Goal: Transaction & Acquisition: Purchase product/service

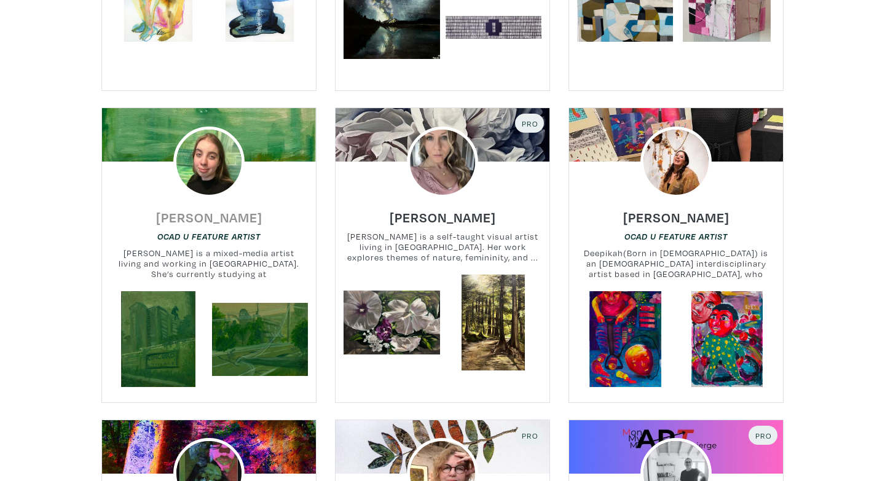
click at [197, 209] on h6 "Ksenia Danilova" at bounding box center [209, 217] width 106 height 17
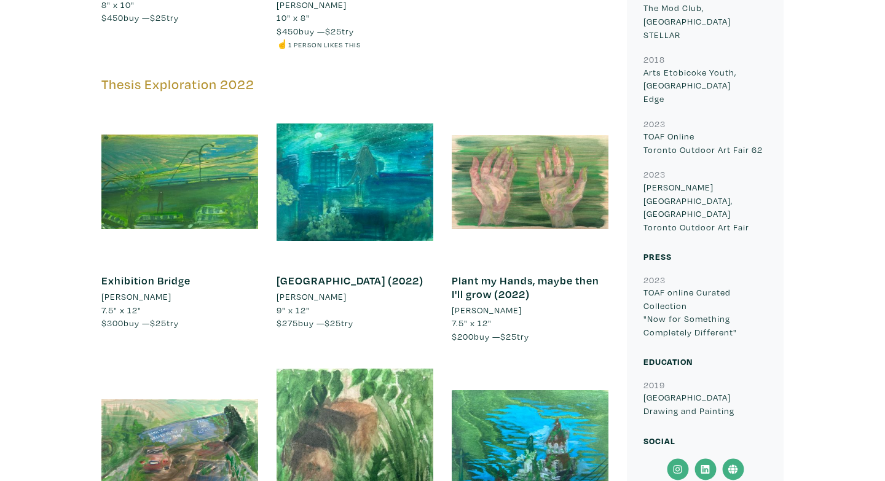
scroll to position [943, 0]
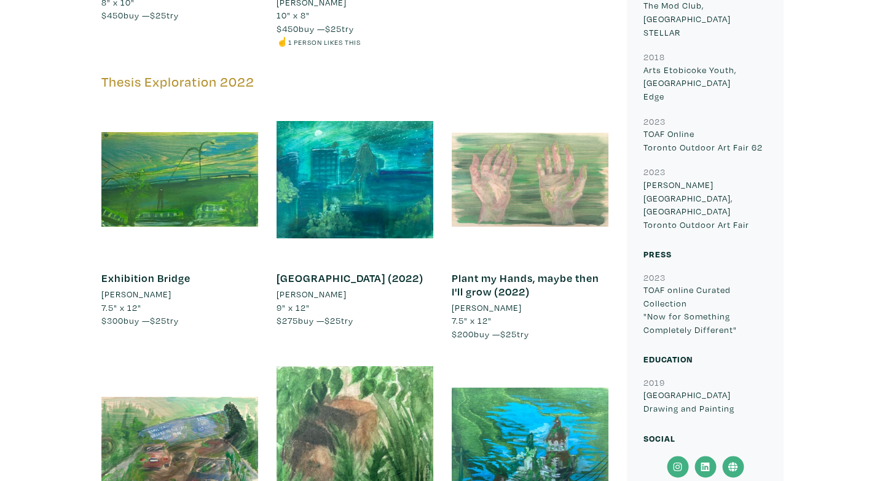
click at [525, 188] on div at bounding box center [530, 179] width 157 height 157
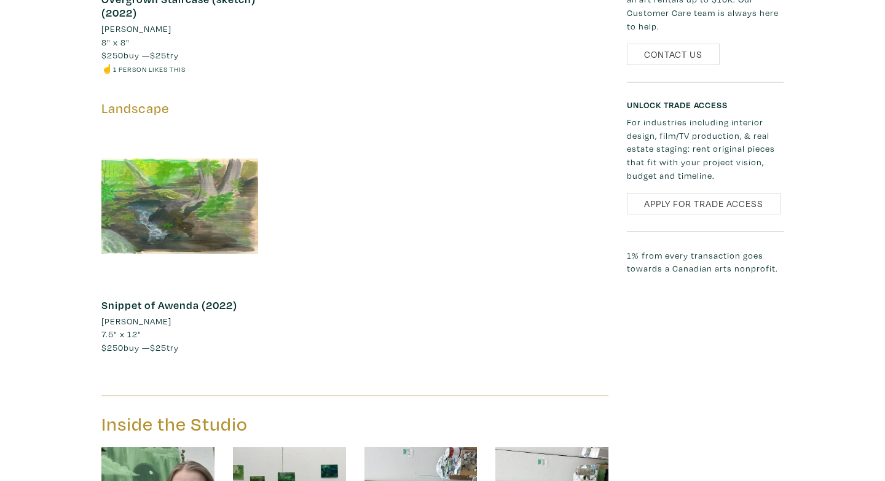
scroll to position [1742, 0]
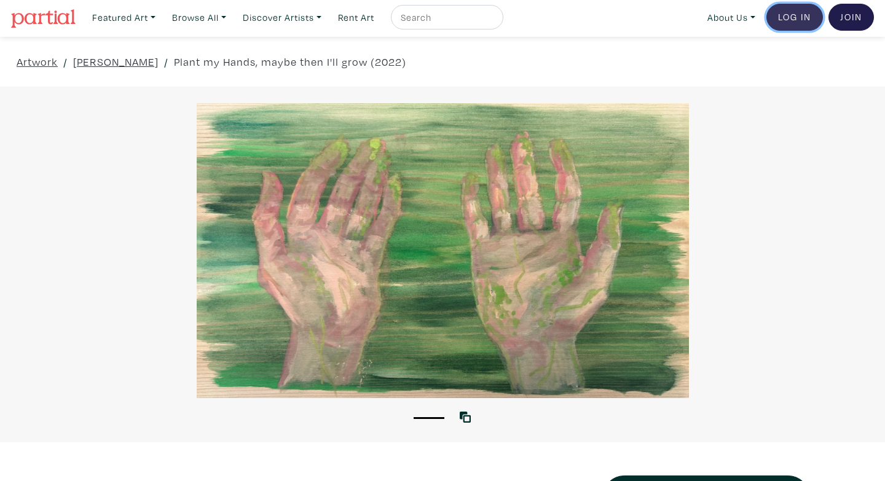
click at [791, 22] on link "Log In" at bounding box center [794, 17] width 57 height 27
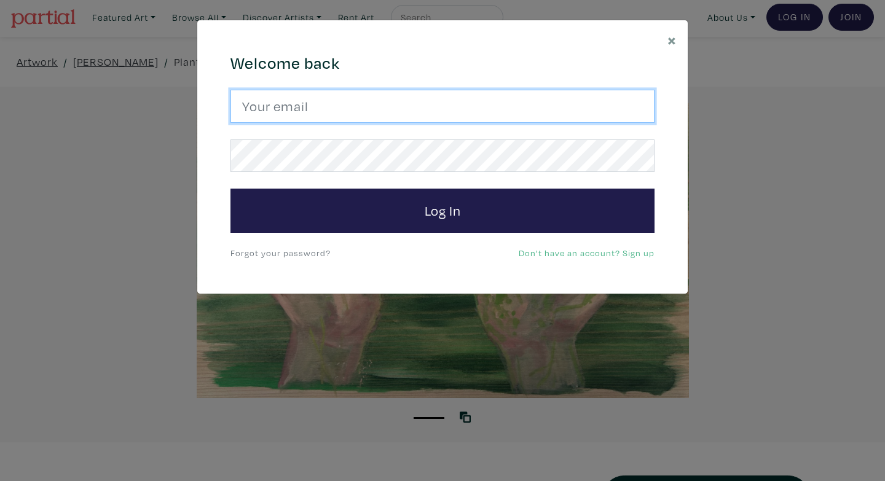
click at [289, 107] on input "email" at bounding box center [442, 106] width 424 height 33
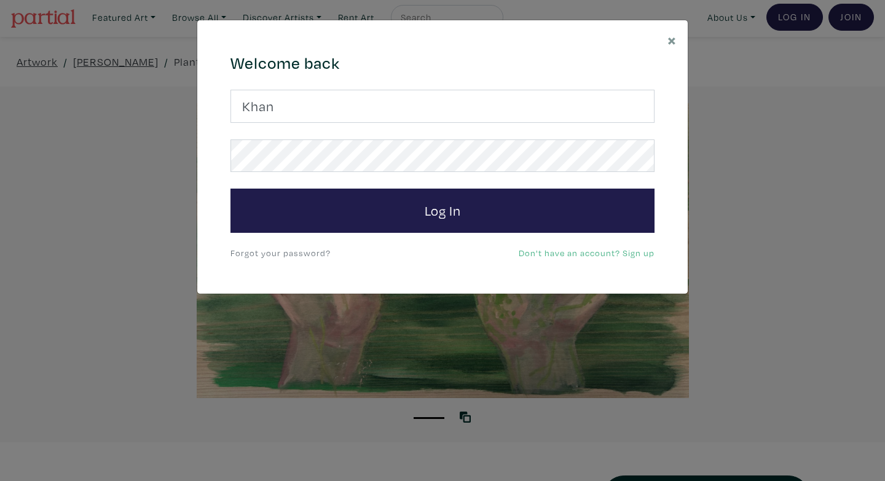
click at [275, 106] on input "Khan" at bounding box center [442, 106] width 424 height 33
drag, startPoint x: 275, startPoint y: 106, endPoint x: 208, endPoint y: 84, distance: 70.7
click at [208, 84] on div "664c6a6d6e3476504e6b79362f4172494552756f694733386b666278545363695a485979654c474…" at bounding box center [442, 157] width 490 height 274
type input "zshubat@gmail.com"
click at [317, 233] on div "Welcome back zshubat@gmail.com Log In Forgot your password? Don't have an accou…" at bounding box center [442, 157] width 442 height 208
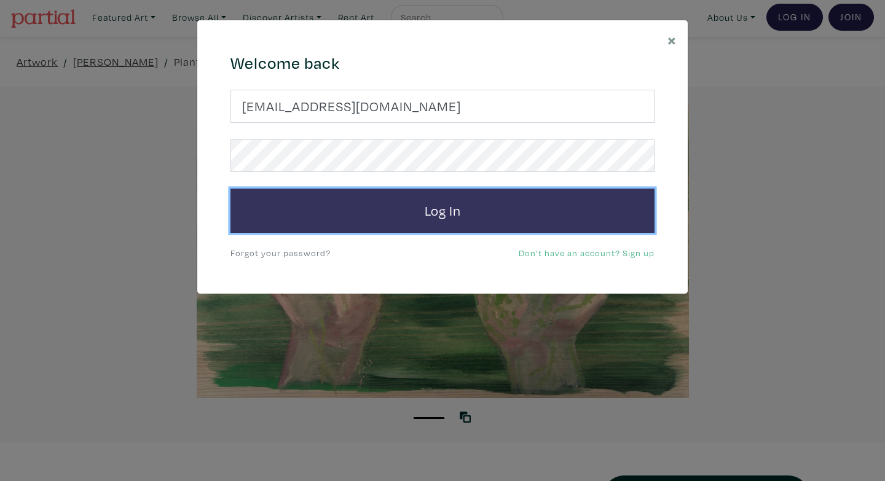
click at [317, 202] on button "Log In" at bounding box center [442, 211] width 424 height 44
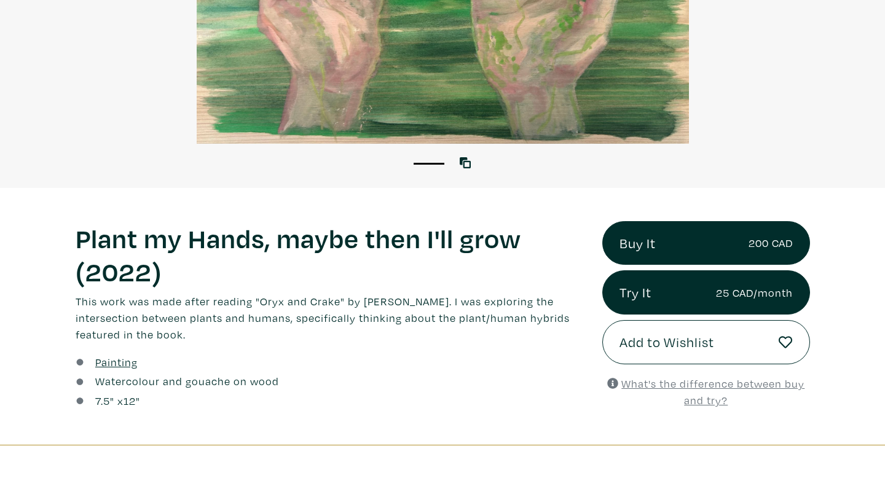
scroll to position [272, 0]
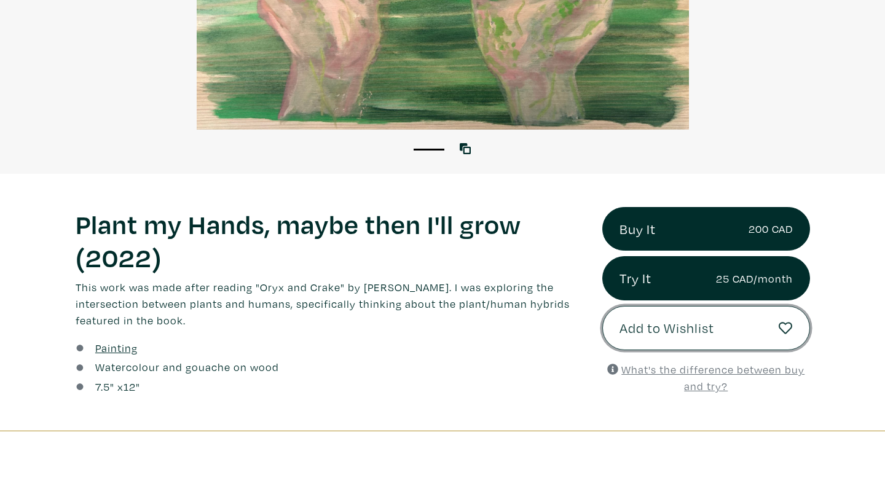
click at [683, 323] on span "Add to Wishlist" at bounding box center [666, 328] width 95 height 21
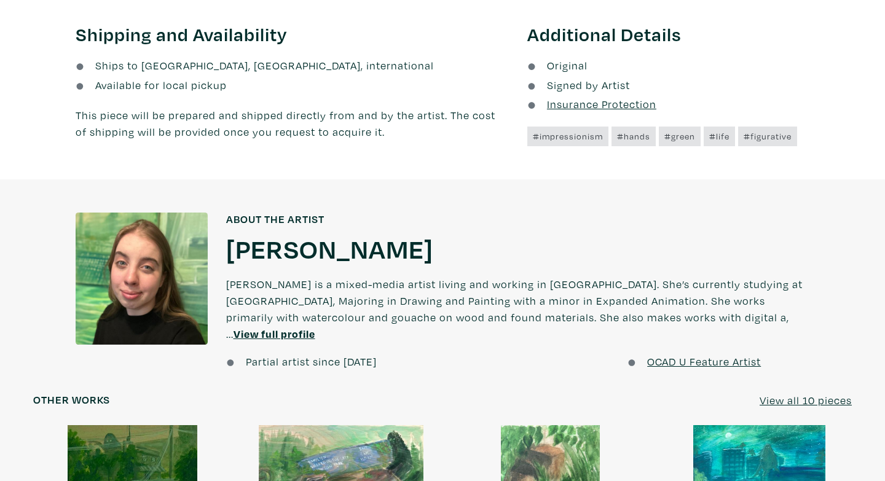
scroll to position [506, 0]
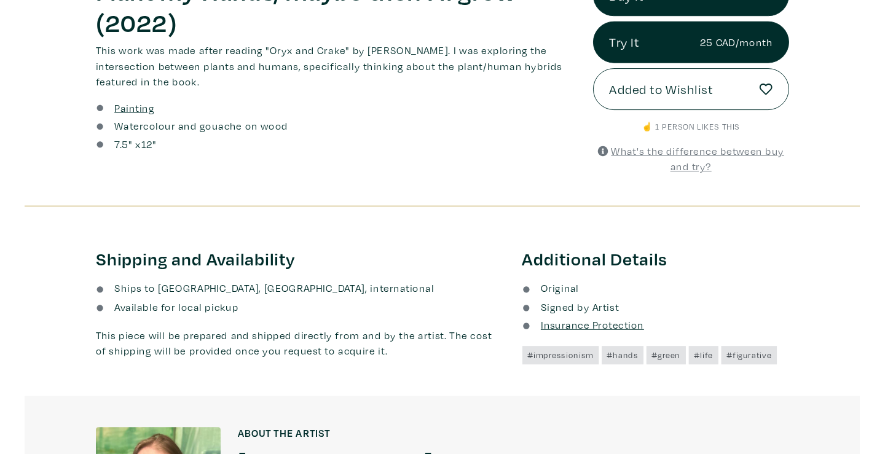
scroll to position [2, 0]
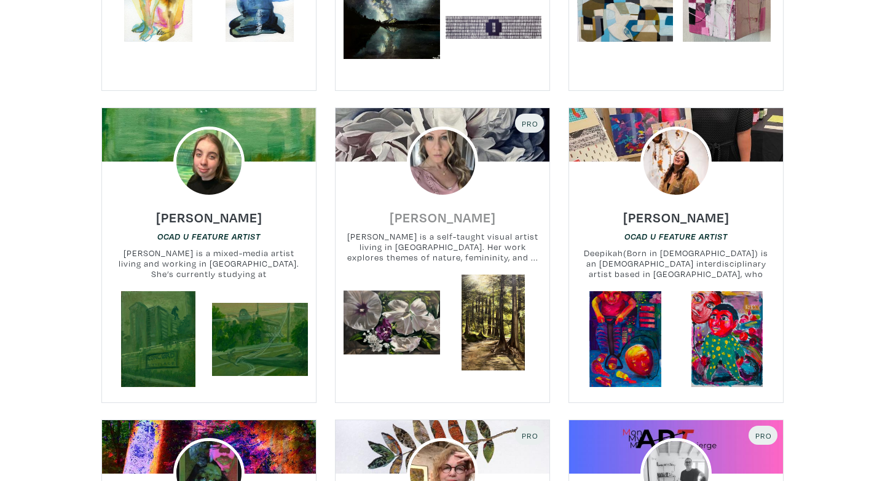
click at [443, 209] on h6 "[PERSON_NAME]" at bounding box center [443, 217] width 106 height 17
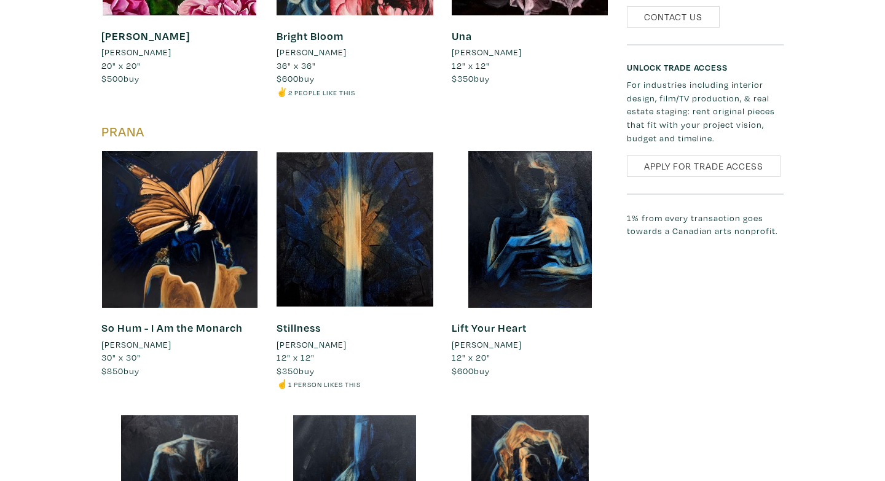
scroll to position [1160, 0]
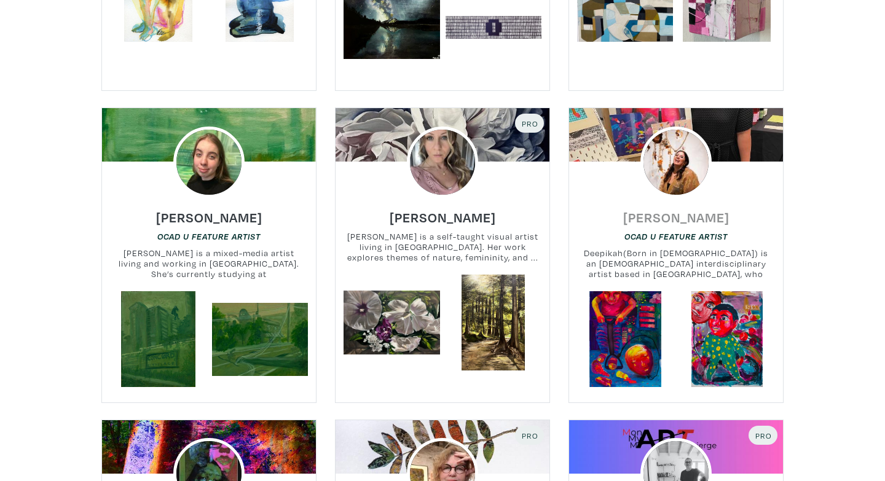
click at [655, 209] on h6 "[PERSON_NAME]" at bounding box center [676, 217] width 106 height 17
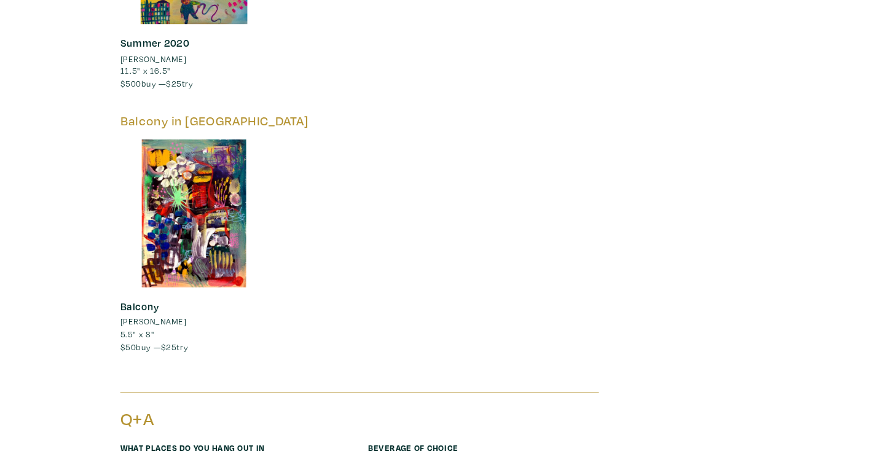
scroll to position [2741, 0]
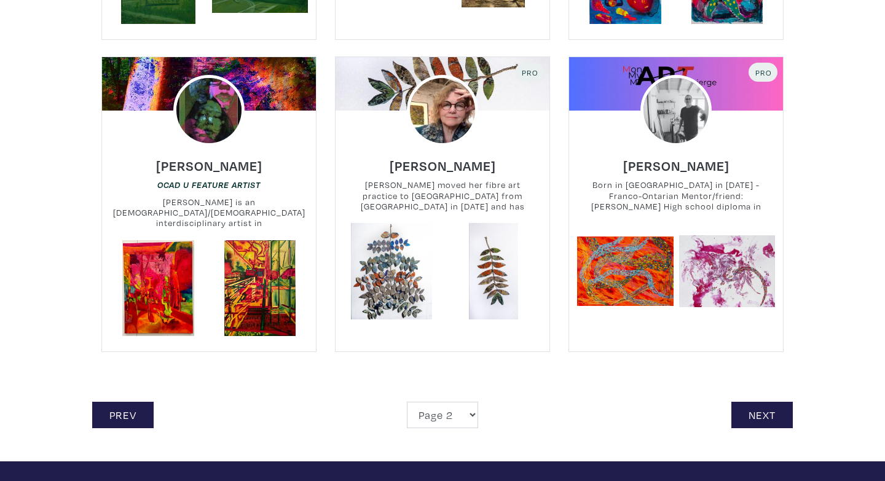
scroll to position [2751, 0]
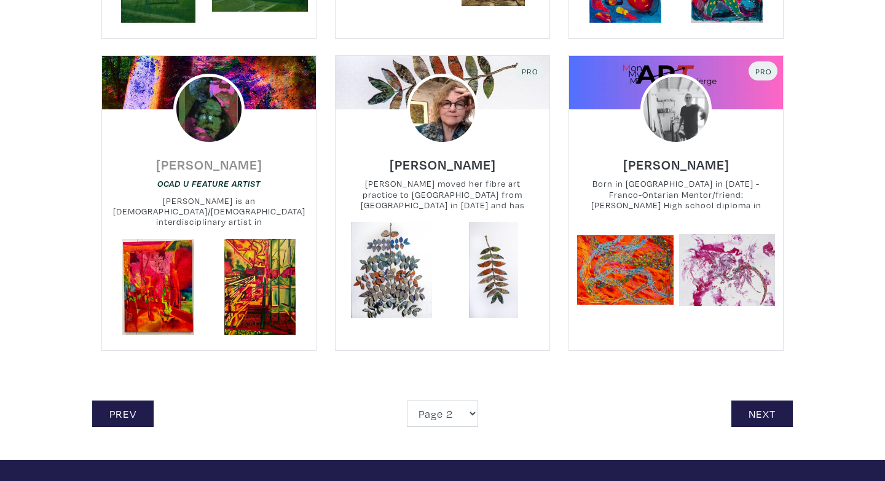
click at [227, 156] on h6 "[PERSON_NAME]" at bounding box center [209, 164] width 106 height 17
click at [415, 156] on h6 "[PERSON_NAME]" at bounding box center [443, 164] width 106 height 17
click at [634, 156] on h6 "Marc Thivierge" at bounding box center [676, 164] width 106 height 17
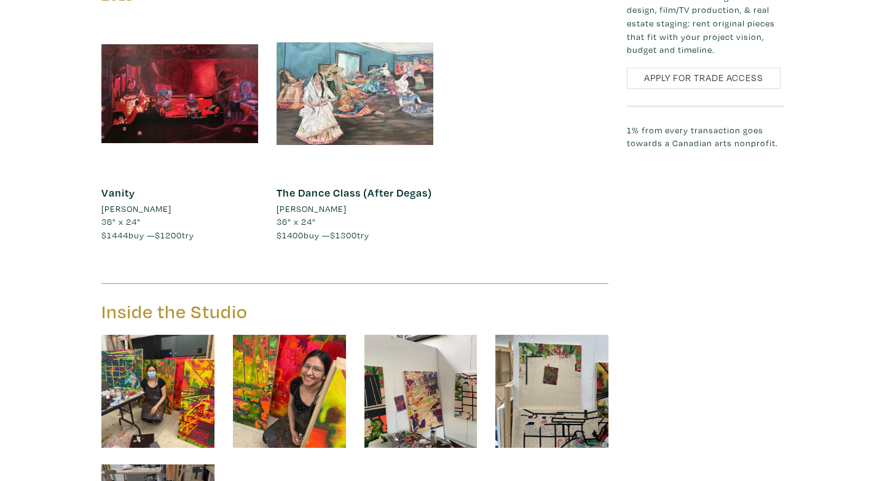
scroll to position [1509, 0]
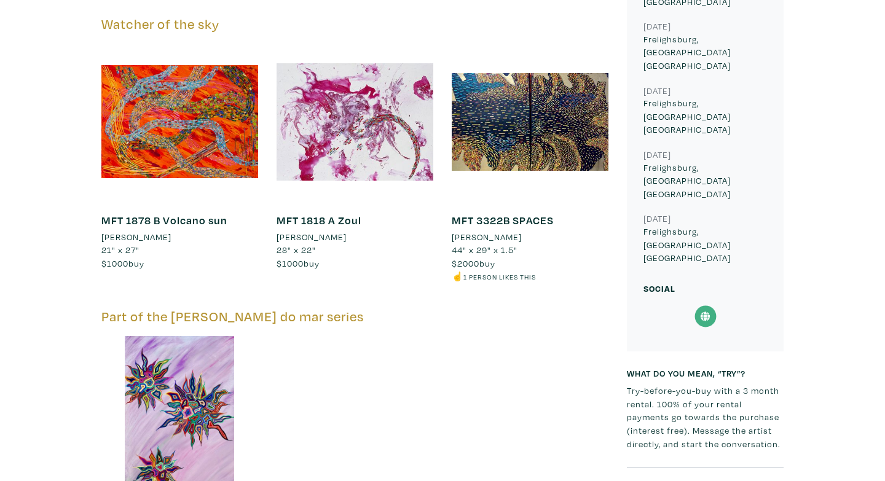
scroll to position [682, 0]
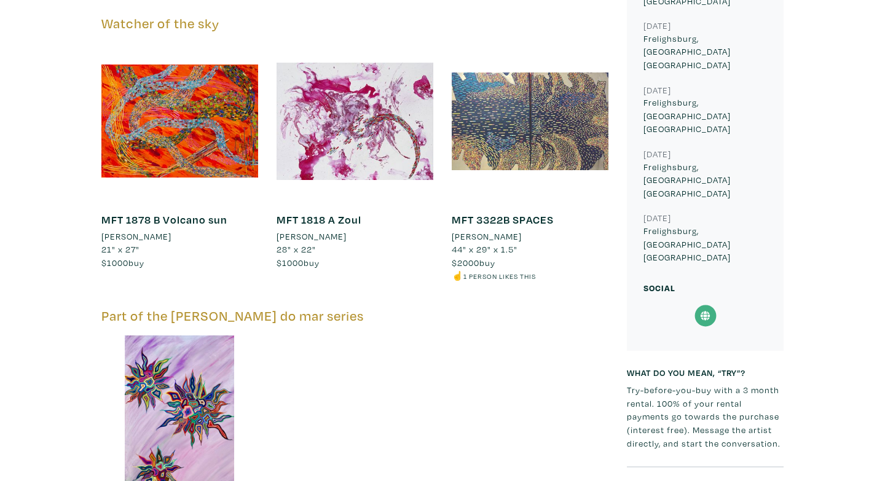
click at [530, 92] on div at bounding box center [530, 121] width 157 height 157
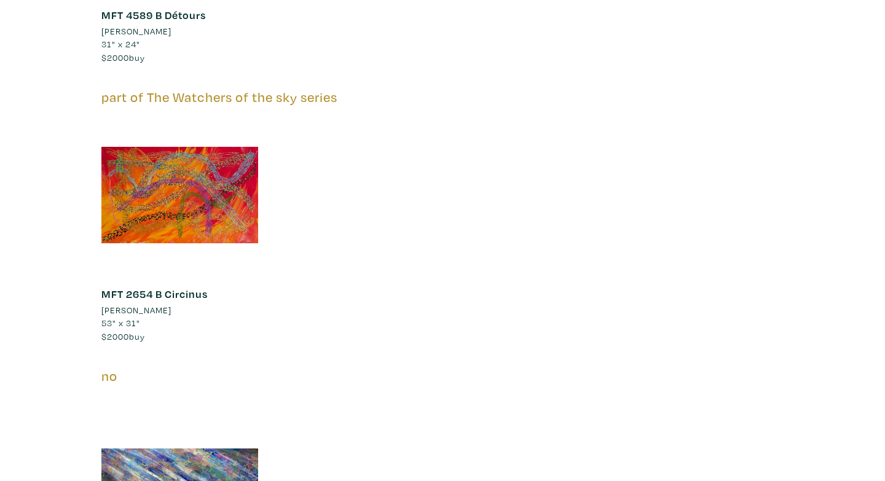
scroll to position [3917, 0]
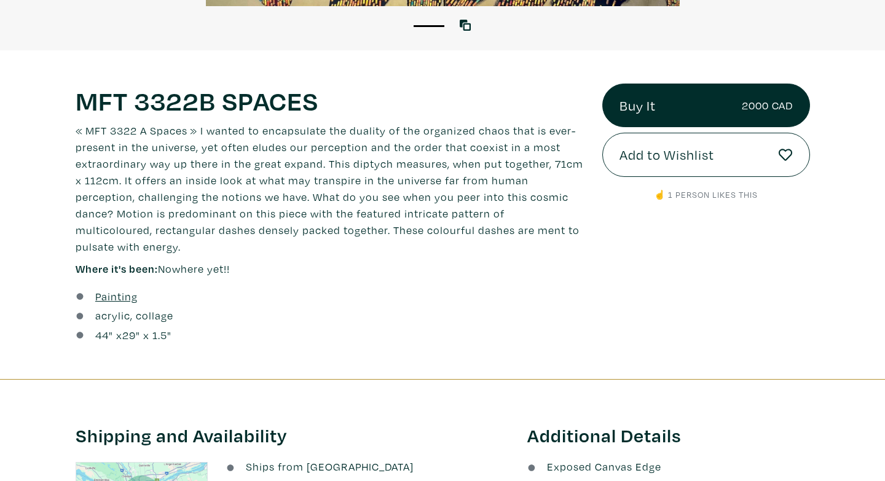
scroll to position [433, 0]
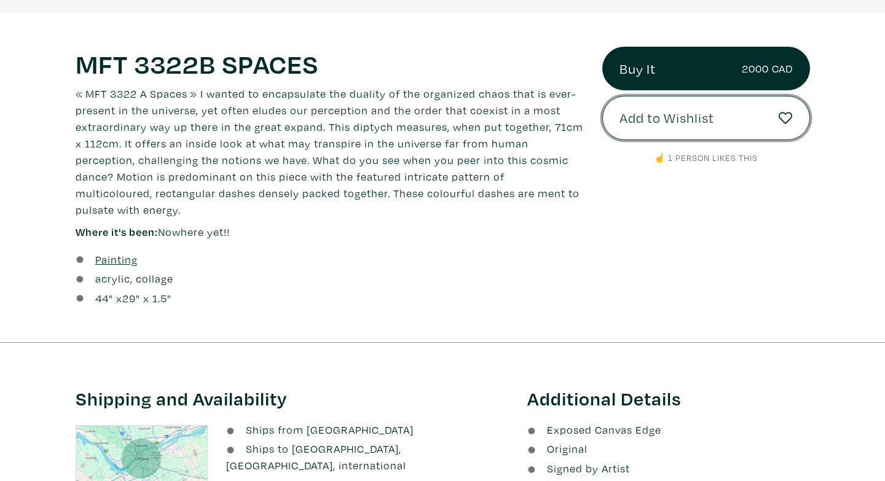
click at [655, 123] on span "Add to Wishlist" at bounding box center [666, 118] width 95 height 21
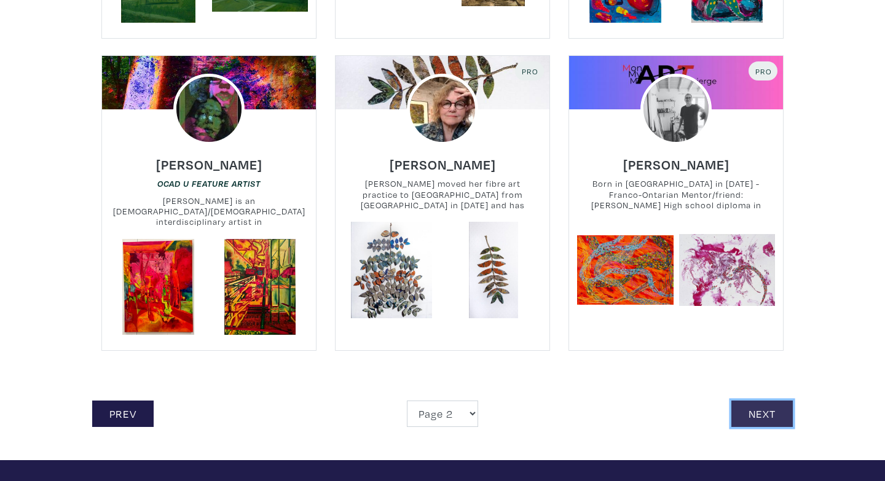
click at [748, 401] on link "Next" at bounding box center [761, 414] width 61 height 26
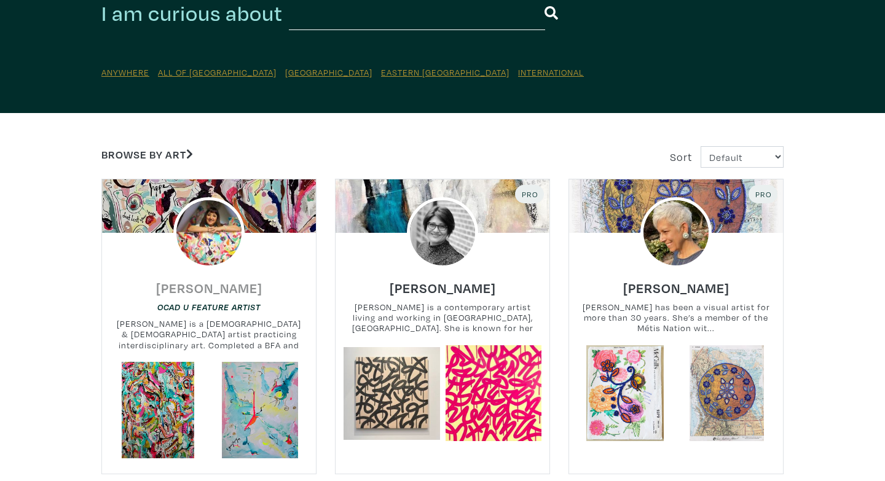
click at [233, 291] on h6 "Gülay Alpay" at bounding box center [209, 288] width 106 height 17
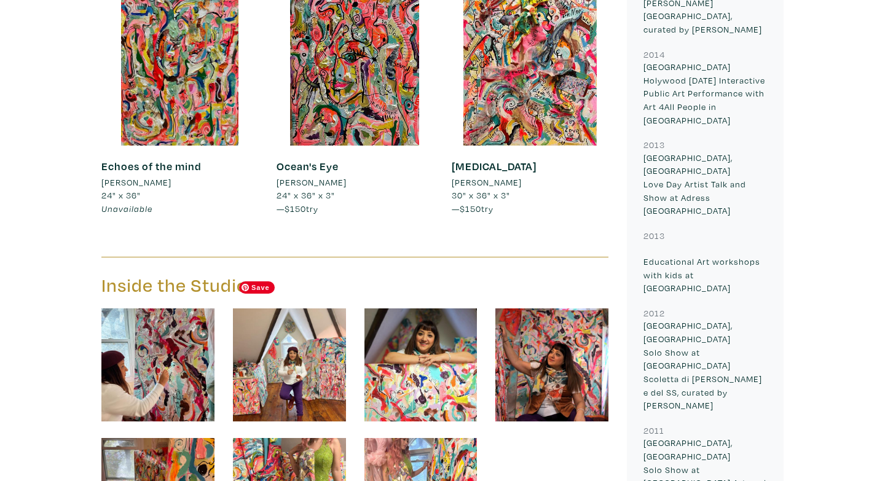
scroll to position [1892, 0]
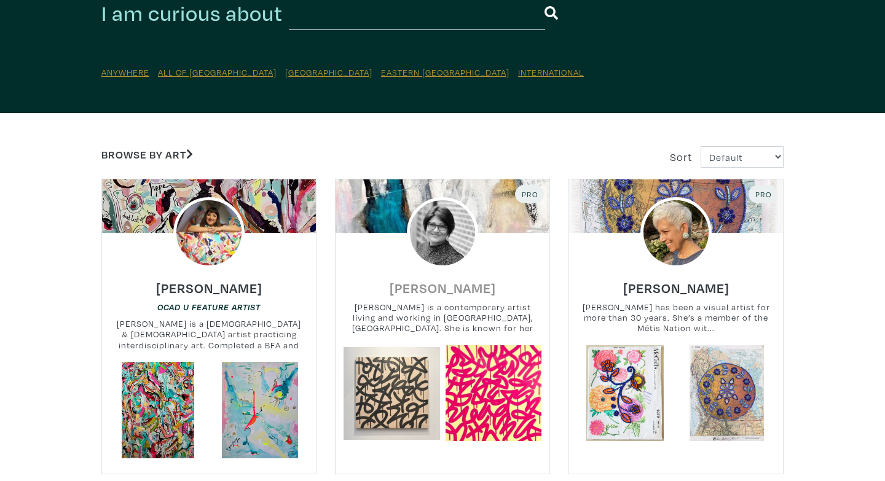
click at [423, 289] on h6 "[PERSON_NAME]" at bounding box center [443, 288] width 106 height 17
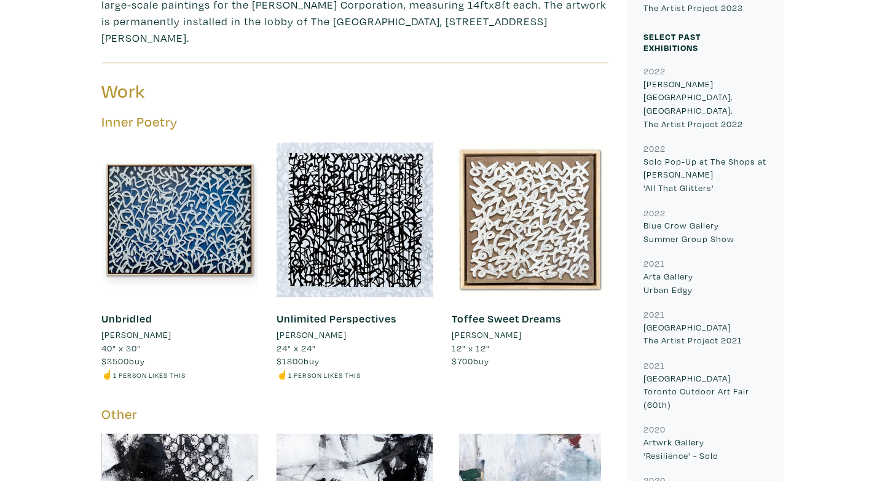
scroll to position [601, 0]
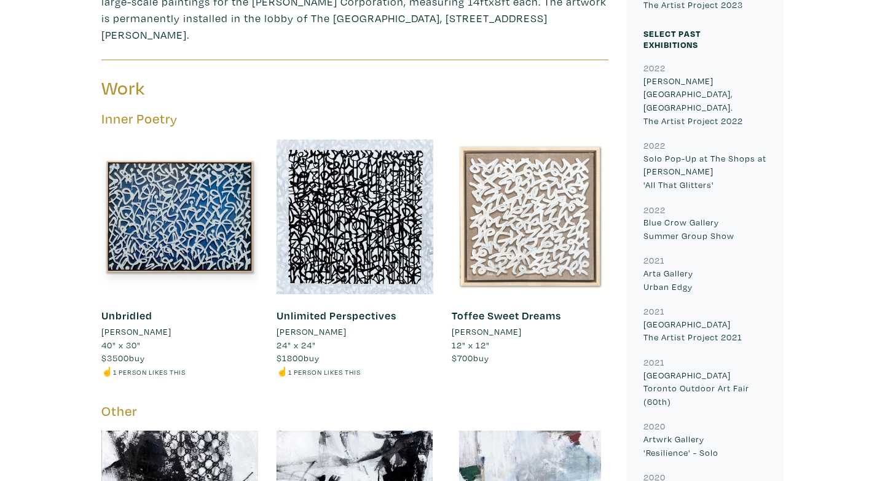
click at [514, 184] on div at bounding box center [530, 216] width 157 height 157
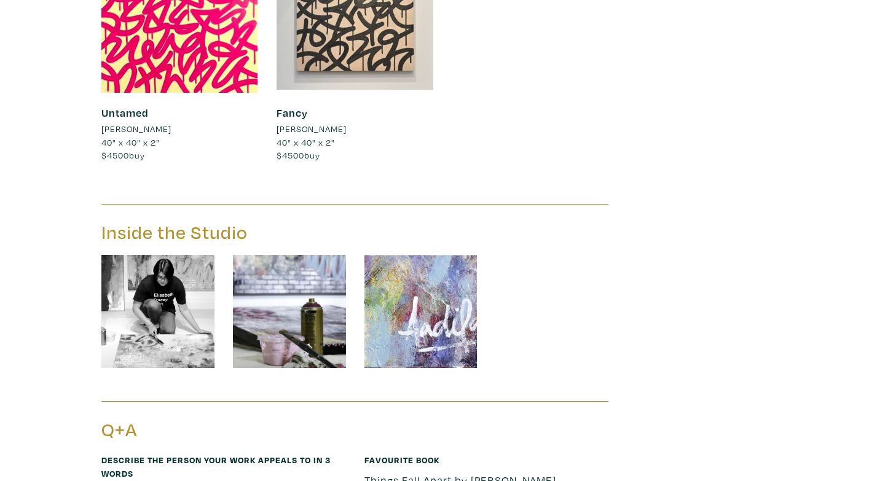
scroll to position [2563, 0]
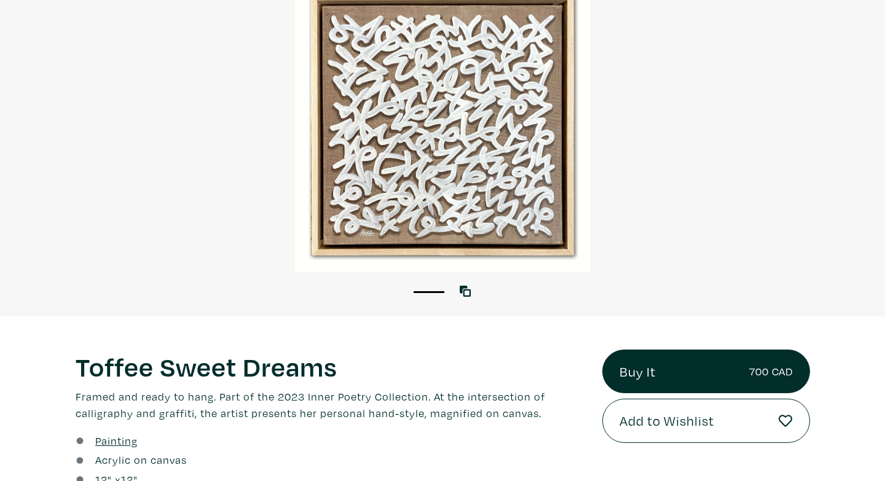
scroll to position [128, 0]
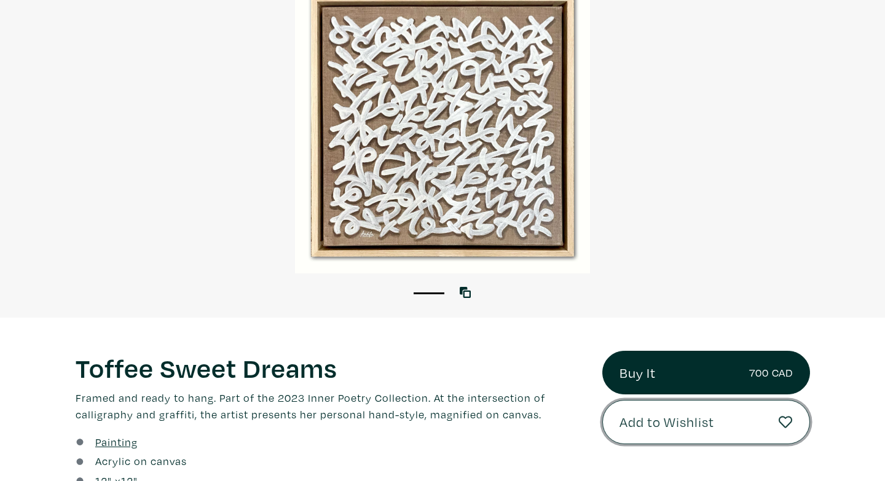
click at [647, 417] on span "Add to Wishlist" at bounding box center [666, 422] width 95 height 21
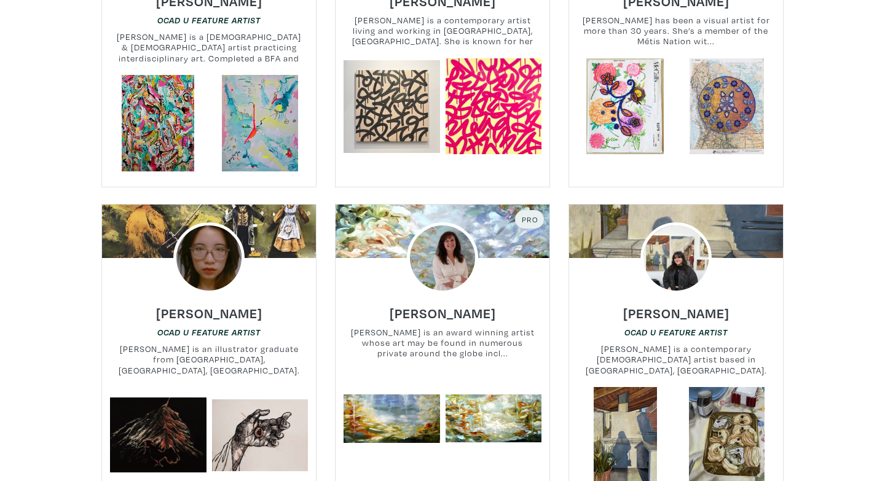
scroll to position [339, 0]
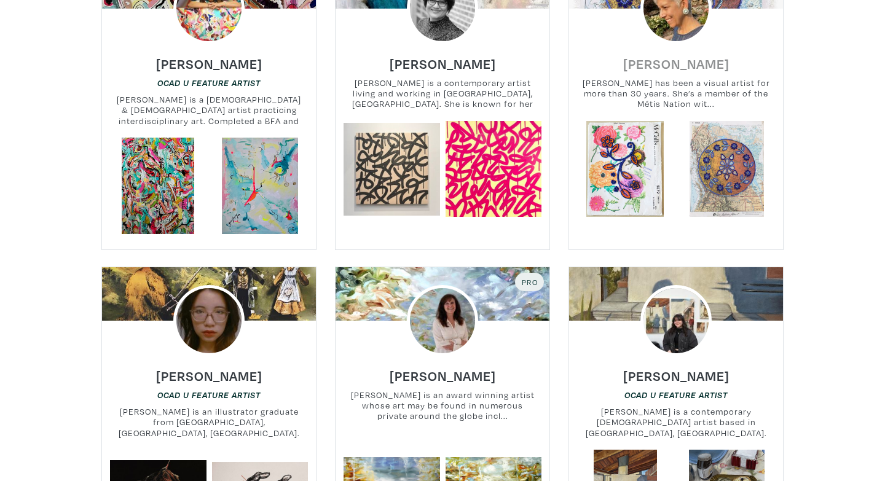
click at [635, 69] on h6 "[PERSON_NAME]" at bounding box center [676, 63] width 106 height 17
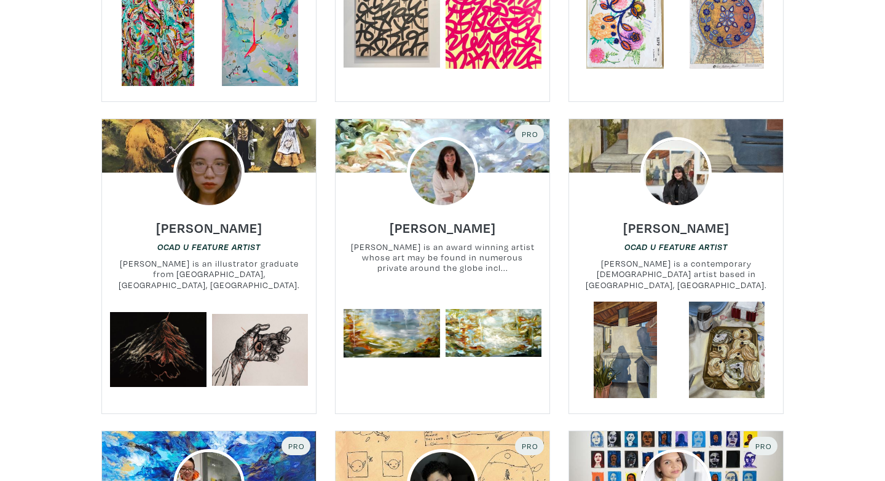
scroll to position [485, 0]
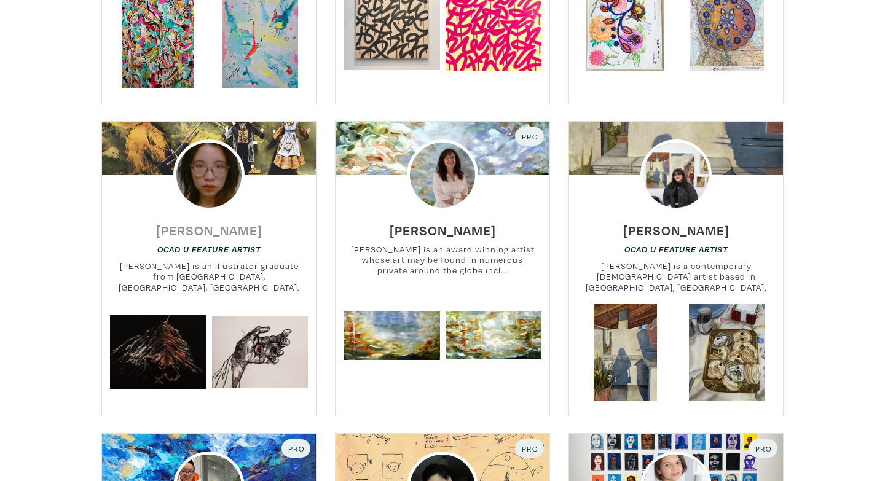
click at [195, 229] on h6 "Nhi Nguyen" at bounding box center [209, 230] width 106 height 17
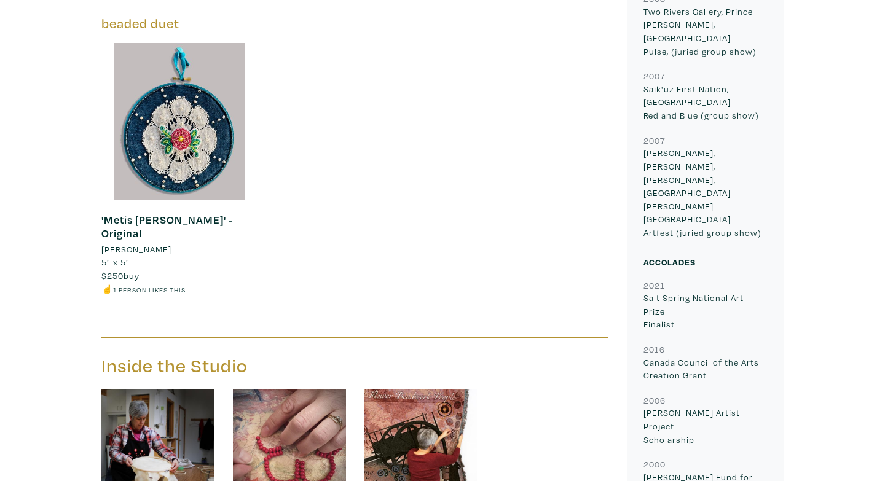
scroll to position [1439, 0]
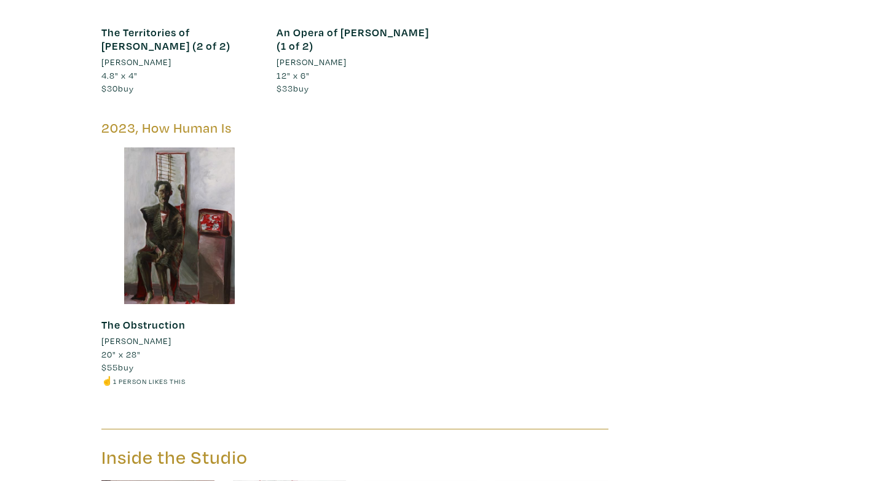
scroll to position [1634, 0]
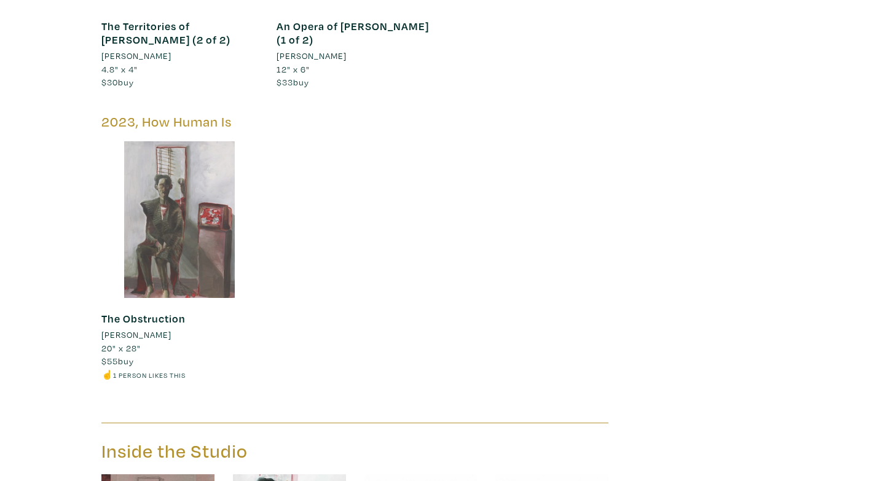
click at [159, 189] on div at bounding box center [179, 219] width 157 height 157
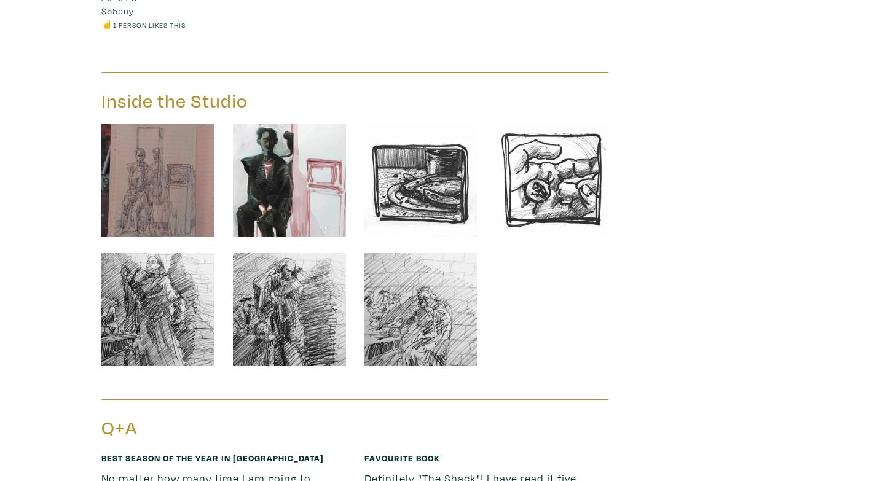
scroll to position [1985, 0]
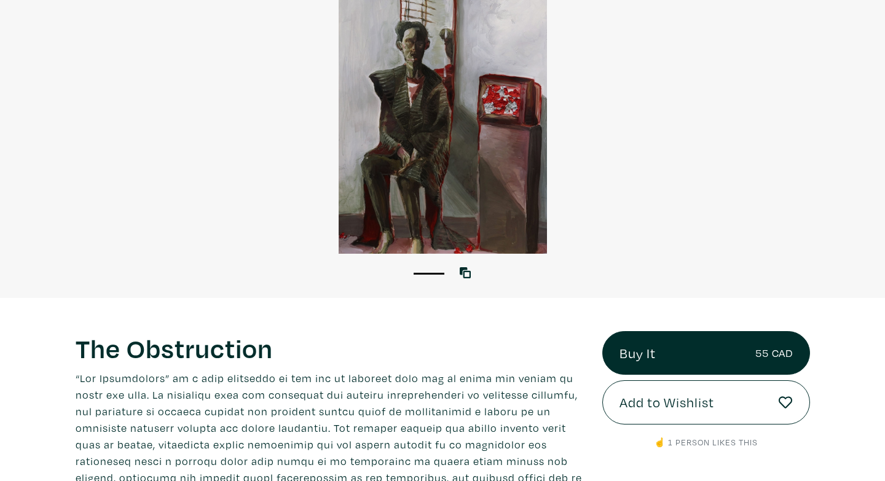
scroll to position [154, 0]
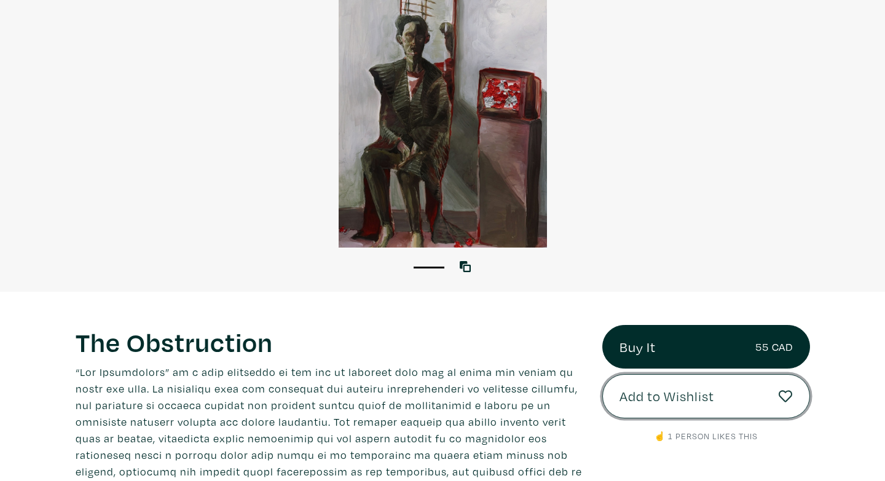
click at [728, 396] on button "Add to Wishlist" at bounding box center [706, 396] width 208 height 44
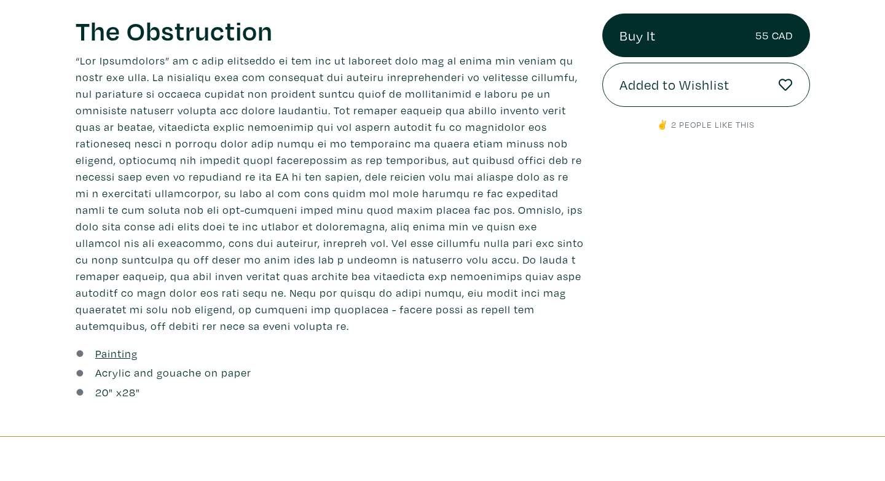
scroll to position [154, 0]
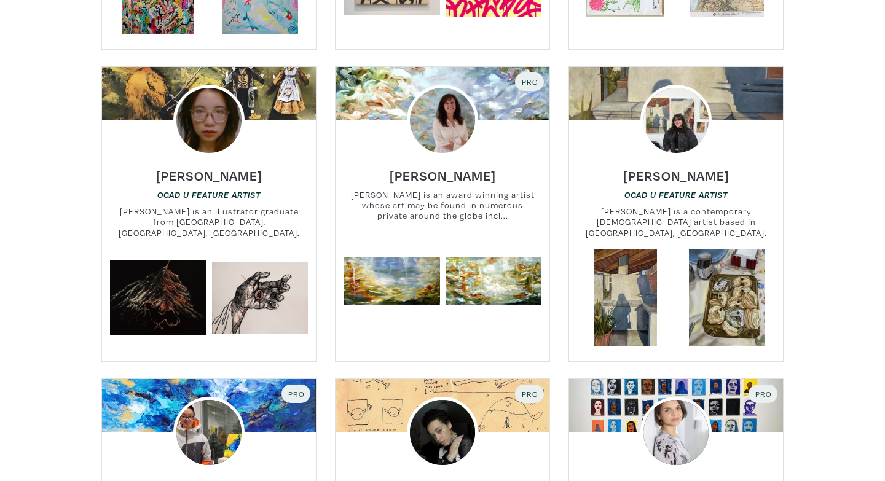
scroll to position [485, 0]
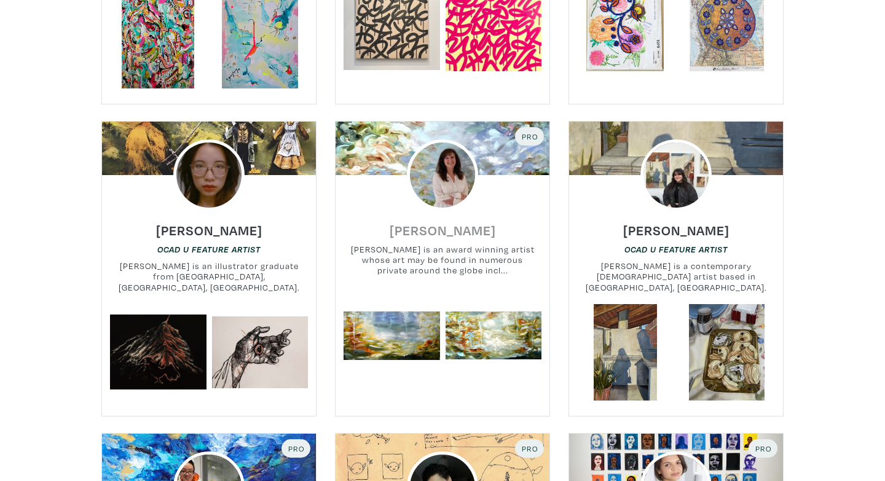
click at [477, 224] on h6 "[PERSON_NAME]" at bounding box center [443, 230] width 106 height 17
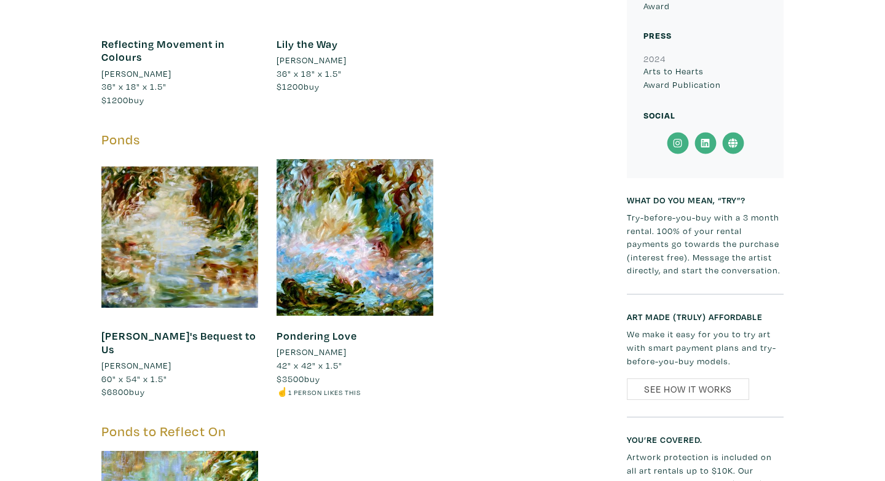
scroll to position [1101, 0]
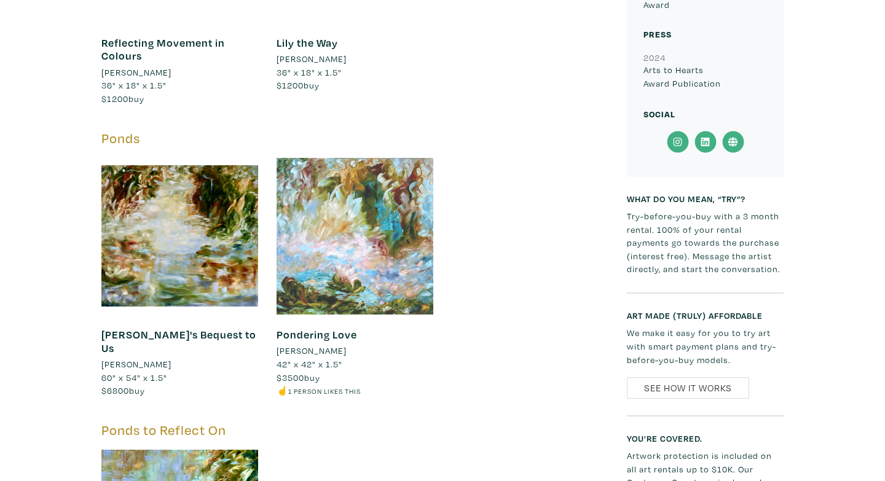
click at [358, 223] on div at bounding box center [355, 236] width 157 height 157
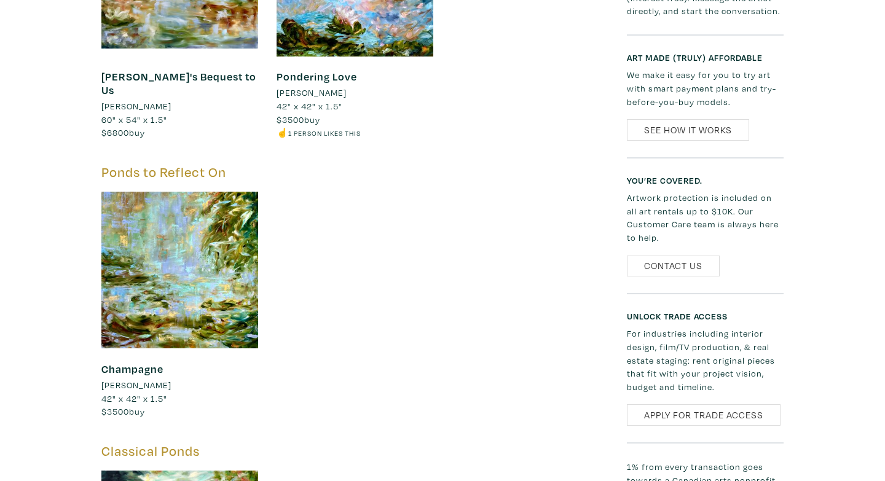
scroll to position [1325, 0]
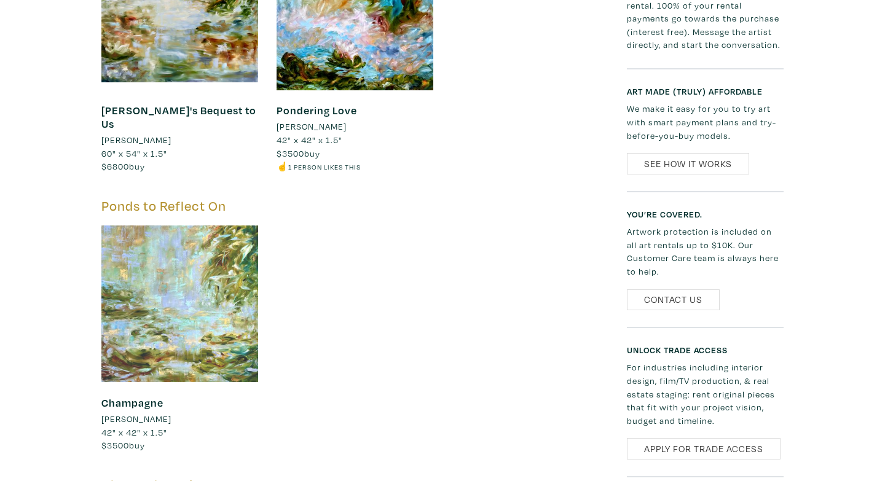
click at [178, 276] on div at bounding box center [179, 304] width 157 height 157
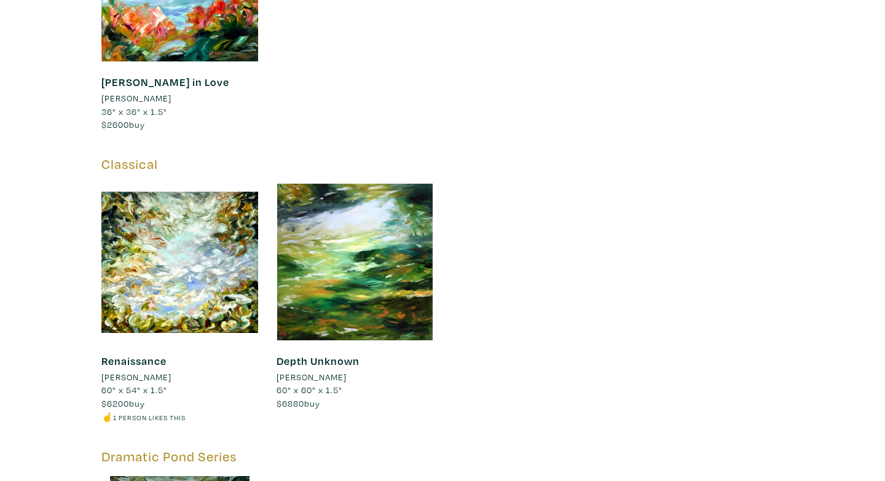
scroll to position [1927, 0]
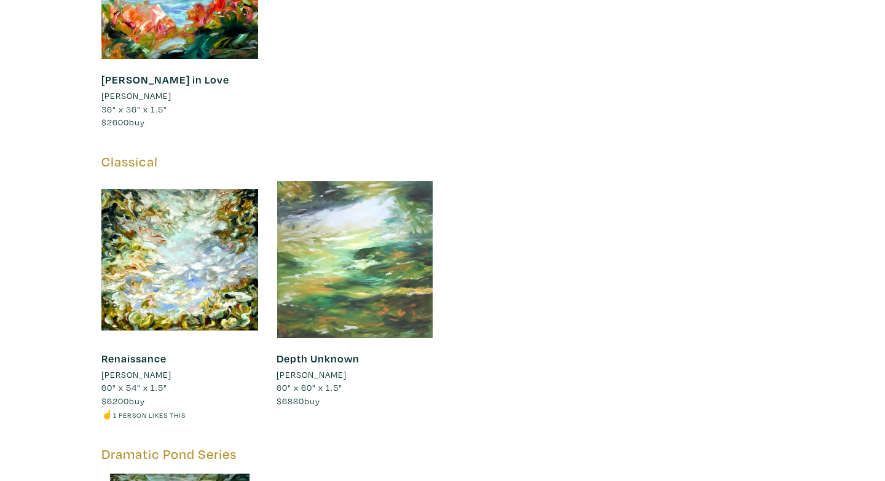
click at [378, 232] on div at bounding box center [355, 259] width 157 height 157
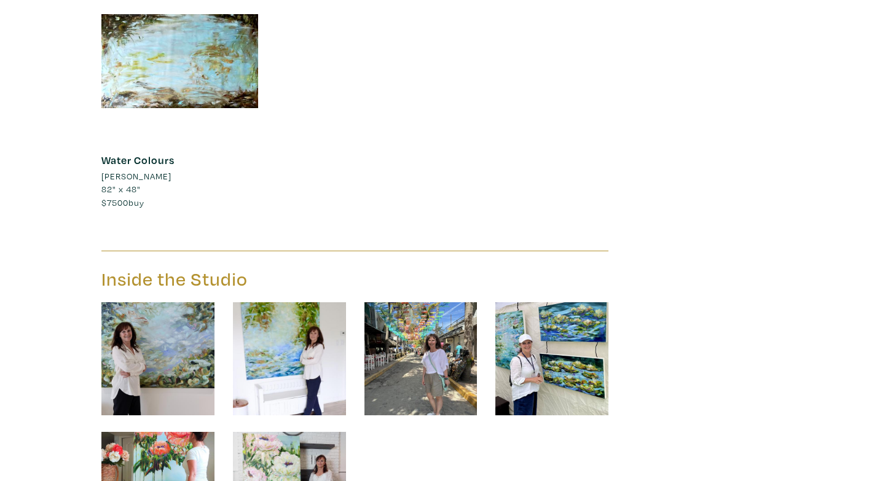
scroll to position [2713, 0]
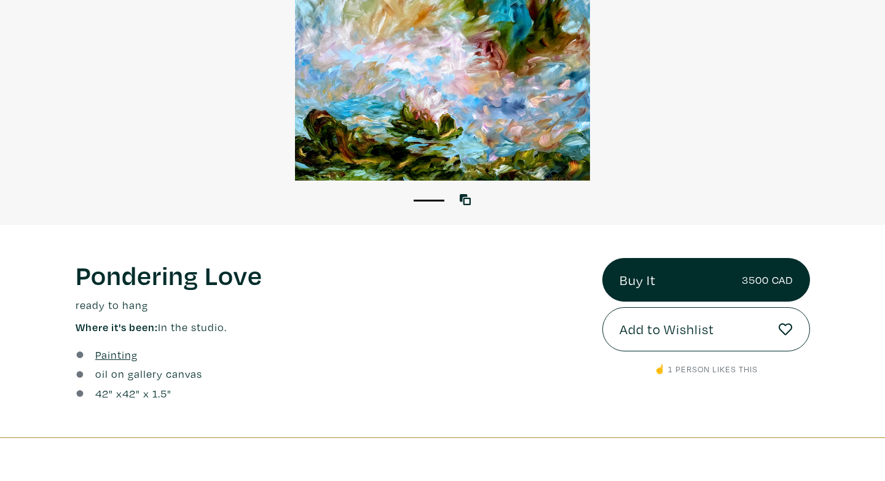
scroll to position [232, 0]
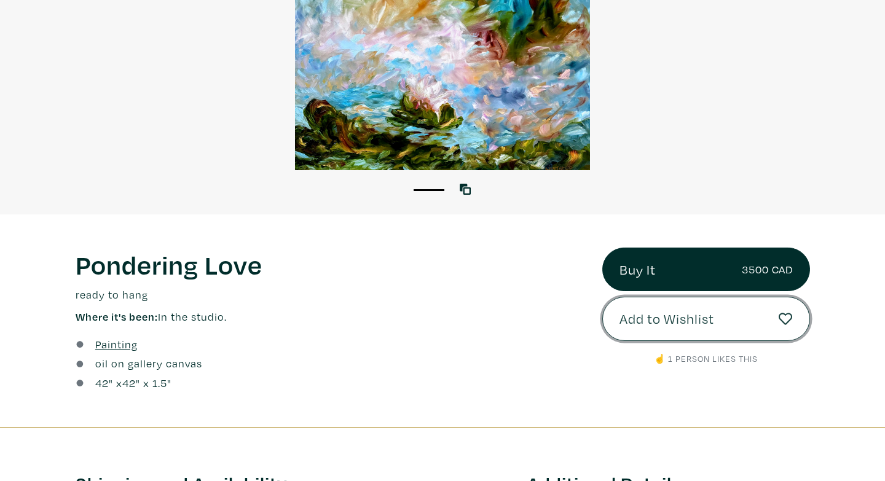
click at [699, 318] on span "Add to Wishlist" at bounding box center [666, 319] width 95 height 21
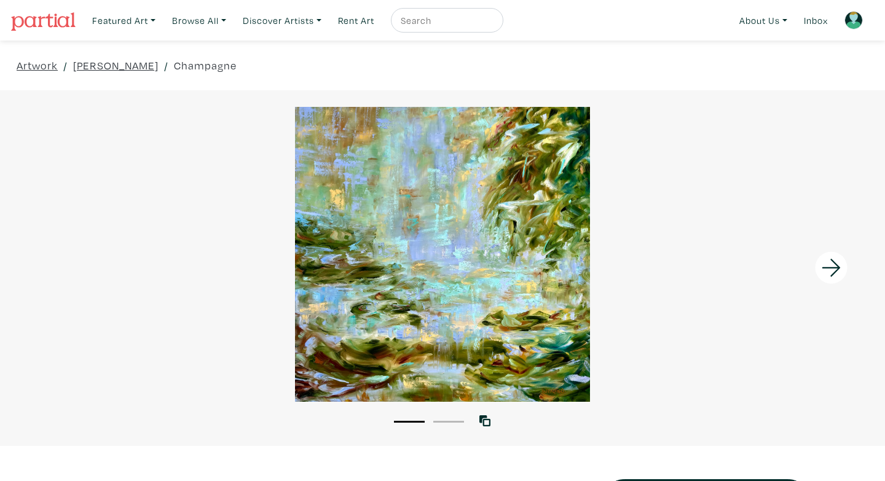
scroll to position [132, 0]
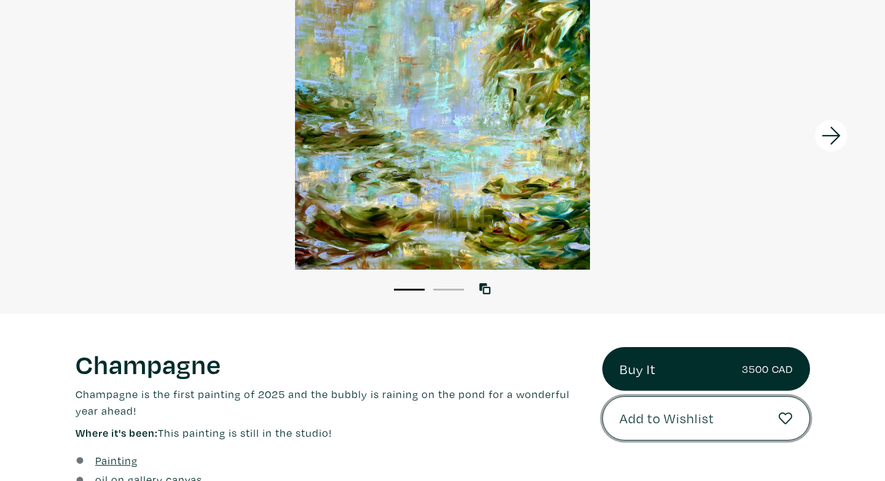
click at [698, 427] on span "Add to Wishlist" at bounding box center [666, 418] width 95 height 21
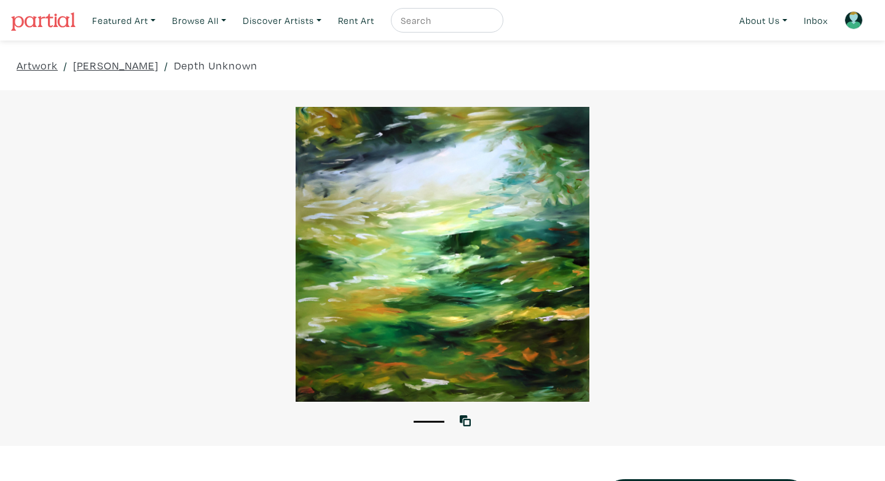
scroll to position [74, 0]
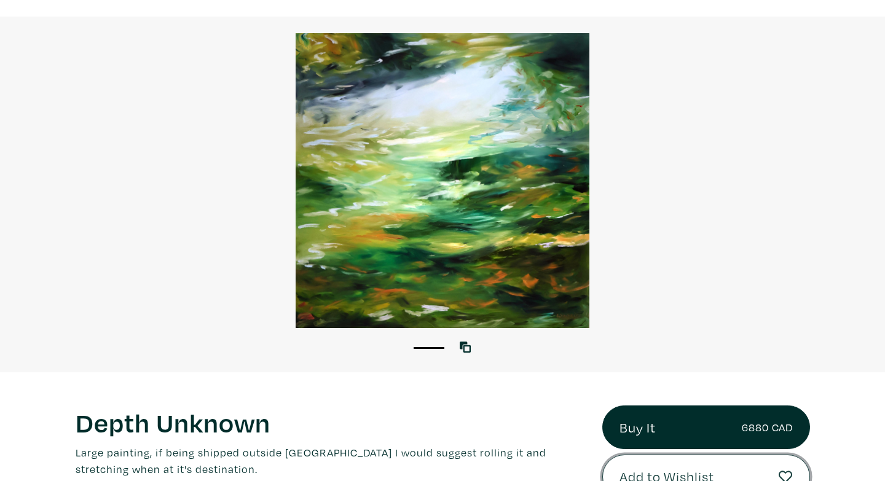
click at [648, 465] on button "Add to Wishlist" at bounding box center [706, 477] width 208 height 44
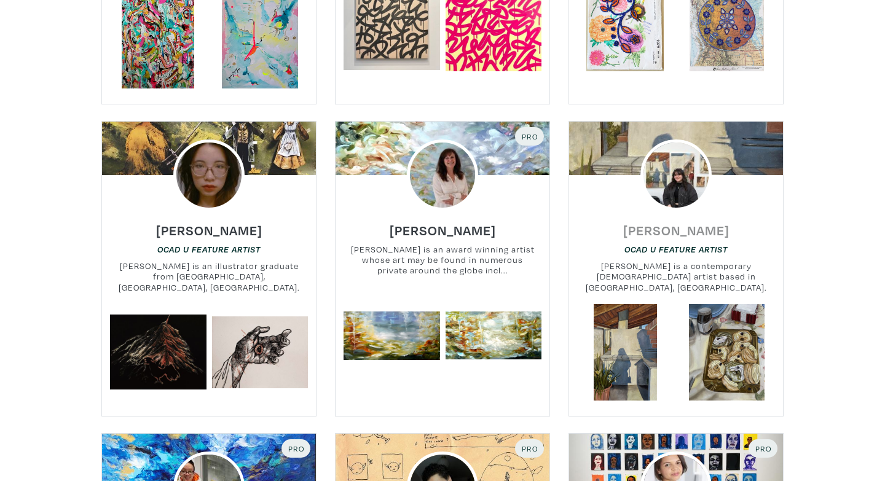
click at [693, 227] on h6 "Isabella Nicastro" at bounding box center [676, 230] width 106 height 17
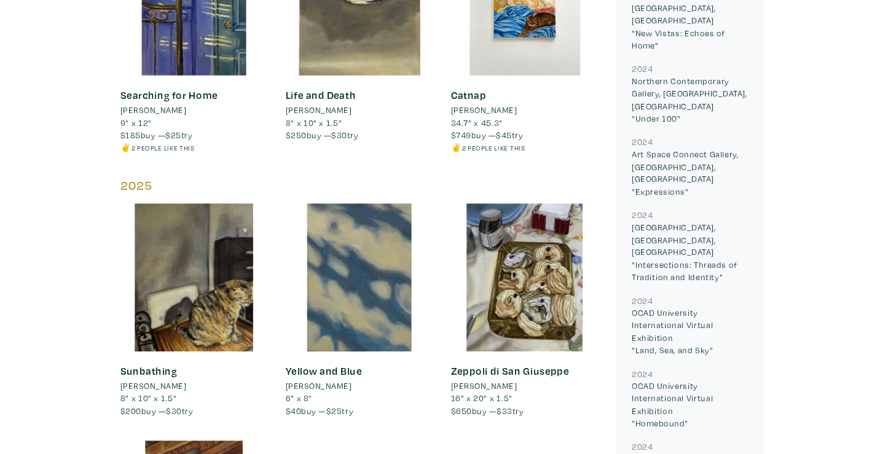
scroll to position [1004, 0]
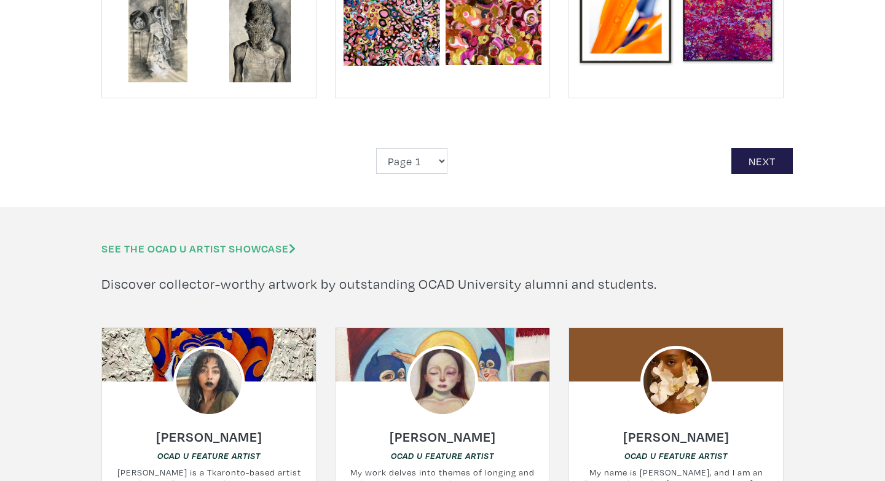
scroll to position [3006, 0]
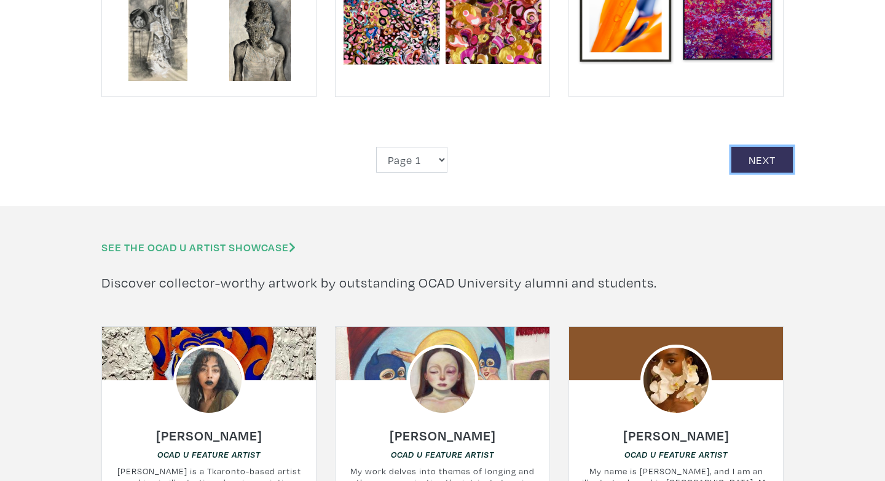
click at [756, 147] on link "Next" at bounding box center [761, 160] width 61 height 26
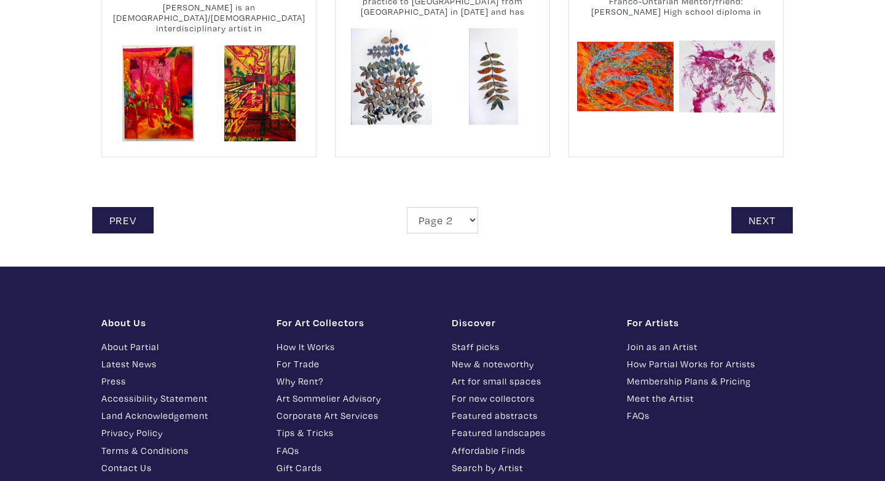
scroll to position [3049, 0]
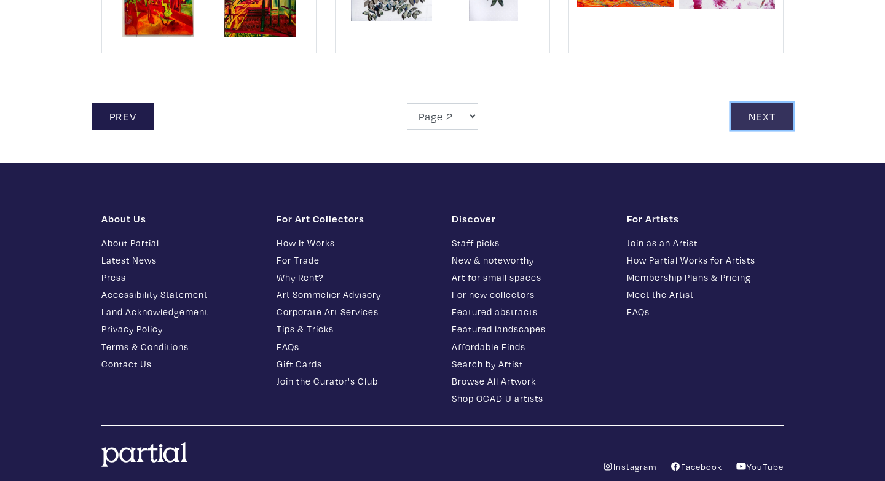
click at [746, 103] on link "Next" at bounding box center [761, 116] width 61 height 26
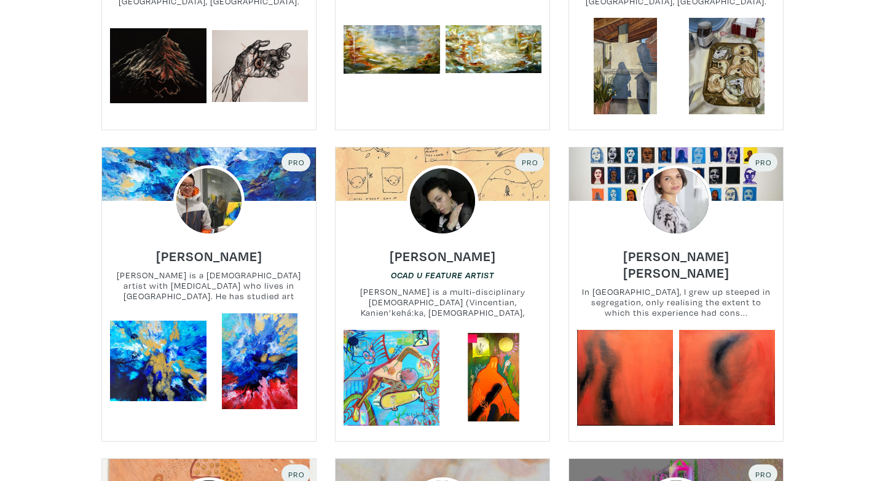
scroll to position [836, 0]
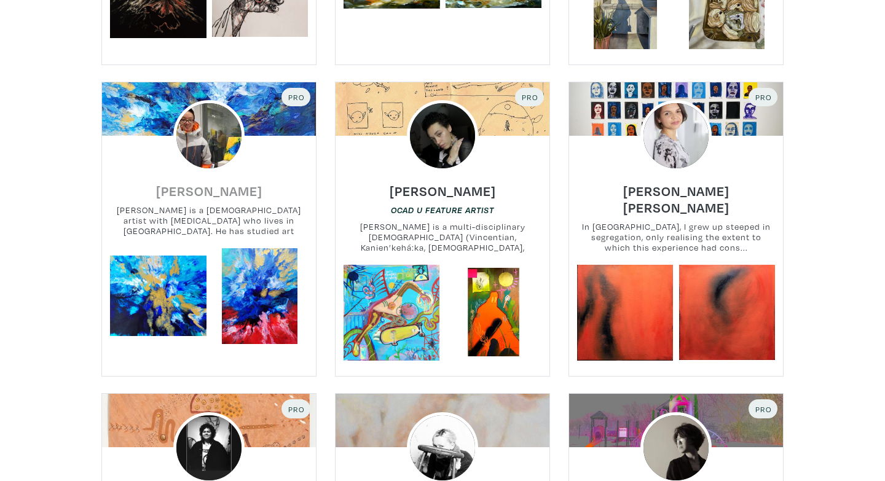
click at [216, 190] on h6 "[PERSON_NAME]" at bounding box center [209, 191] width 106 height 17
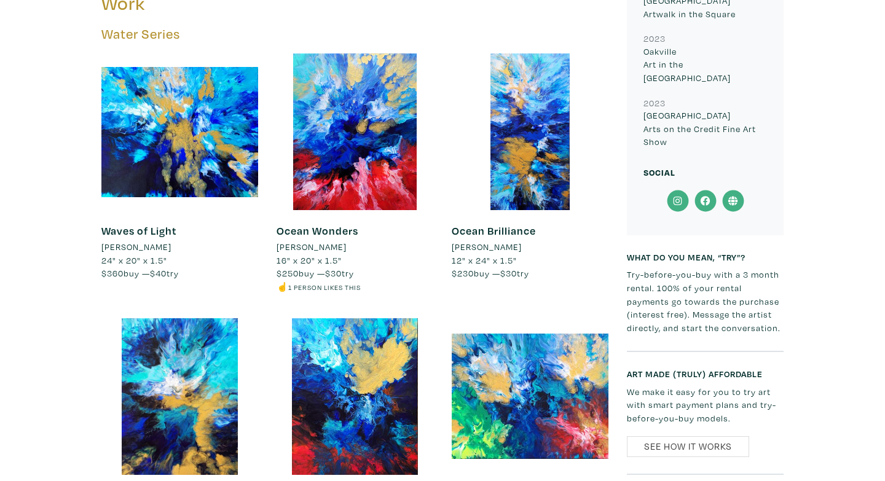
scroll to position [679, 0]
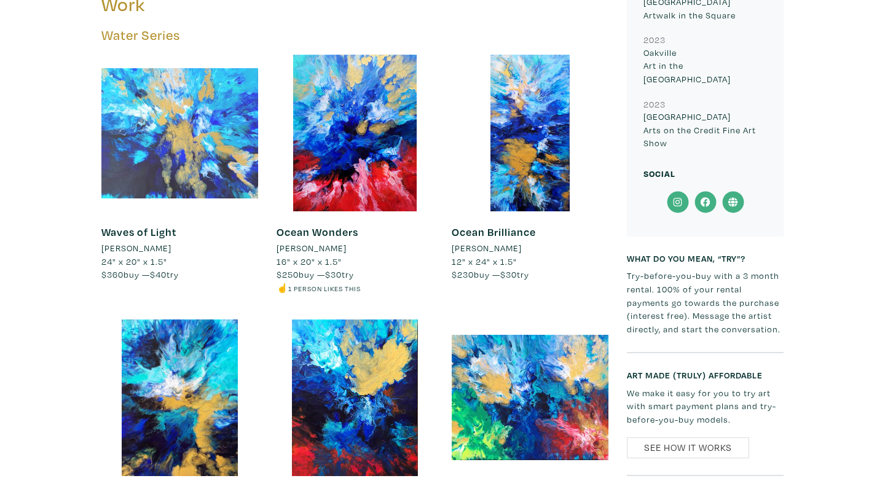
click at [215, 136] on div at bounding box center [179, 133] width 157 height 157
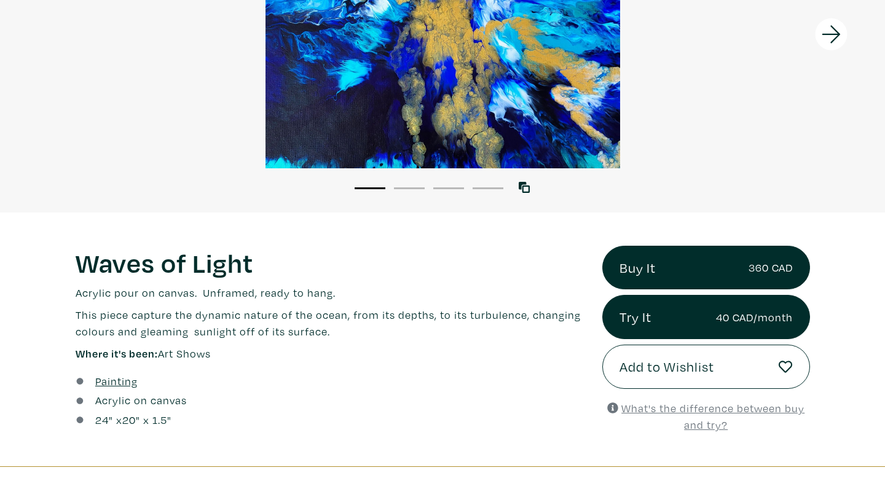
scroll to position [234, 0]
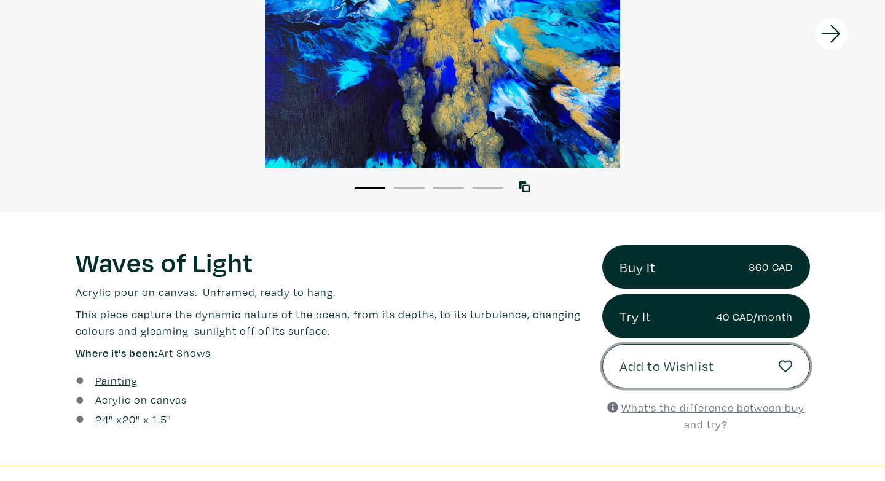
click at [713, 382] on button "Add to Wishlist" at bounding box center [706, 366] width 208 height 44
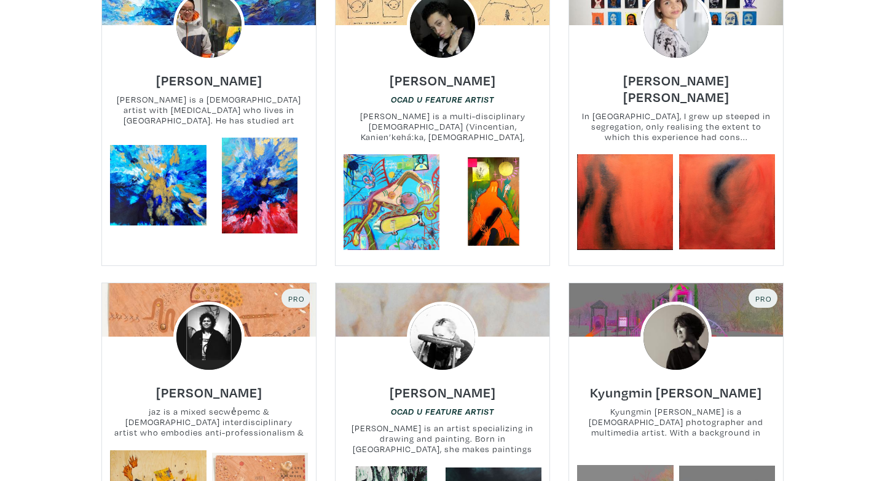
scroll to position [836, 0]
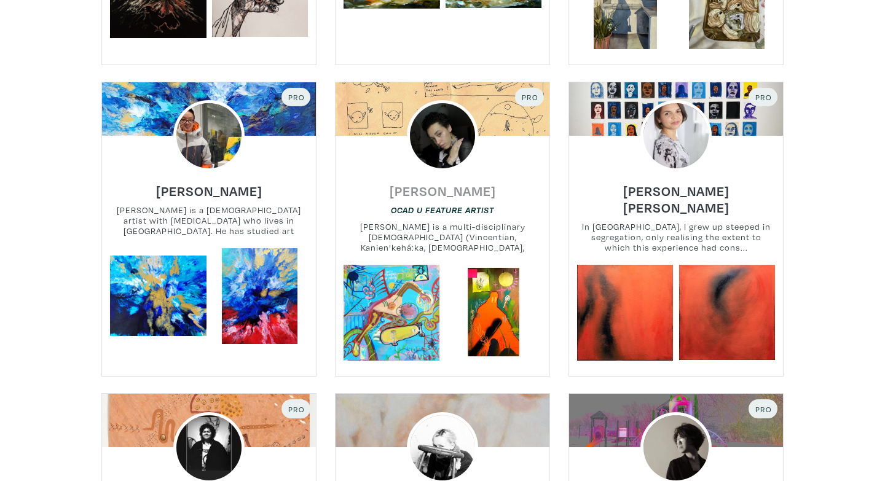
click at [455, 192] on h6 "kaya joan" at bounding box center [443, 191] width 106 height 17
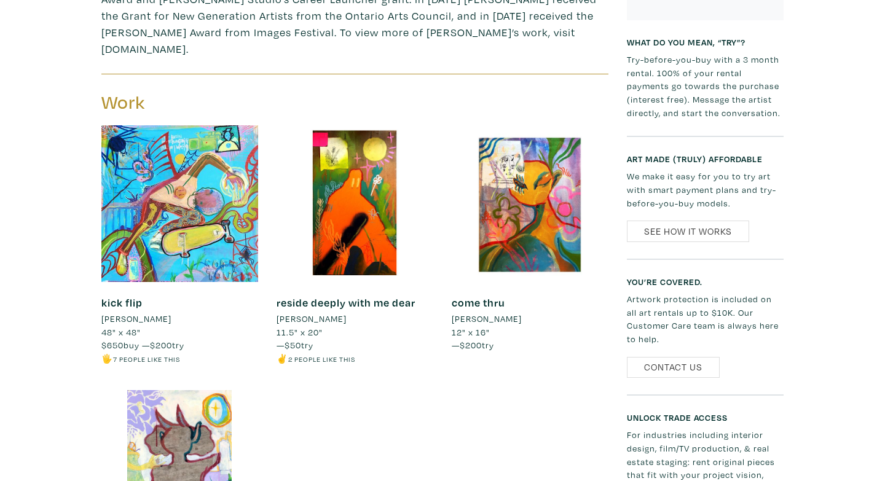
scroll to position [580, 0]
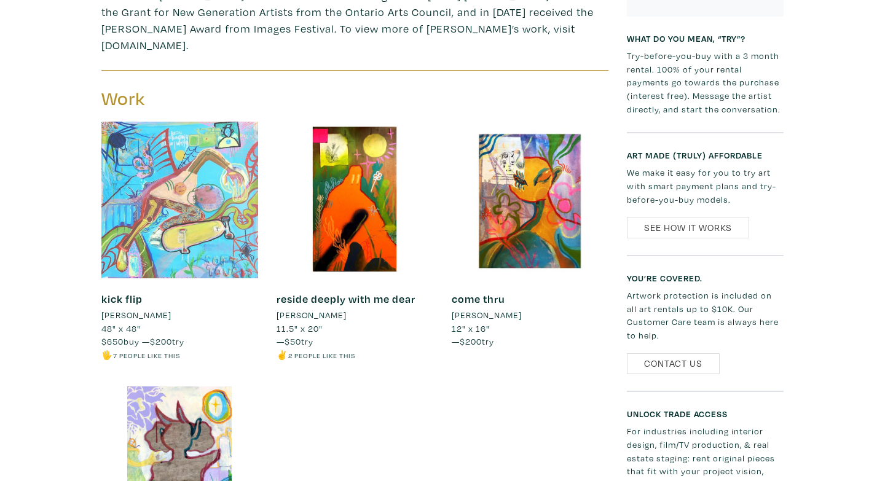
click at [179, 168] on div at bounding box center [179, 200] width 157 height 157
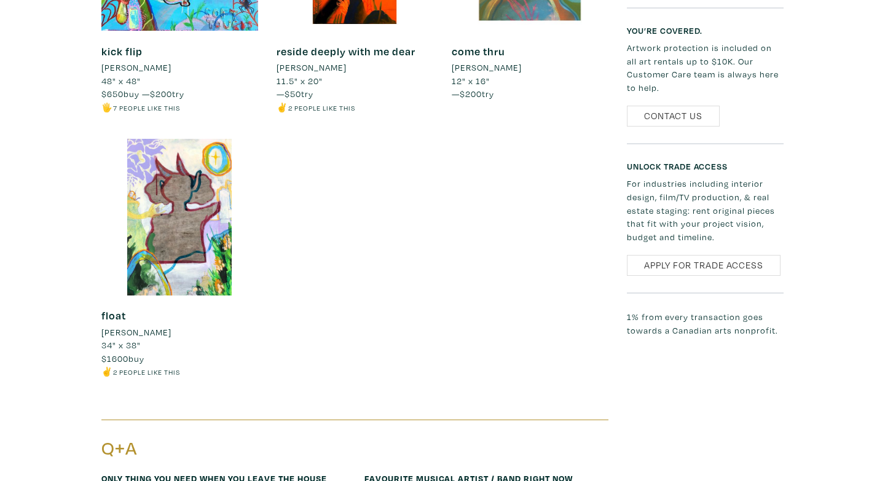
scroll to position [843, 0]
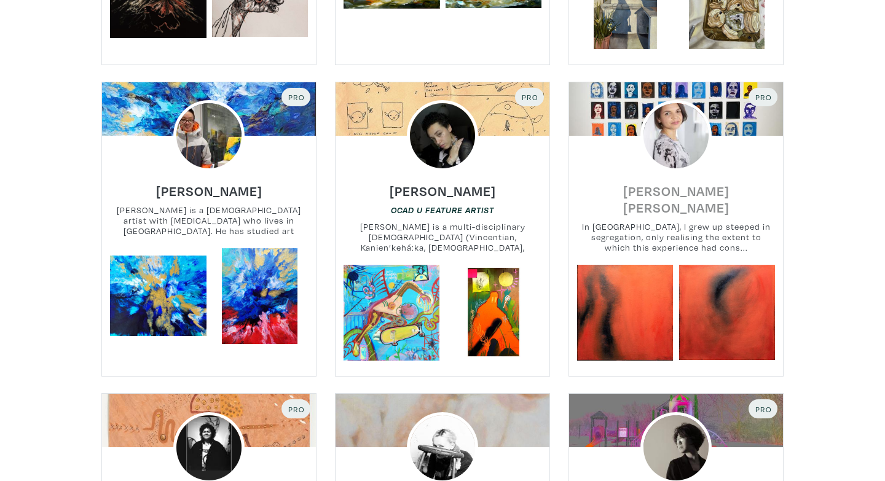
click at [640, 192] on h6 "Kim Foster Yardley" at bounding box center [676, 199] width 214 height 33
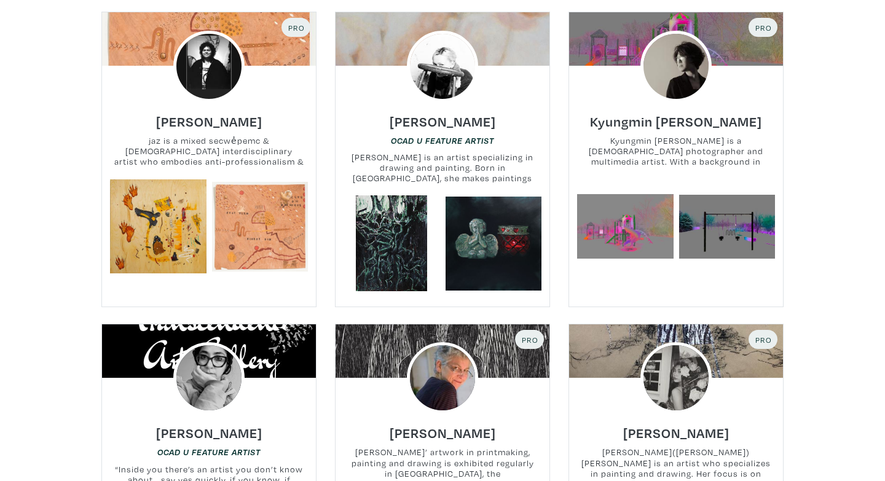
scroll to position [1213, 0]
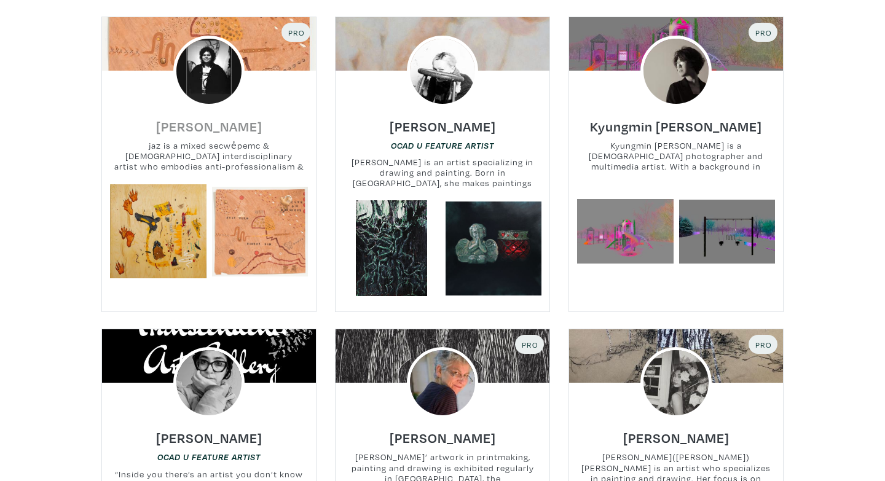
click at [176, 129] on h6 "jaz whitford" at bounding box center [209, 126] width 106 height 17
click at [457, 125] on h6 "Sarah Young" at bounding box center [443, 126] width 106 height 17
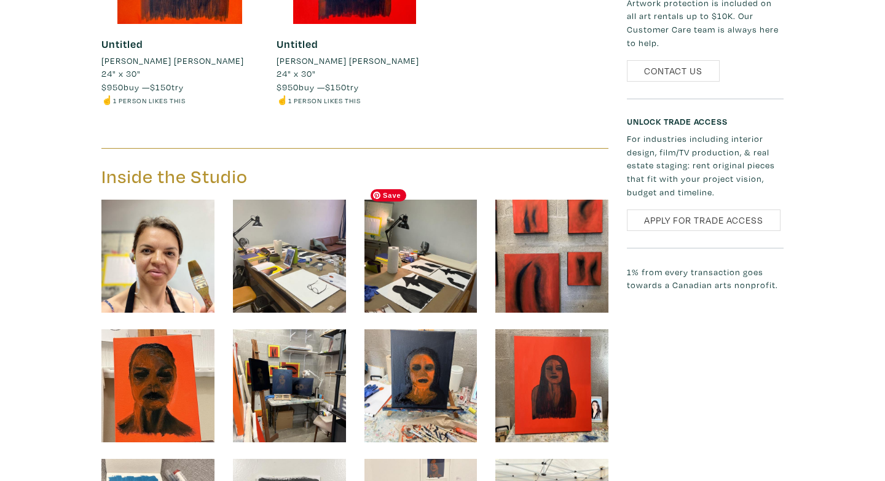
scroll to position [1641, 0]
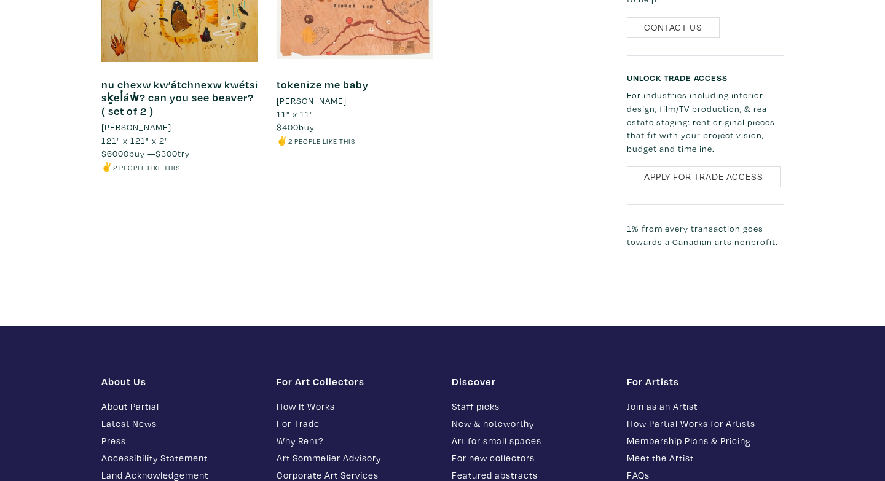
scroll to position [953, 0]
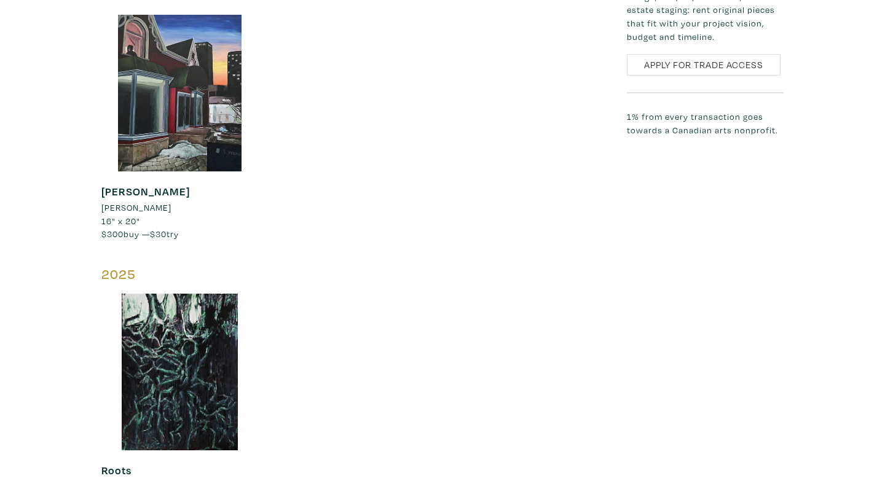
scroll to position [1851, 0]
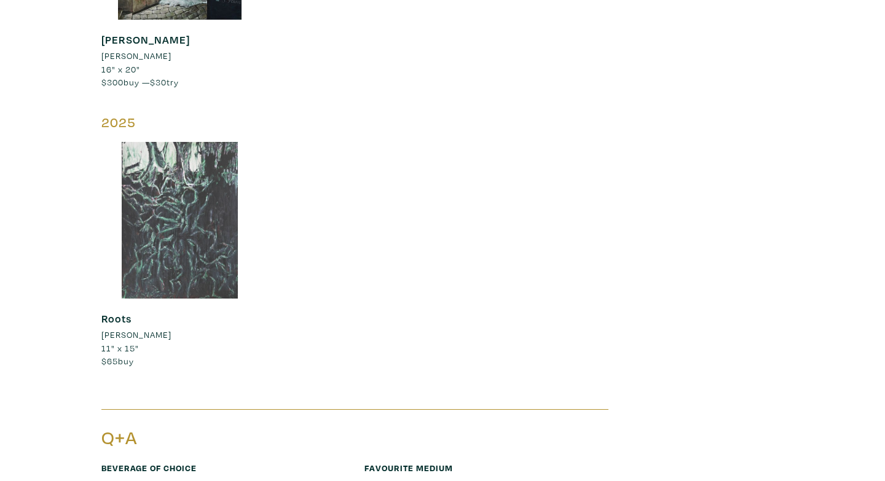
click at [187, 218] on div at bounding box center [179, 220] width 157 height 157
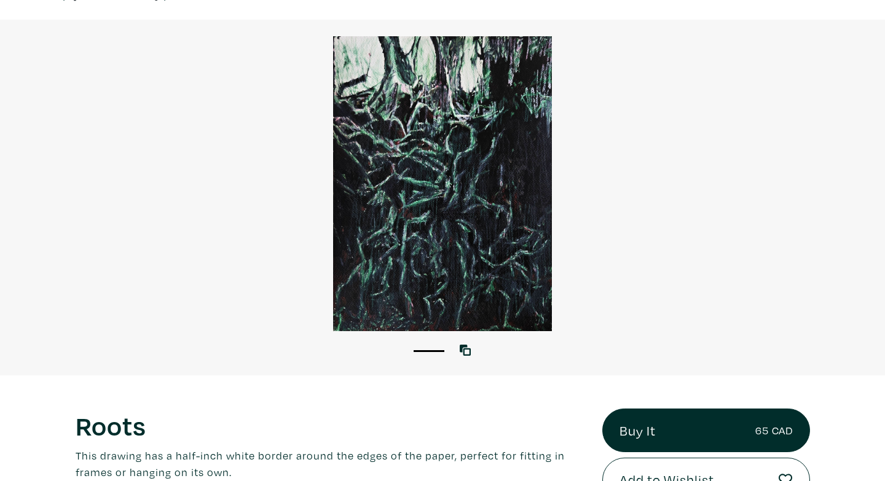
scroll to position [85, 0]
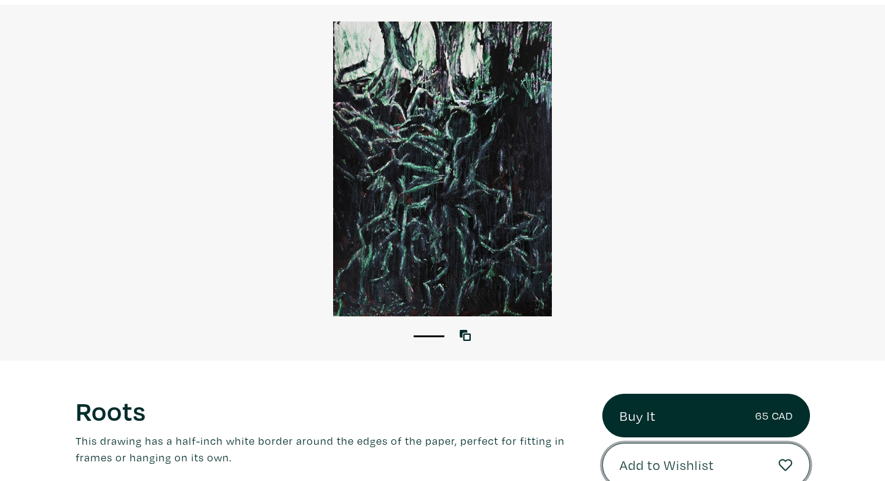
click at [613, 461] on button "Add to Wishlist" at bounding box center [706, 465] width 208 height 44
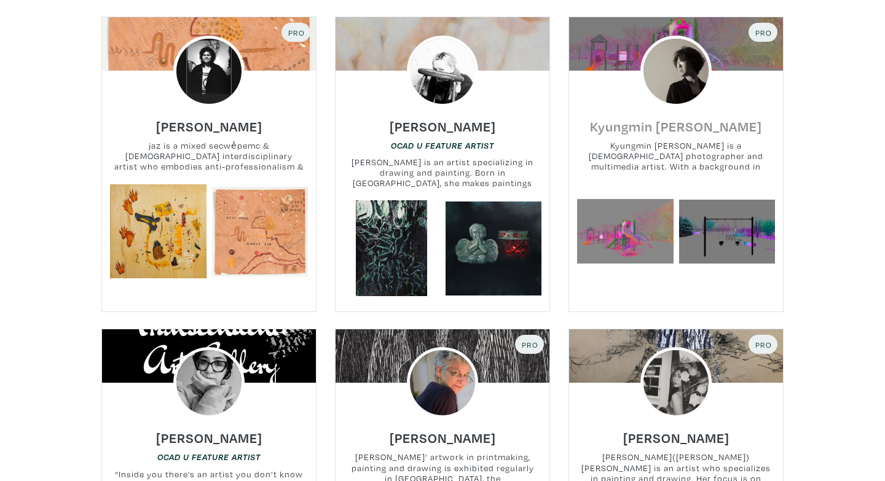
click at [651, 129] on h6 "Kyungmin [PERSON_NAME]" at bounding box center [676, 126] width 172 height 17
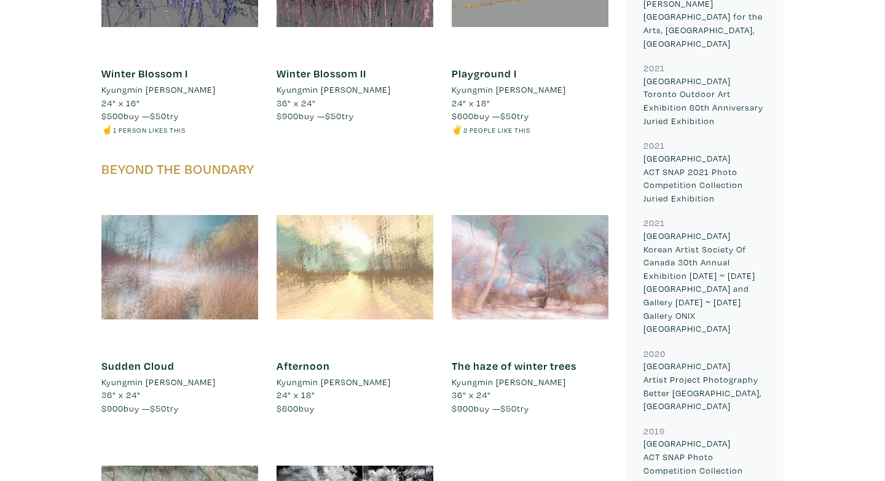
scroll to position [982, 0]
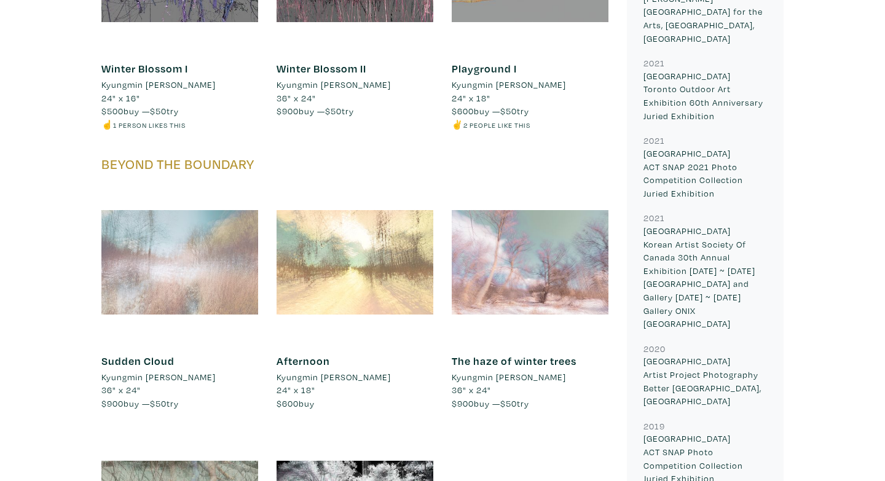
click at [184, 280] on div at bounding box center [179, 262] width 157 height 157
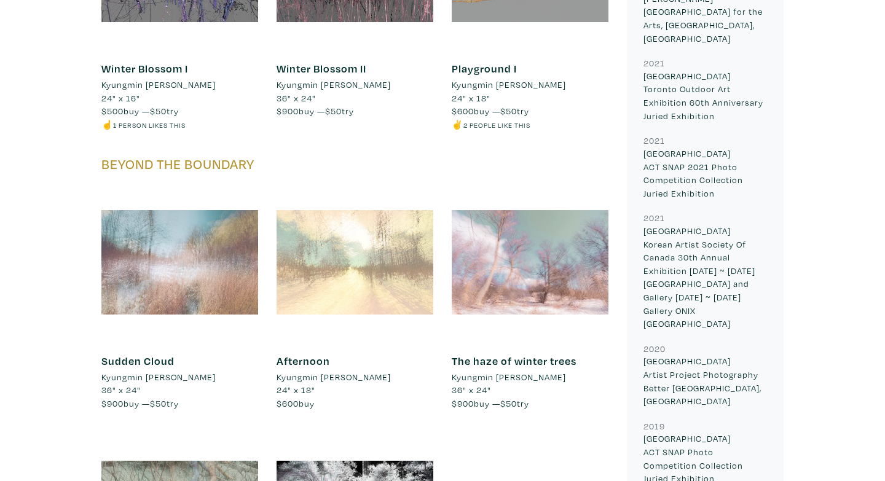
click at [411, 294] on div at bounding box center [355, 262] width 157 height 157
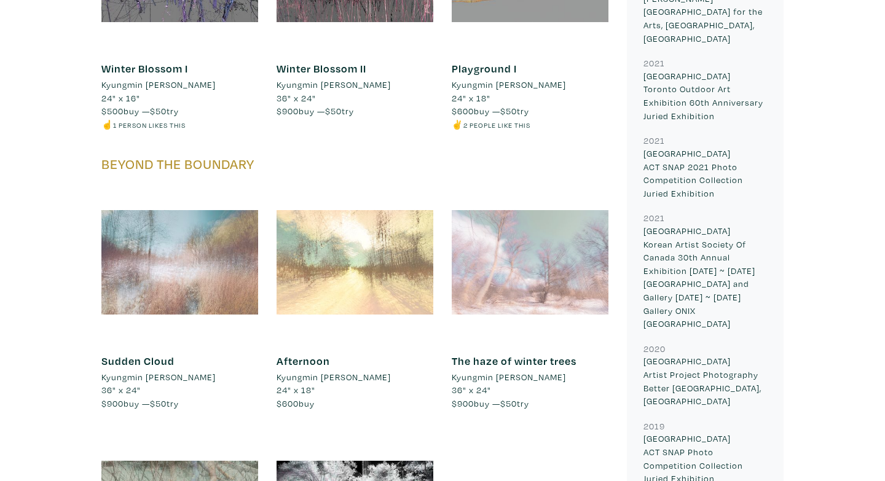
click at [543, 233] on div at bounding box center [530, 262] width 157 height 157
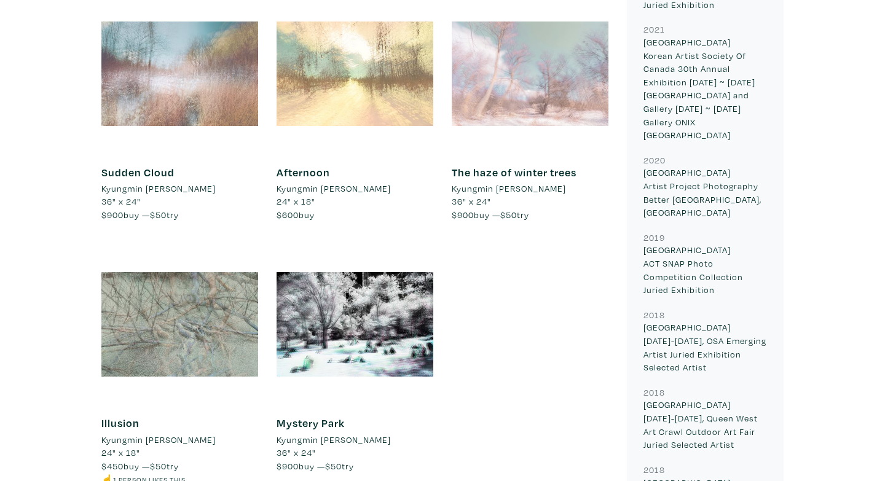
scroll to position [1150, 0]
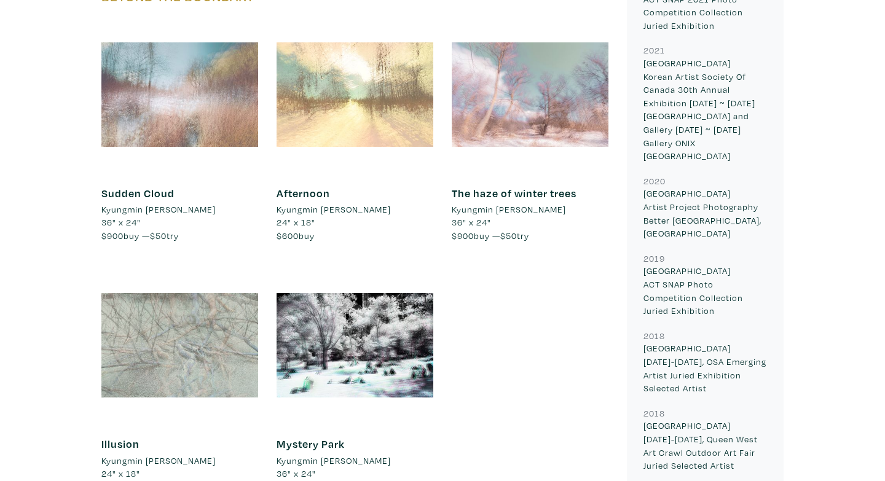
click at [248, 299] on div at bounding box center [179, 345] width 157 height 157
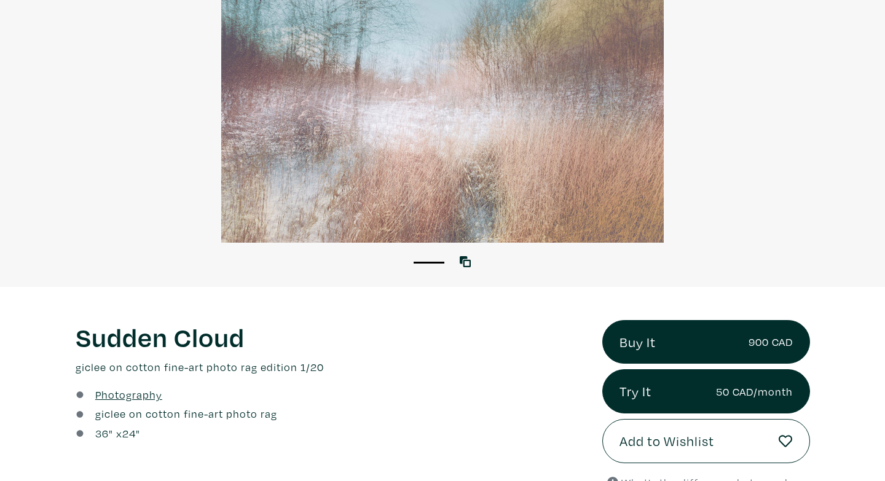
scroll to position [166, 0]
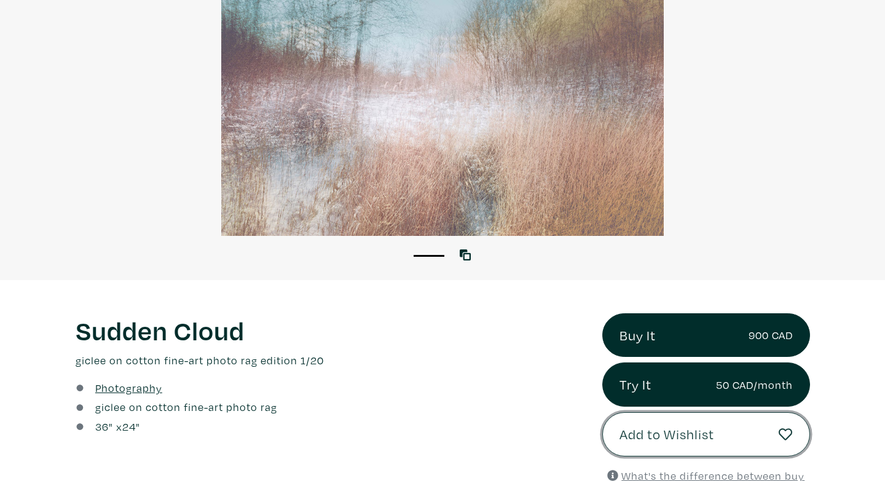
click at [733, 438] on button "Add to Wishlist" at bounding box center [706, 434] width 208 height 44
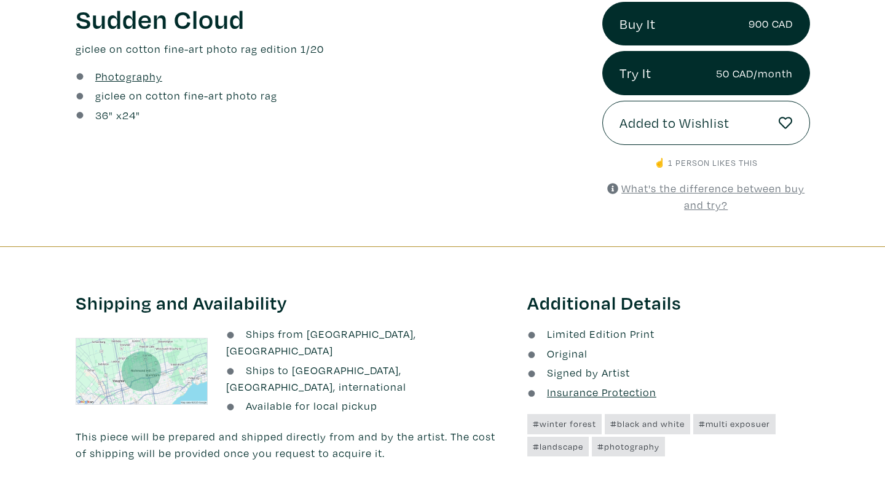
scroll to position [166, 0]
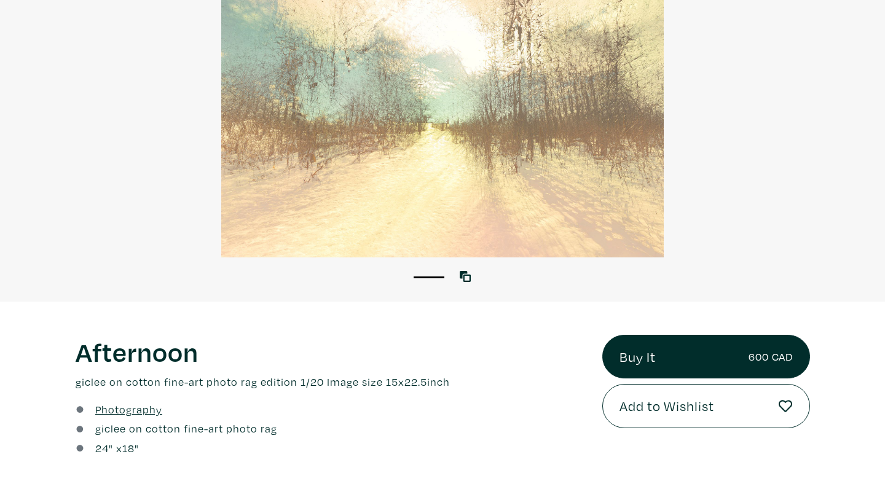
scroll to position [152, 0]
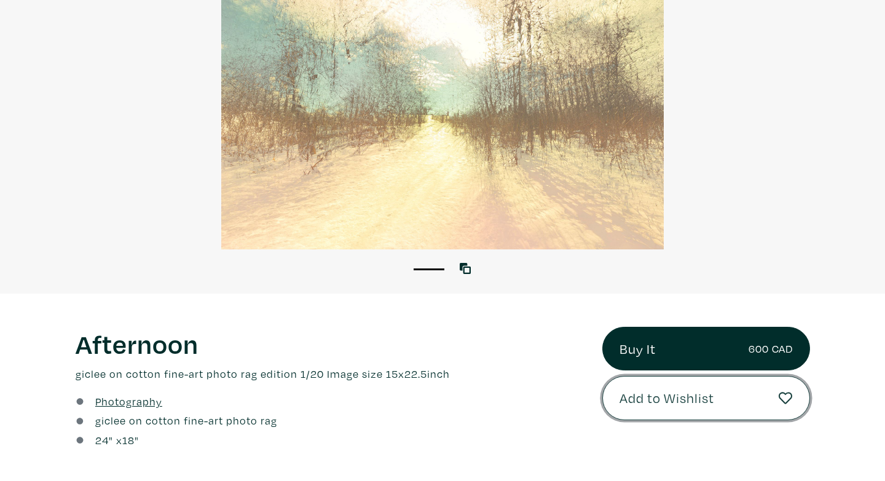
click at [715, 413] on button "Add to Wishlist" at bounding box center [706, 398] width 208 height 44
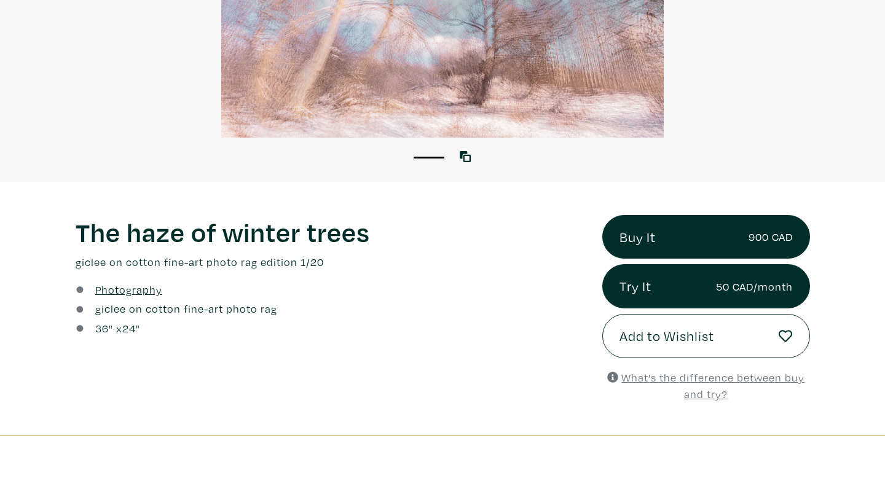
scroll to position [391, 0]
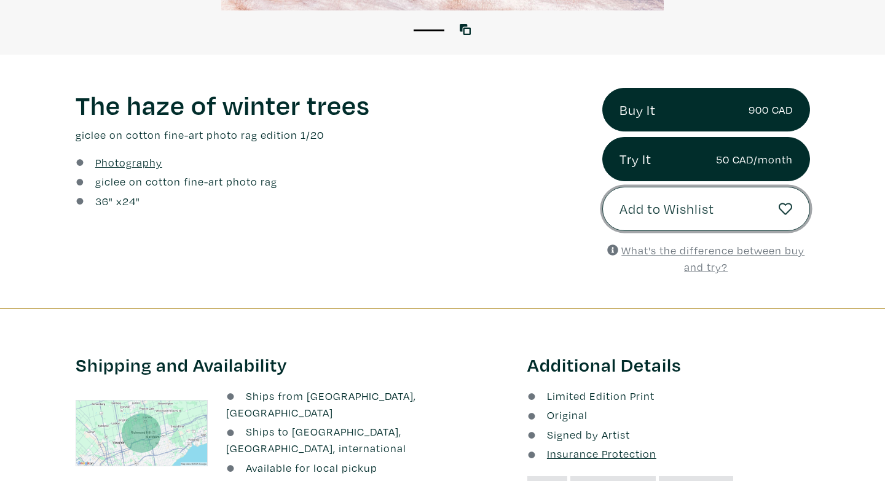
click at [682, 210] on span "Add to Wishlist" at bounding box center [666, 209] width 95 height 21
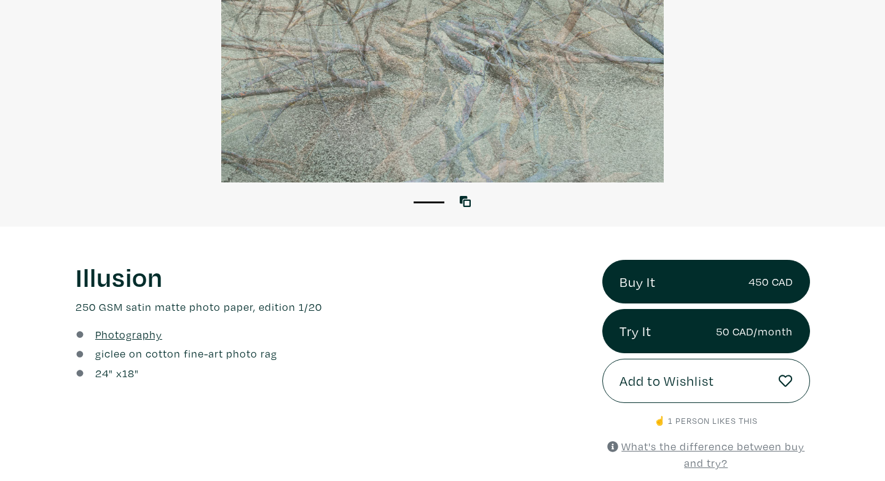
scroll to position [230, 0]
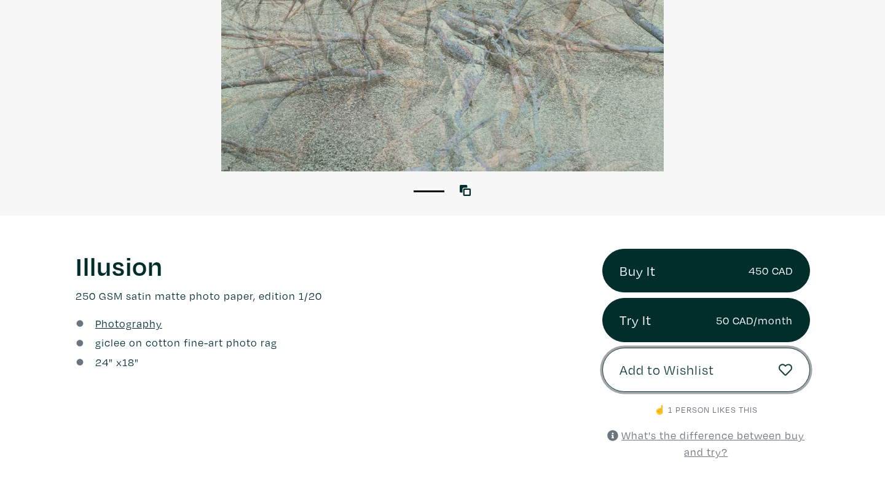
click at [673, 378] on span "Add to Wishlist" at bounding box center [666, 370] width 95 height 21
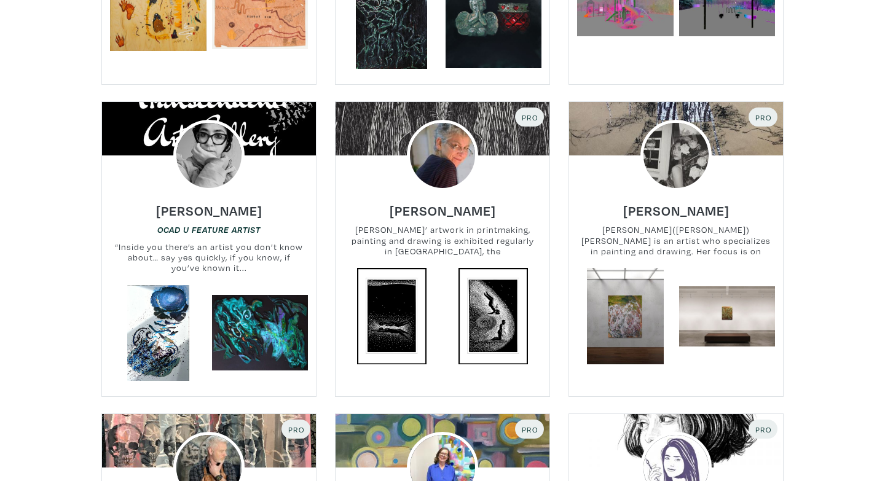
scroll to position [1461, 0]
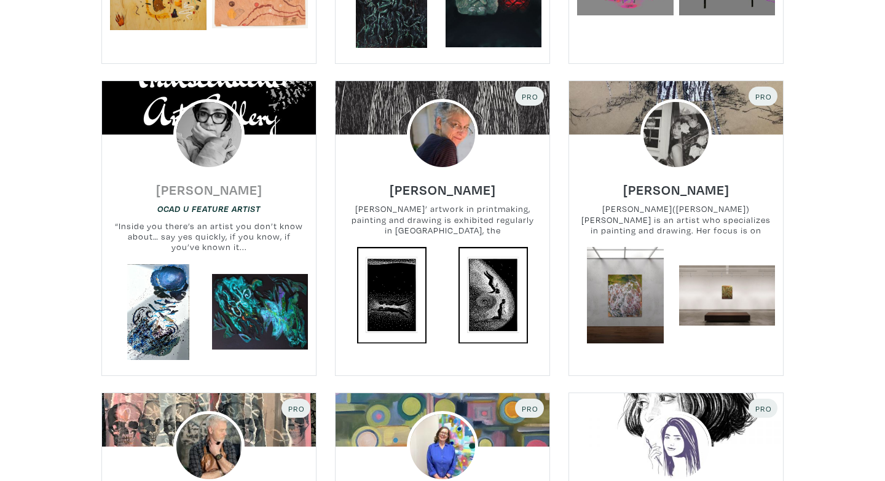
click at [206, 181] on h6 "[PERSON_NAME]" at bounding box center [209, 189] width 106 height 17
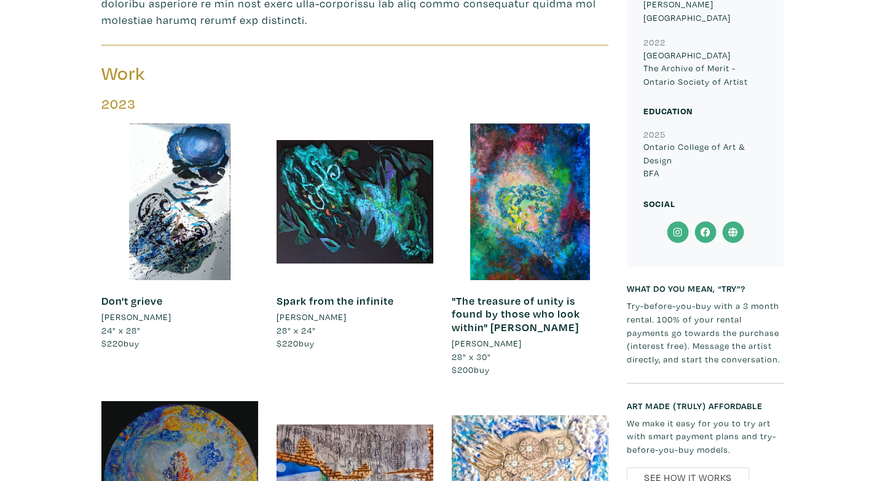
scroll to position [899, 0]
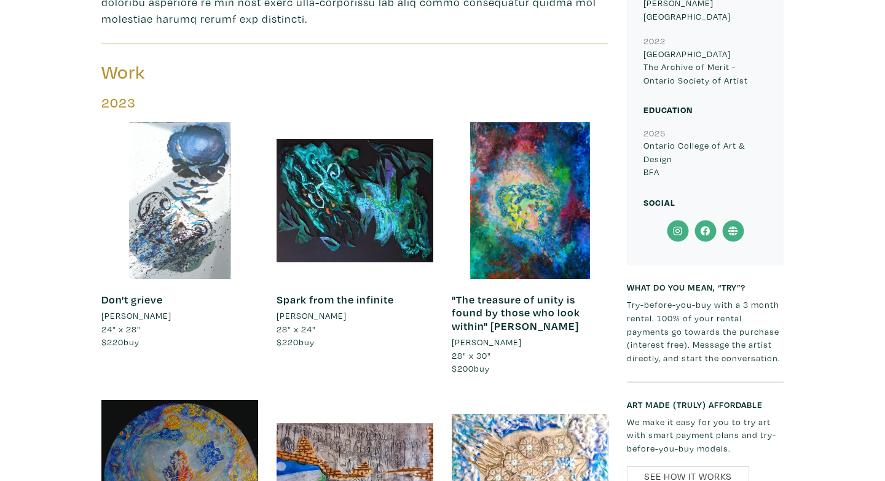
click at [165, 180] on div at bounding box center [179, 200] width 157 height 157
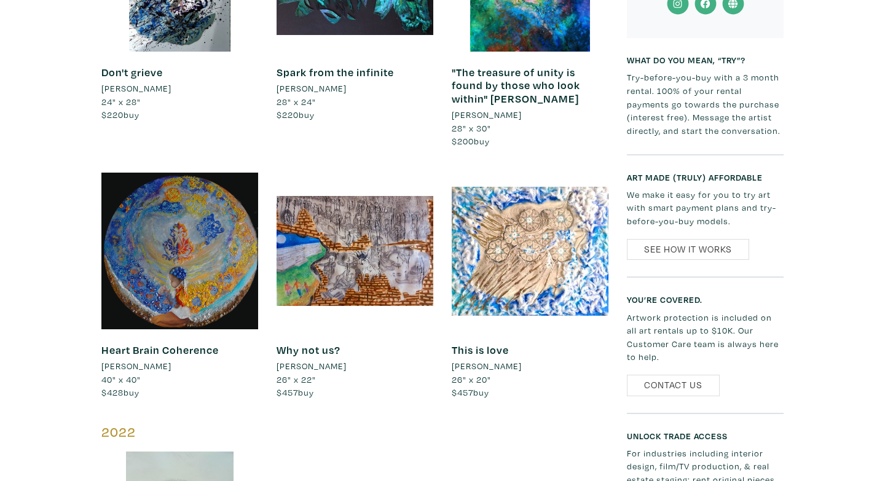
scroll to position [1136, 0]
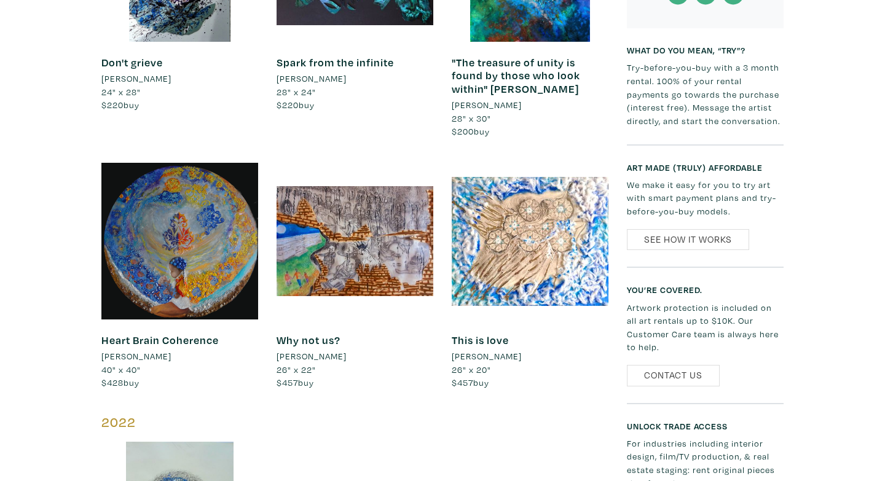
click at [154, 333] on link "Heart Brain Coherence" at bounding box center [159, 340] width 117 height 14
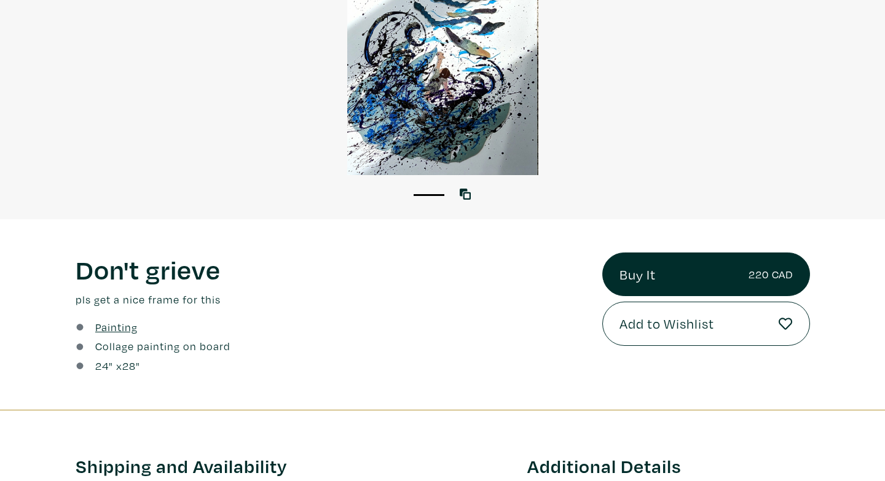
scroll to position [265, 0]
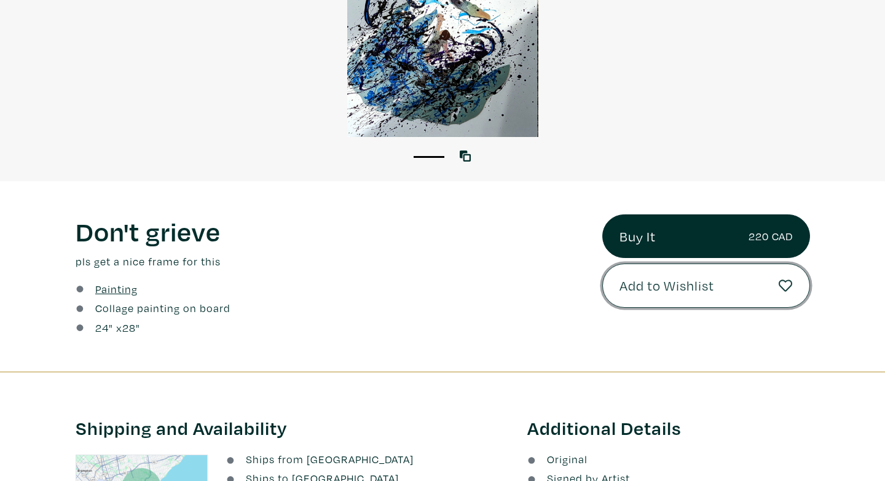
click at [722, 298] on button "Add to Wishlist" at bounding box center [706, 286] width 208 height 44
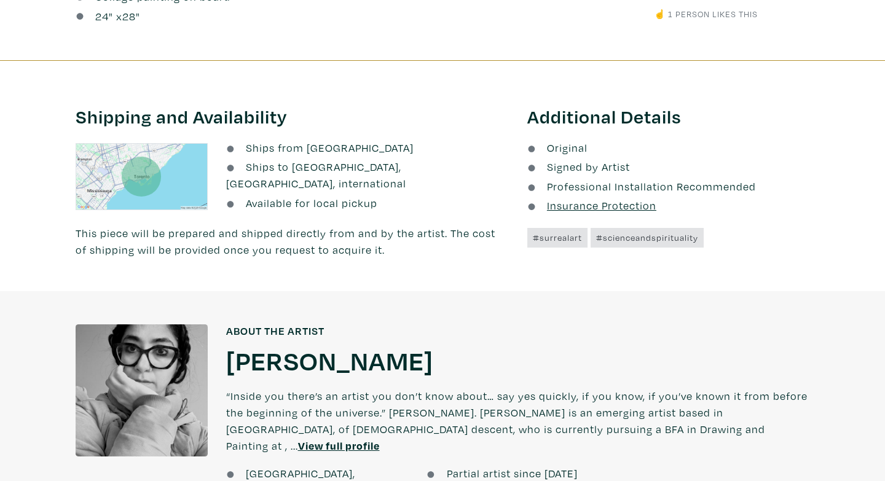
scroll to position [265, 0]
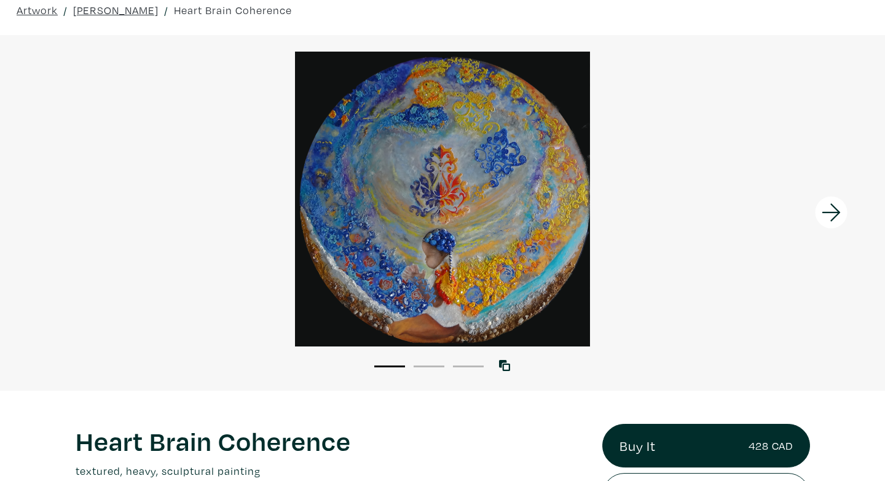
scroll to position [57, 0]
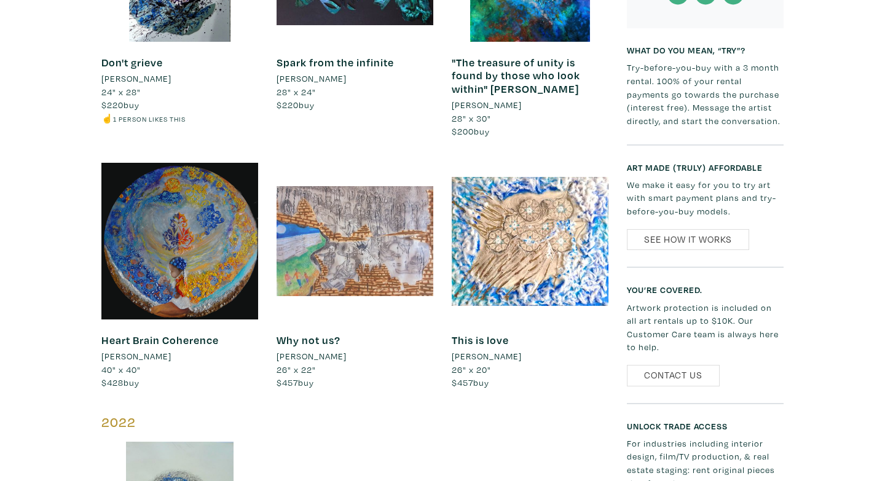
click at [383, 236] on div at bounding box center [355, 241] width 157 height 157
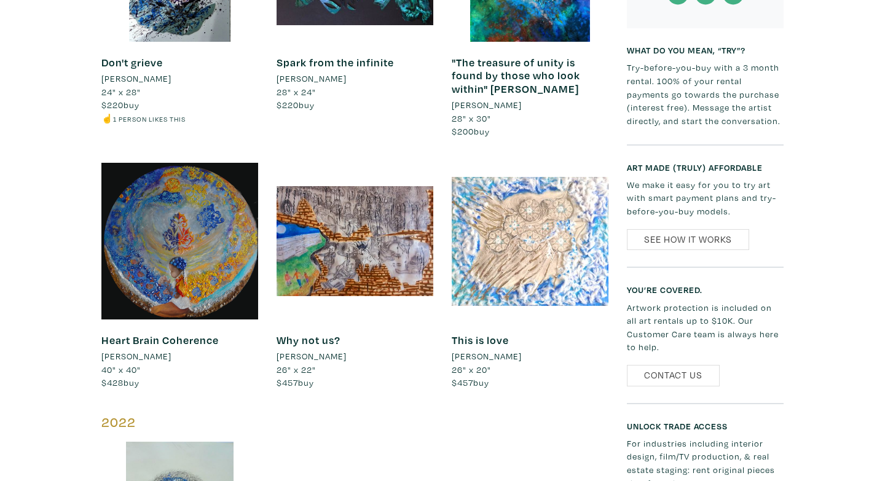
click at [545, 228] on div at bounding box center [530, 241] width 157 height 157
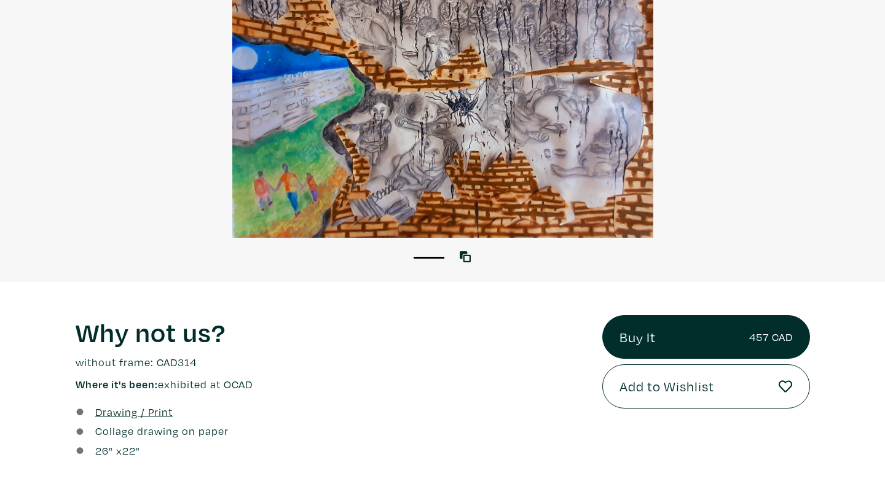
scroll to position [167, 0]
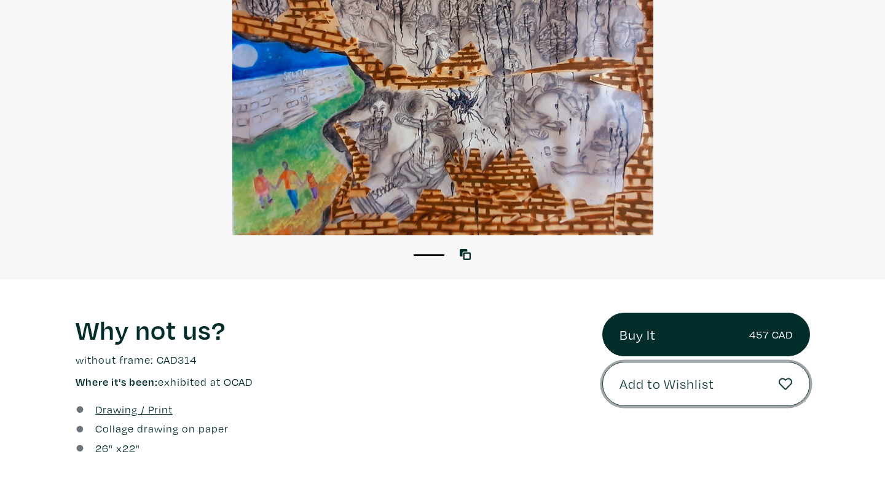
click at [693, 388] on span "Add to Wishlist" at bounding box center [666, 384] width 95 height 21
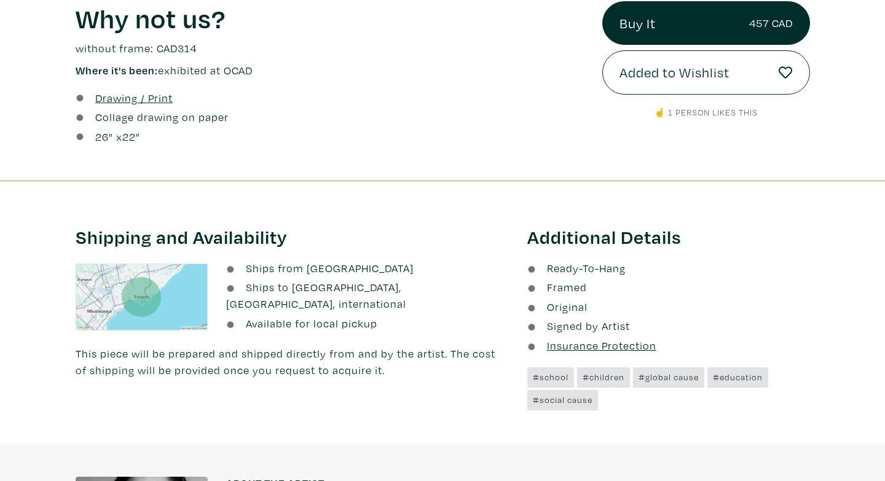
scroll to position [167, 0]
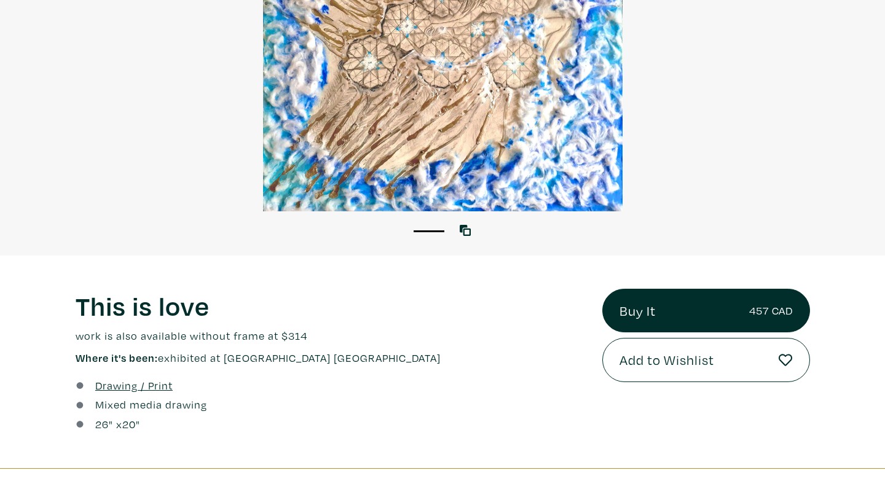
scroll to position [195, 0]
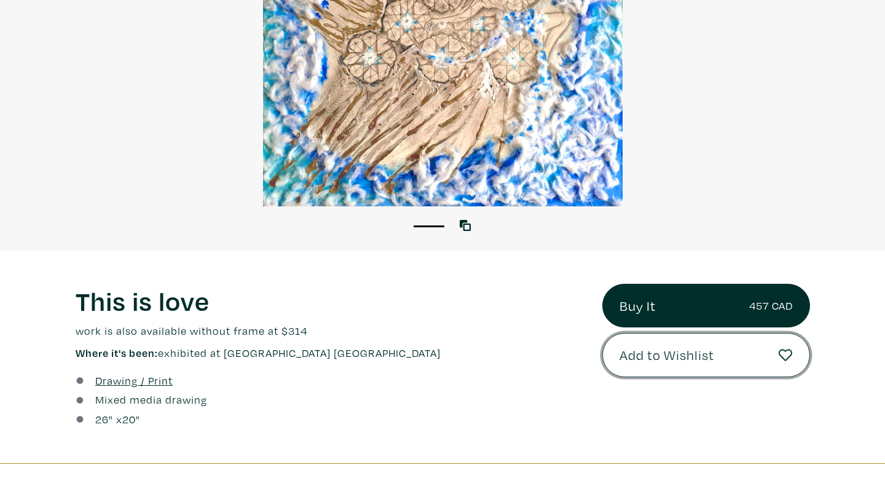
click at [665, 366] on button "Add to Wishlist" at bounding box center [706, 355] width 208 height 44
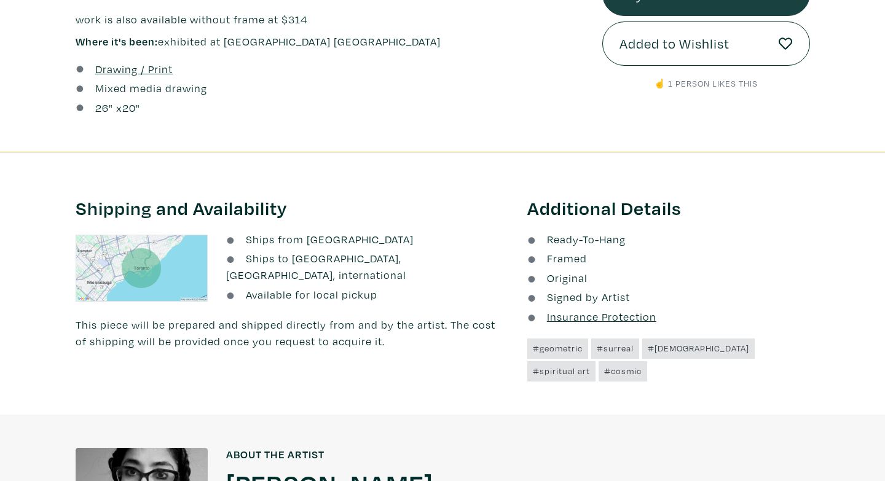
scroll to position [195, 0]
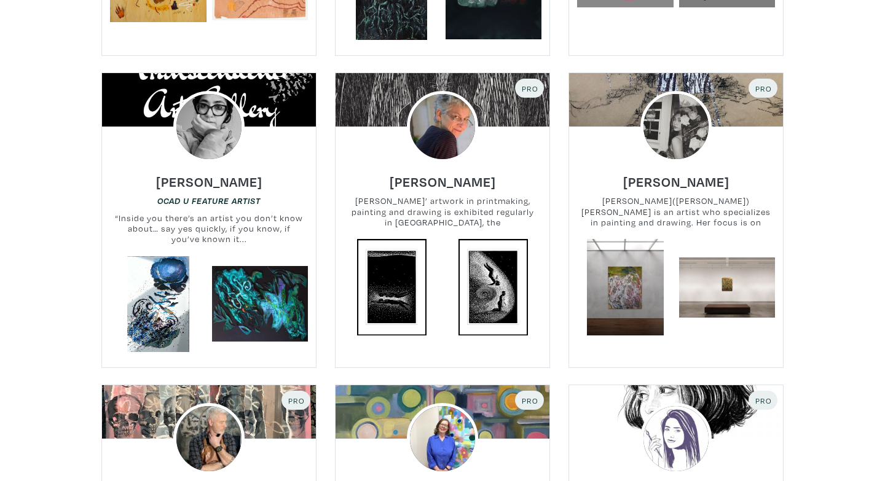
scroll to position [1471, 0]
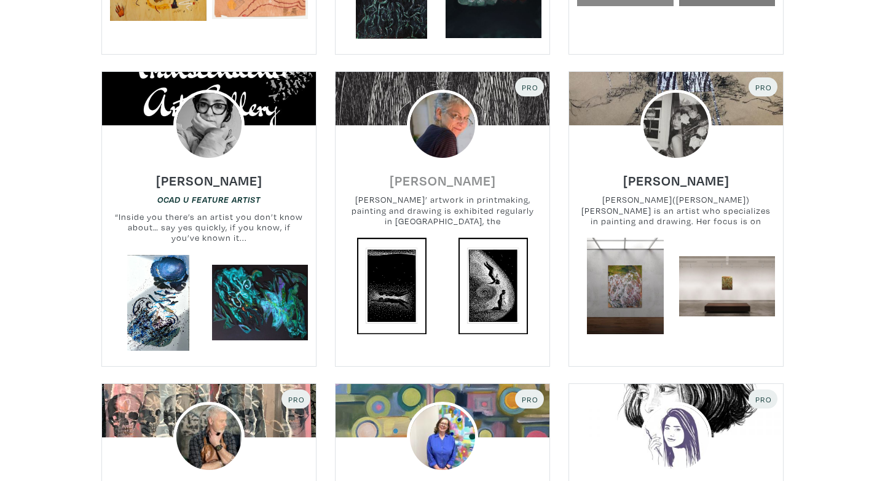
click at [469, 185] on h6 "Pamela Dodds" at bounding box center [443, 180] width 106 height 17
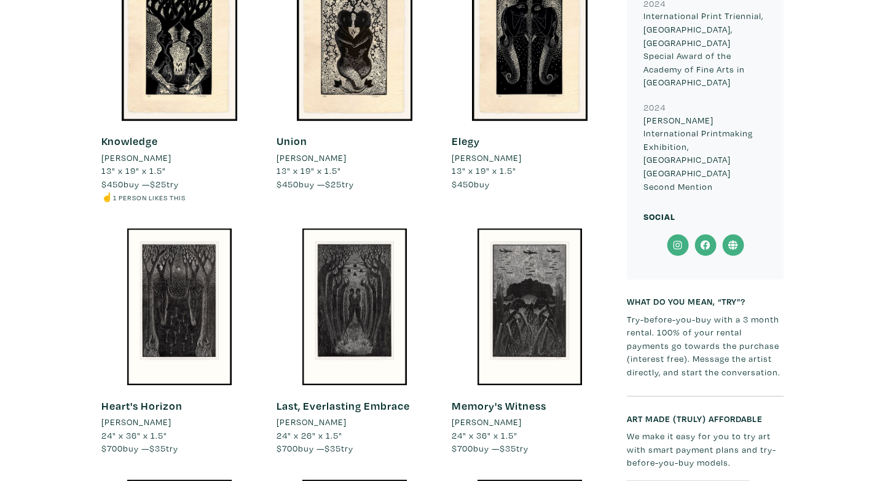
scroll to position [1042, 0]
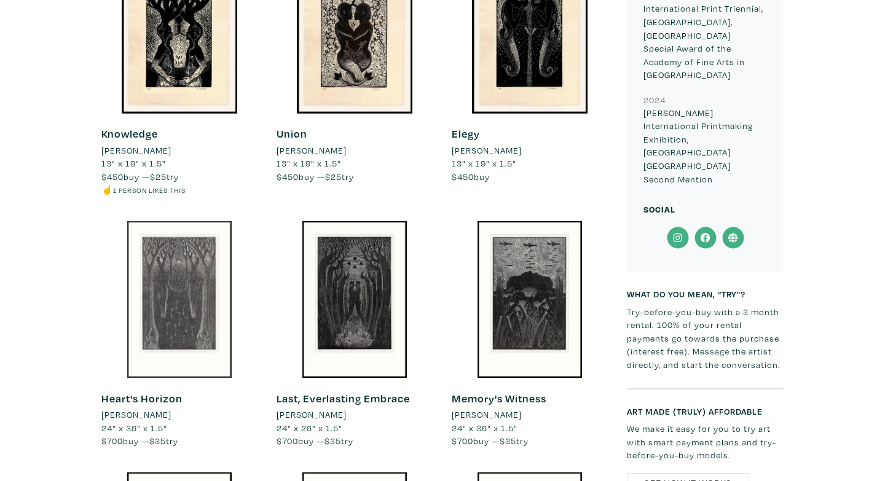
click at [196, 331] on div at bounding box center [179, 299] width 157 height 157
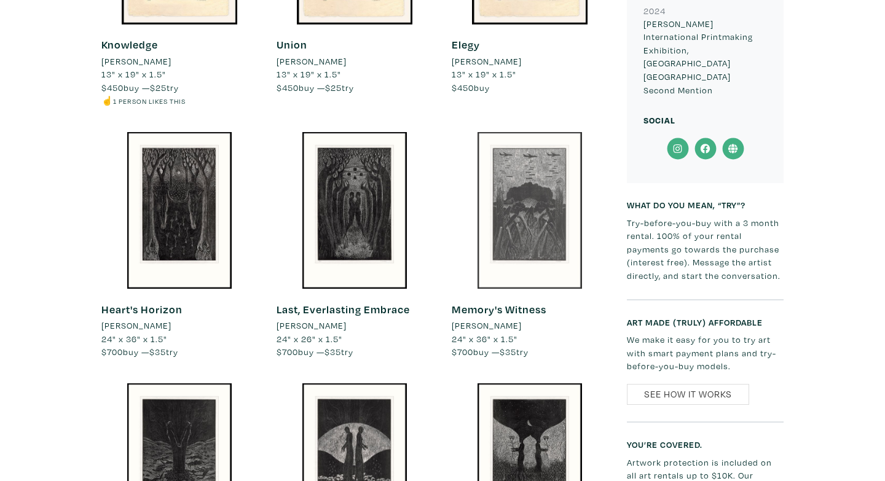
scroll to position [1132, 0]
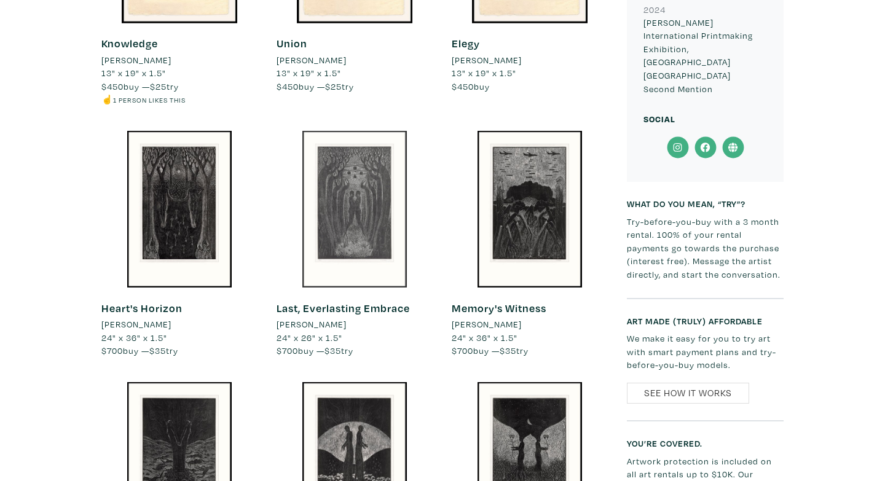
click at [371, 241] on div at bounding box center [355, 209] width 157 height 157
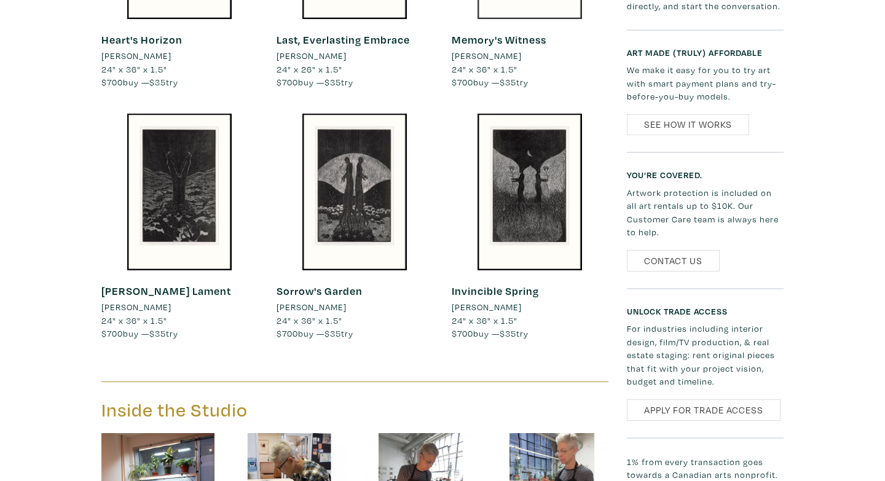
scroll to position [1403, 0]
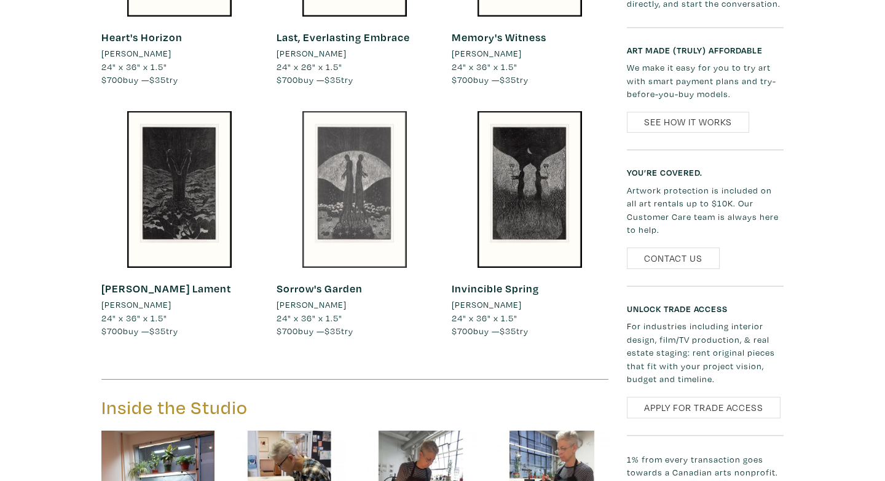
click at [366, 215] on div at bounding box center [355, 189] width 157 height 157
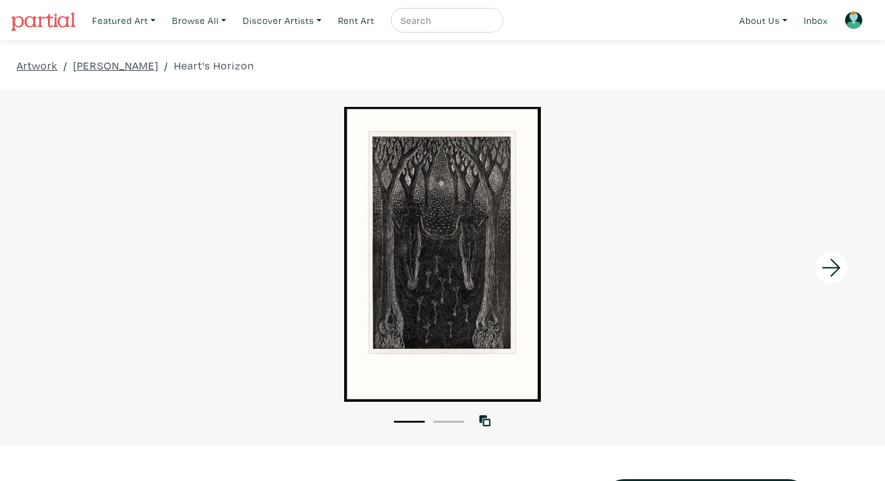
click at [820, 265] on icon at bounding box center [832, 267] width 42 height 33
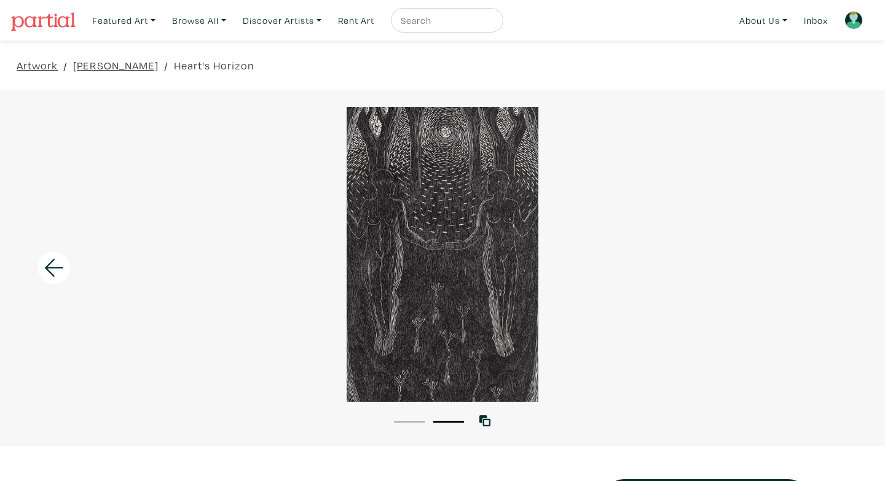
click at [58, 277] on icon at bounding box center [54, 267] width 42 height 33
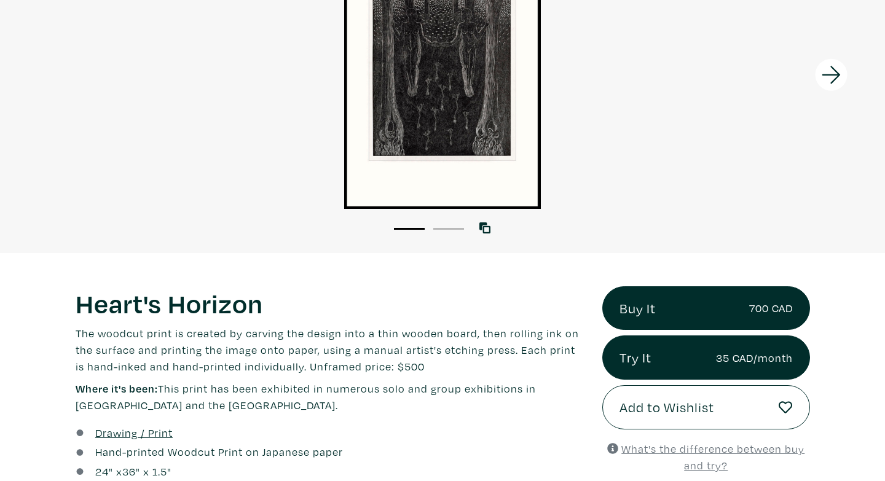
scroll to position [280, 0]
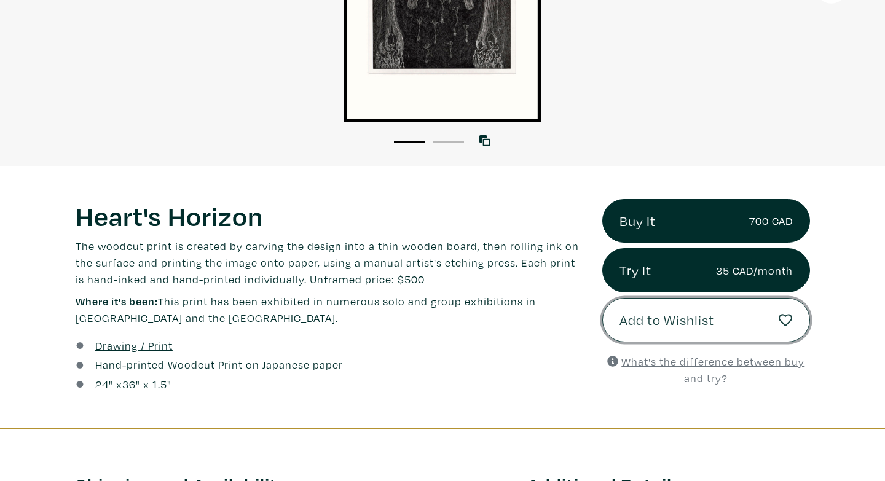
click at [670, 323] on span "Add to Wishlist" at bounding box center [666, 320] width 95 height 21
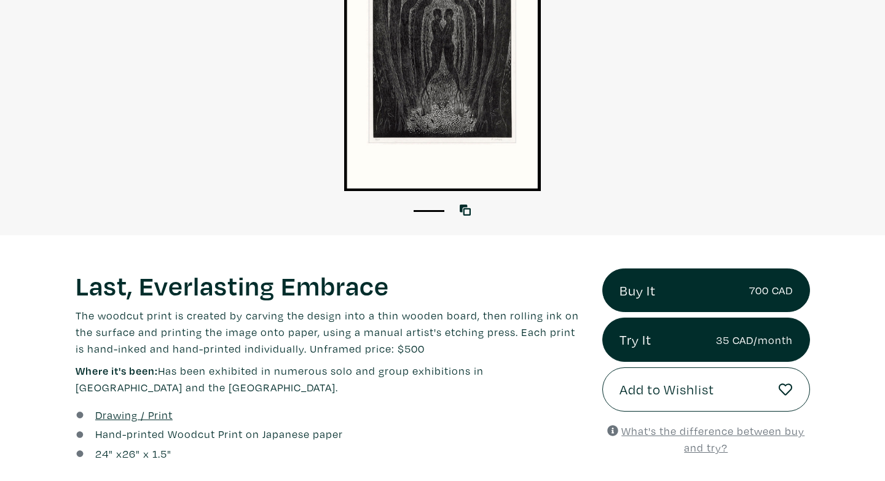
scroll to position [301, 0]
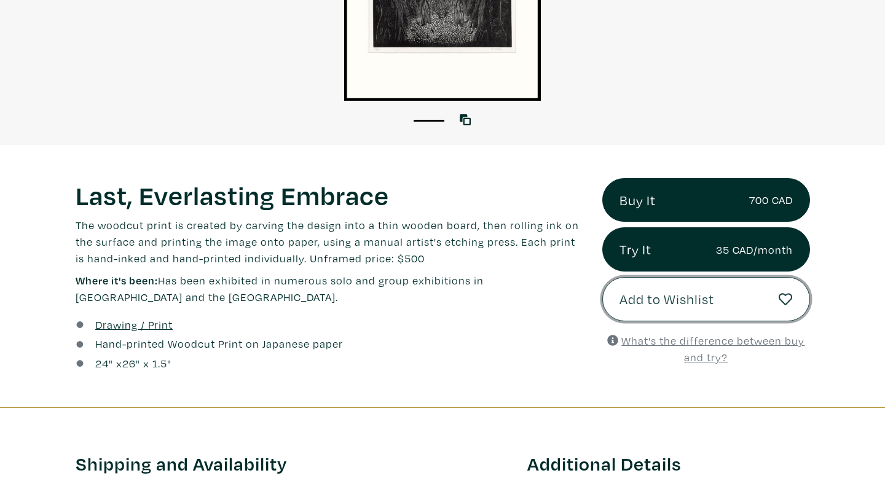
click at [660, 310] on button "Add to Wishlist" at bounding box center [706, 299] width 208 height 44
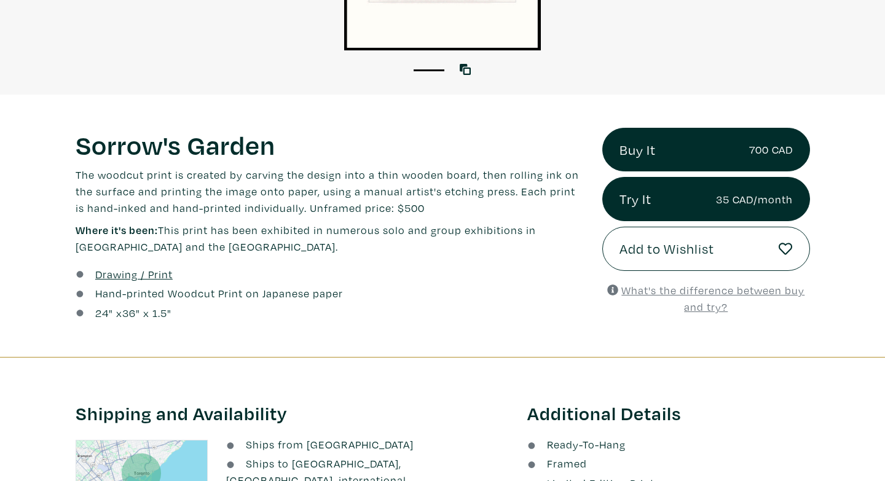
scroll to position [388, 0]
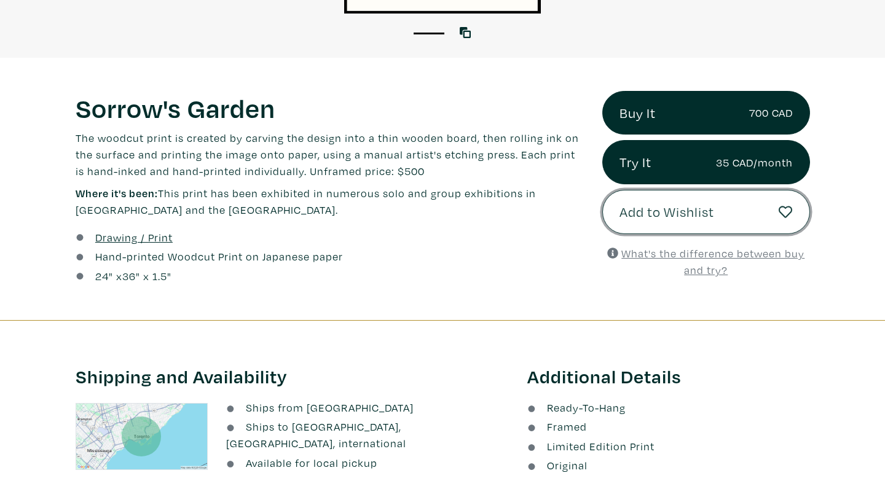
click at [665, 211] on span "Add to Wishlist" at bounding box center [666, 212] width 95 height 21
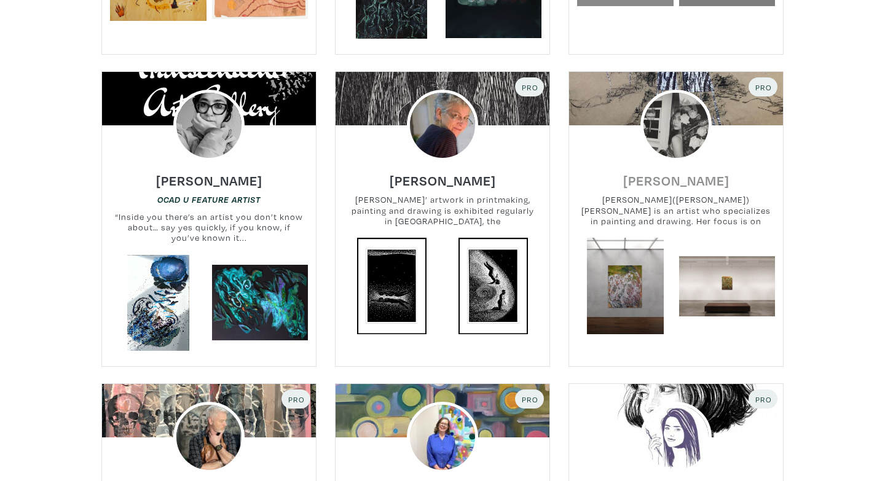
click at [688, 184] on h6 "Ivy Tang" at bounding box center [676, 180] width 106 height 17
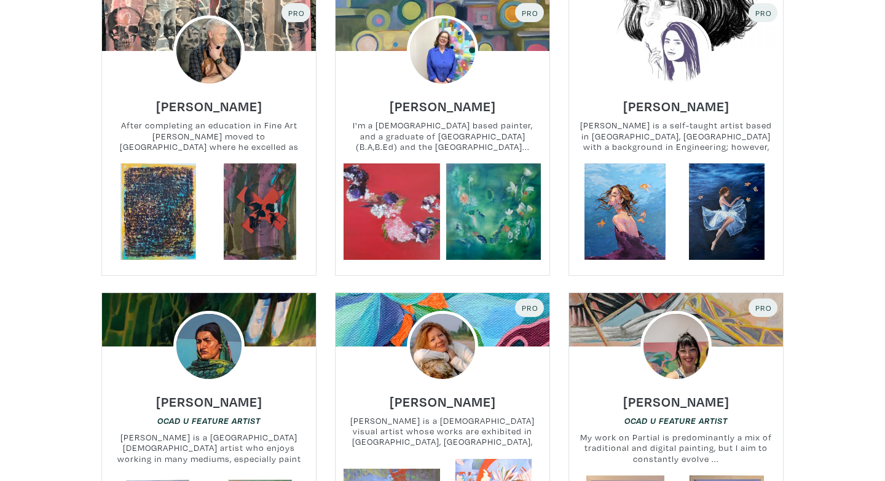
scroll to position [1853, 0]
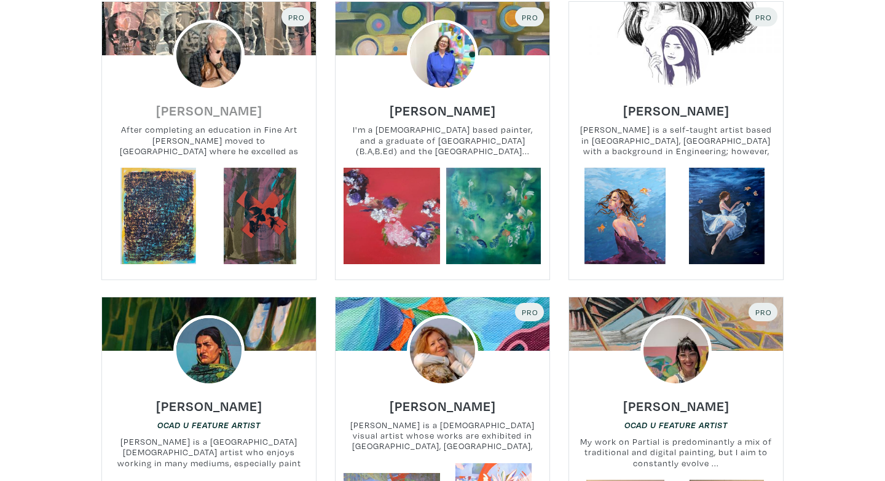
click at [221, 111] on h6 "[PERSON_NAME]" at bounding box center [209, 110] width 106 height 17
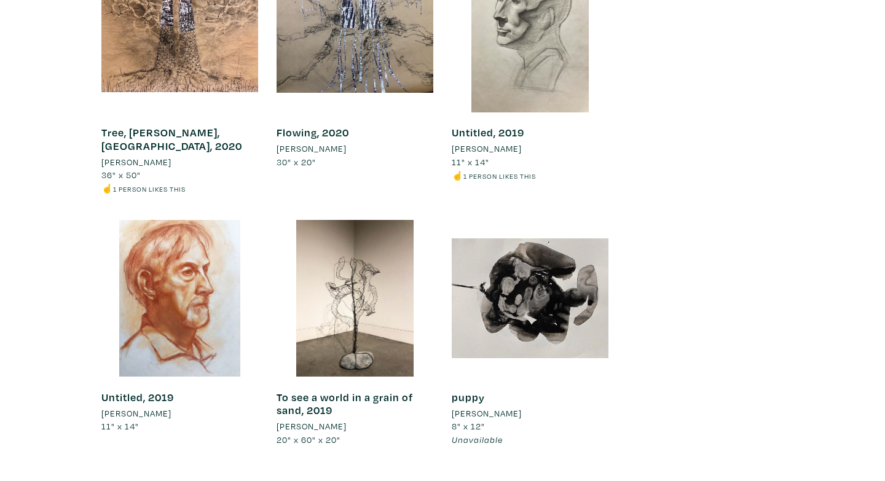
scroll to position [1923, 0]
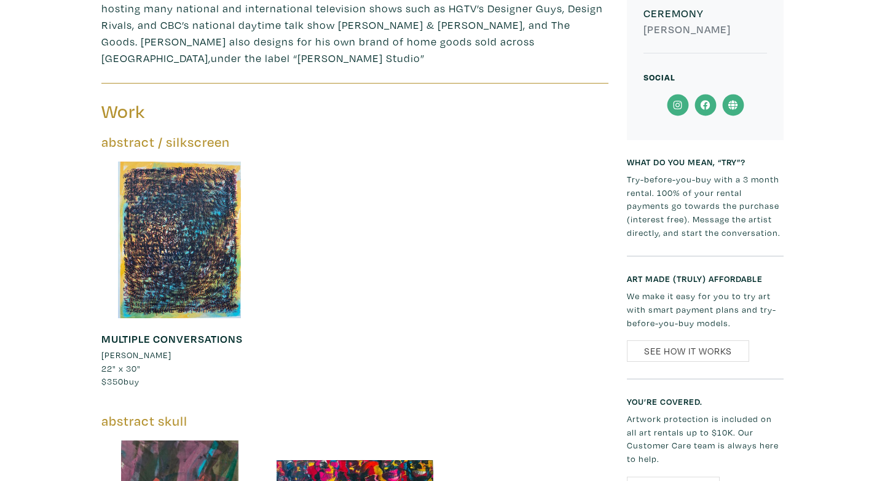
scroll to position [459, 0]
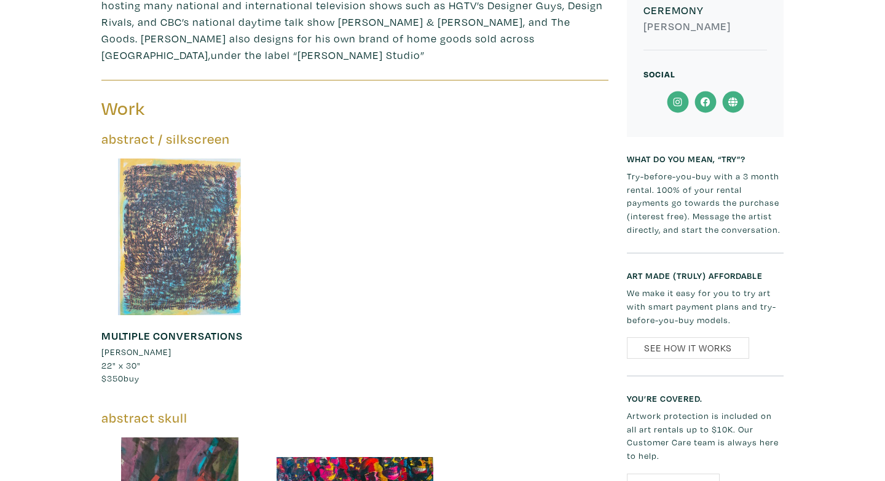
click at [196, 277] on div at bounding box center [179, 237] width 157 height 157
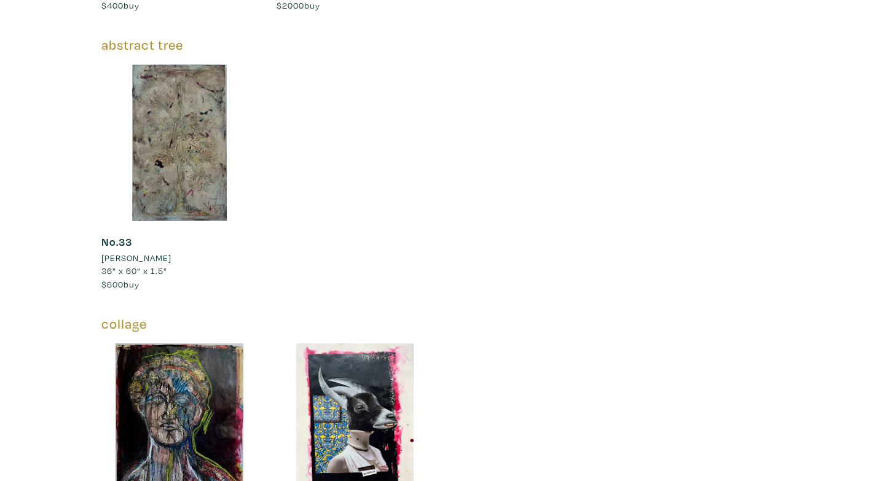
scroll to position [1700, 0]
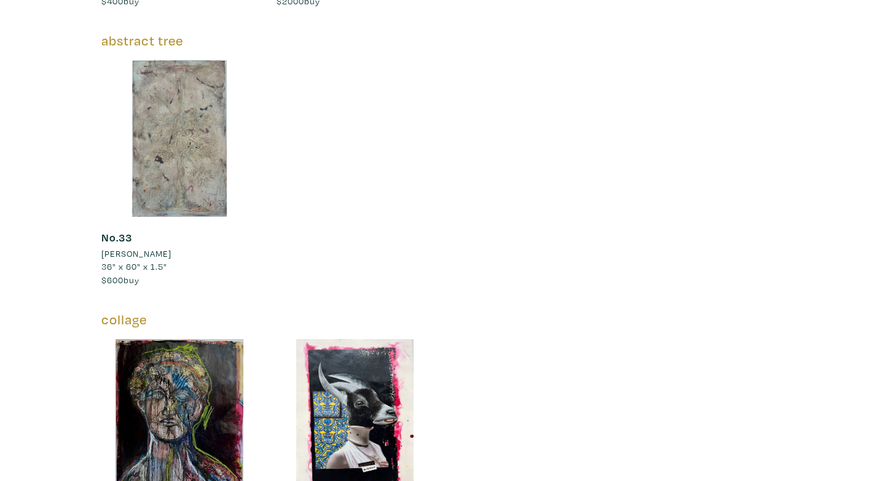
click at [156, 108] on div at bounding box center [179, 138] width 157 height 157
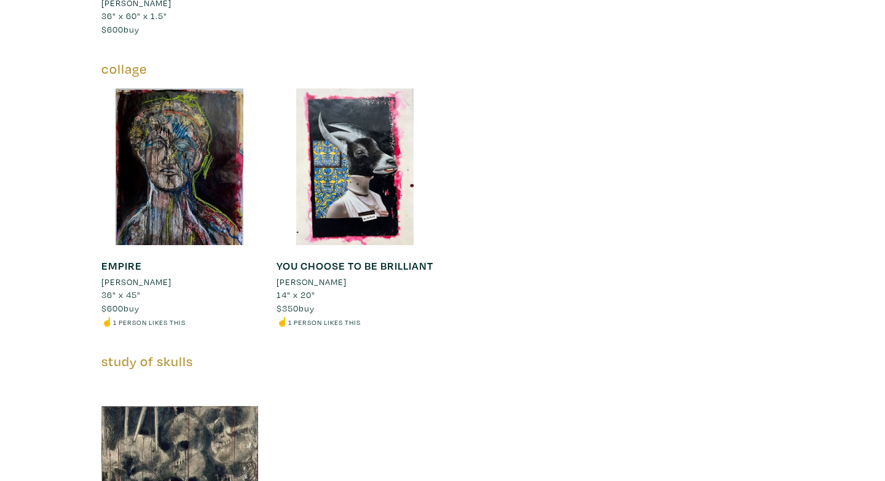
scroll to position [1965, 0]
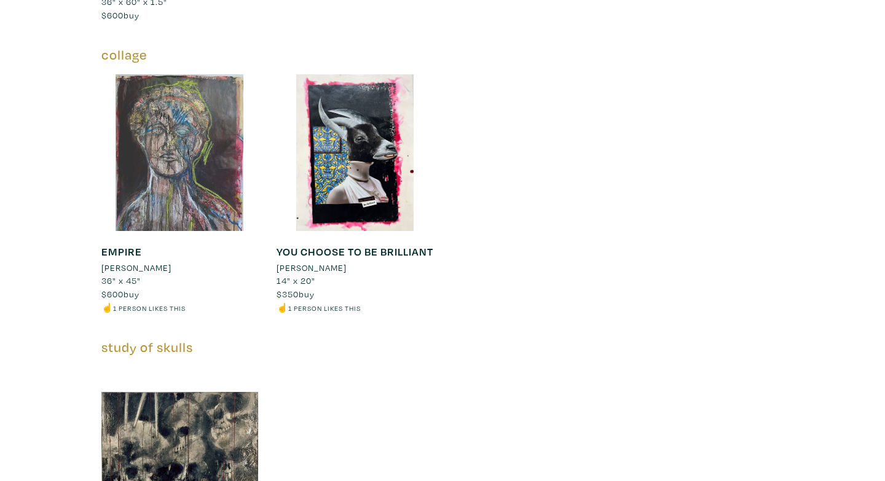
click at [199, 181] on div at bounding box center [179, 152] width 157 height 157
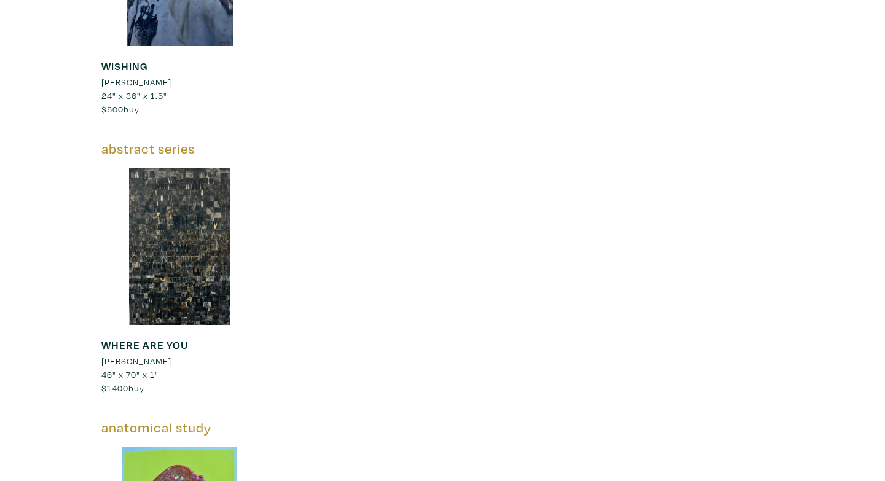
scroll to position [3588, 0]
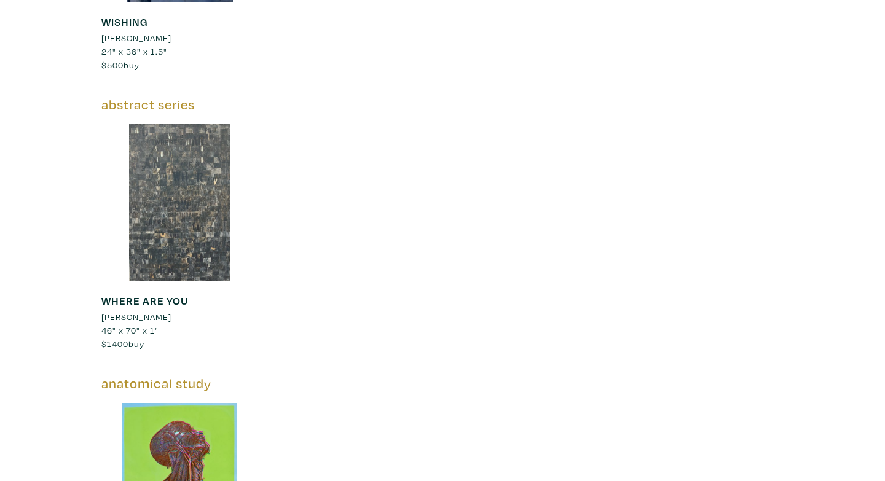
click at [172, 226] on div at bounding box center [179, 202] width 157 height 157
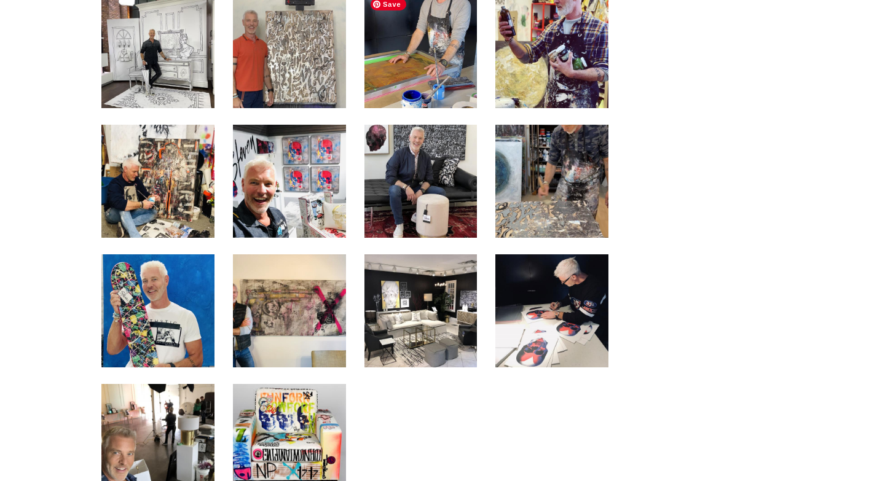
scroll to position [5459, 0]
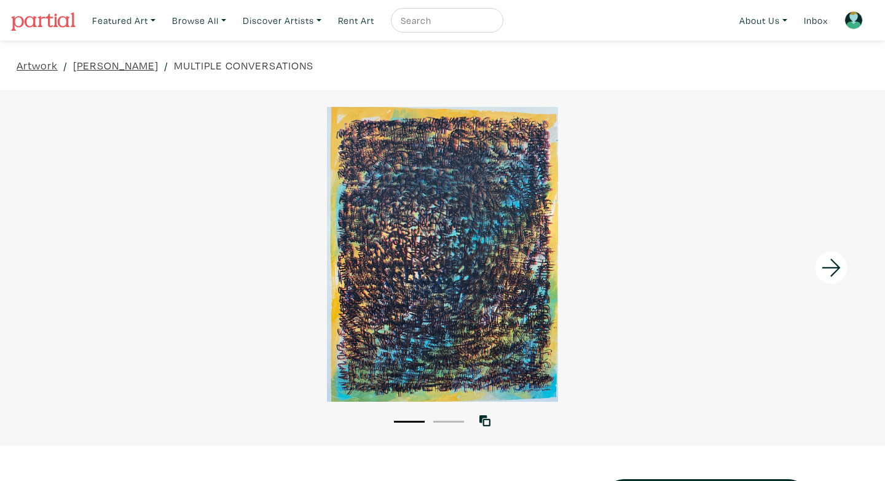
click at [829, 270] on icon at bounding box center [832, 267] width 42 height 33
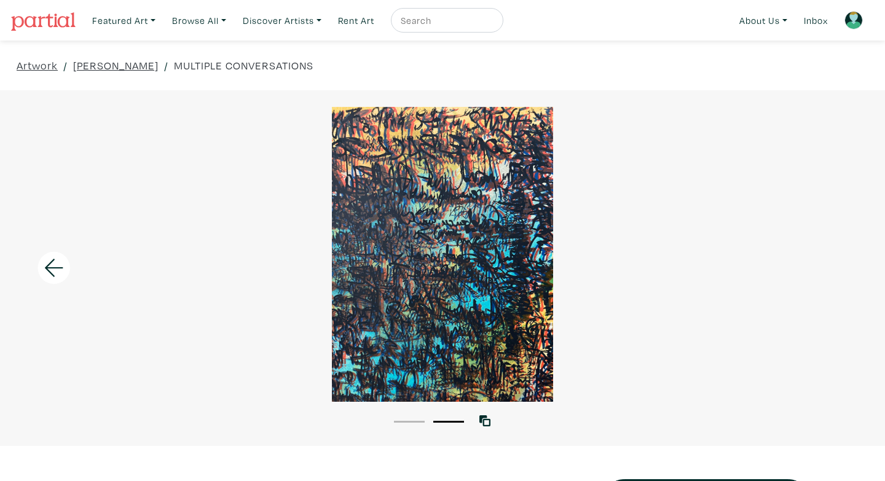
click at [58, 273] on icon at bounding box center [54, 267] width 42 height 33
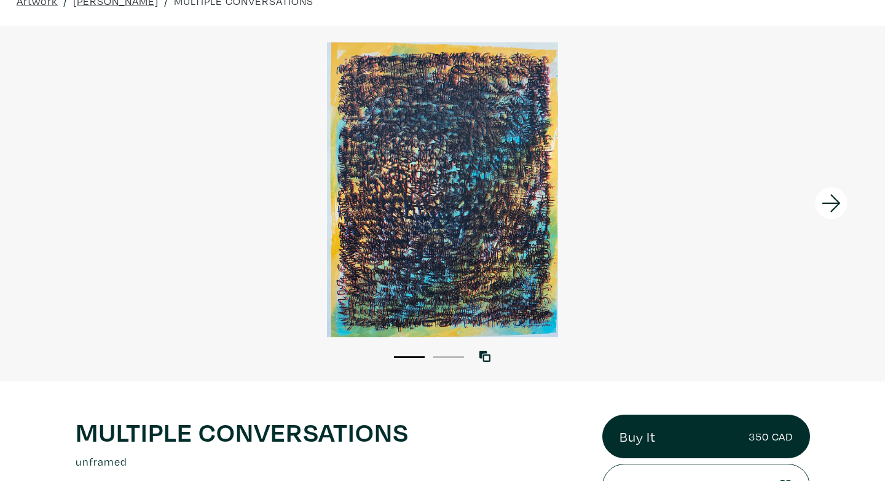
scroll to position [66, 0]
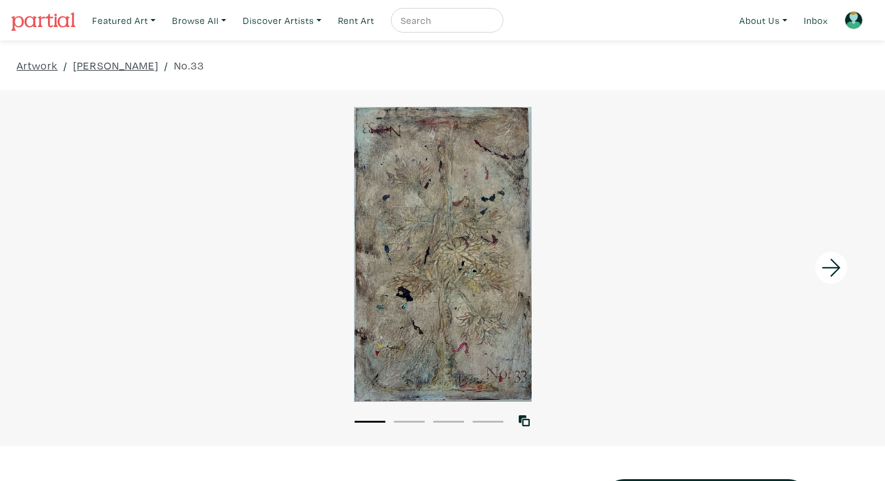
click at [824, 275] on icon at bounding box center [832, 267] width 42 height 33
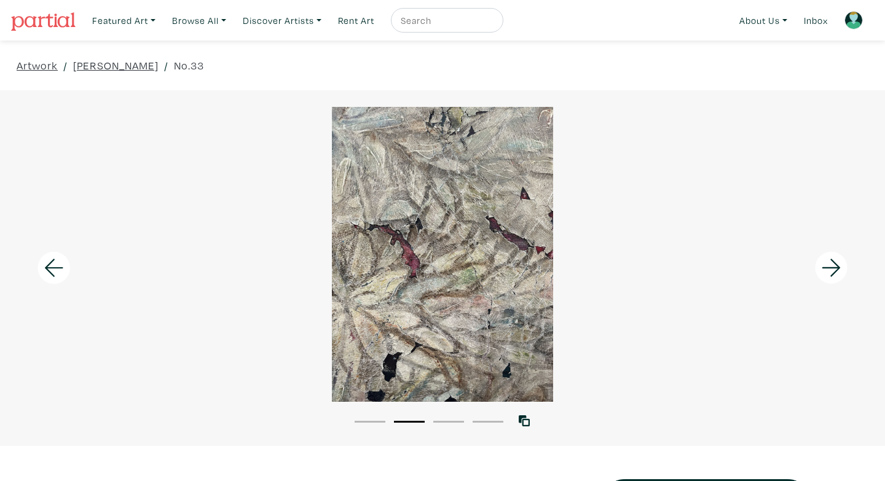
click at [825, 275] on icon at bounding box center [832, 267] width 42 height 33
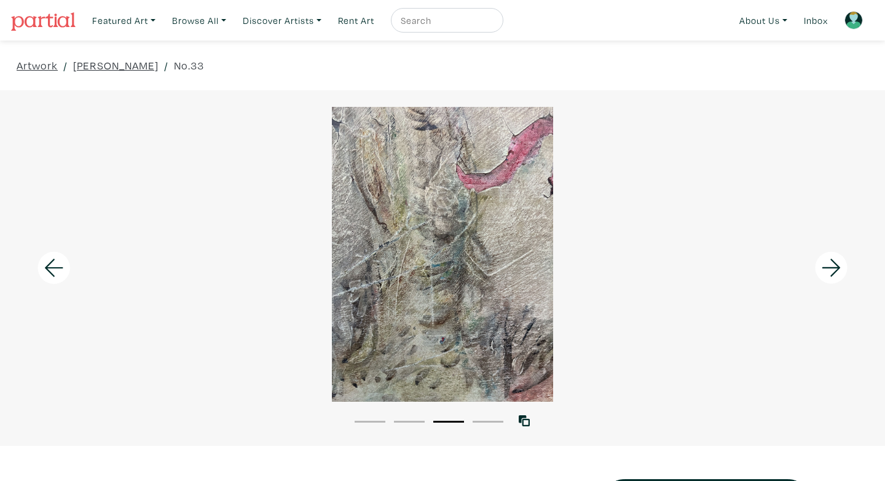
click at [838, 277] on icon at bounding box center [832, 267] width 42 height 33
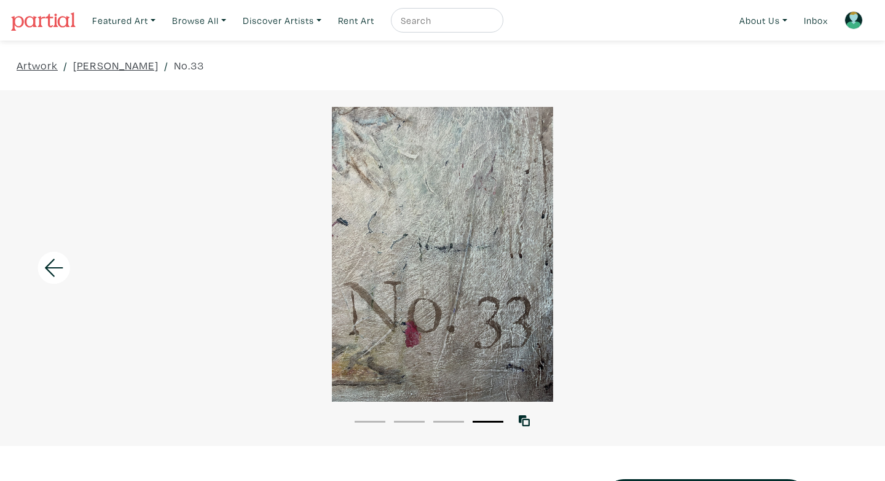
click at [52, 285] on div at bounding box center [110, 268] width 221 height 356
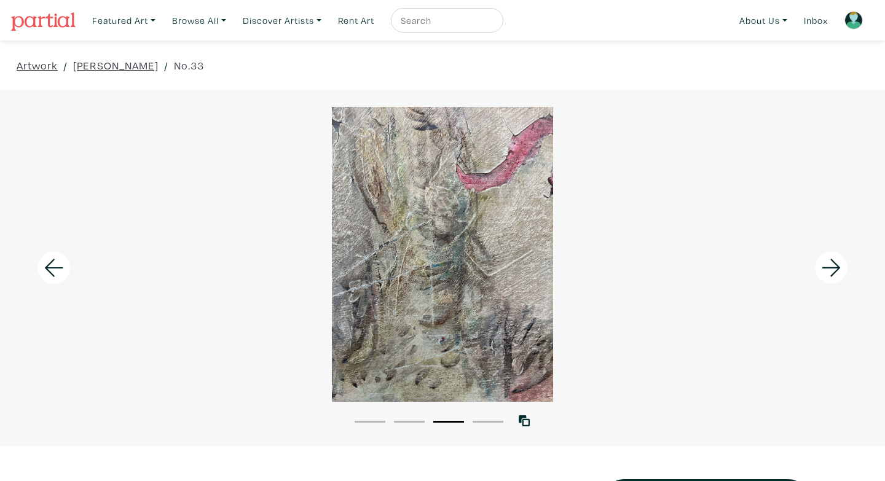
click at [52, 285] on div at bounding box center [110, 268] width 221 height 356
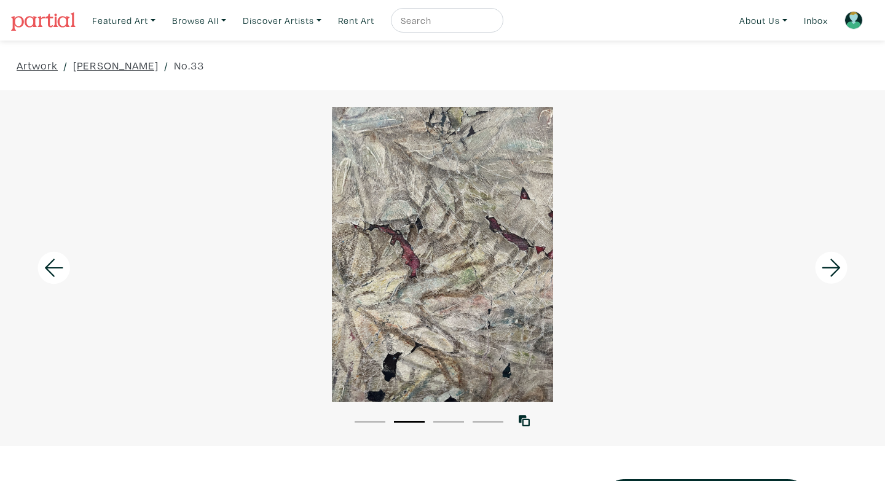
click at [52, 285] on div at bounding box center [110, 268] width 221 height 356
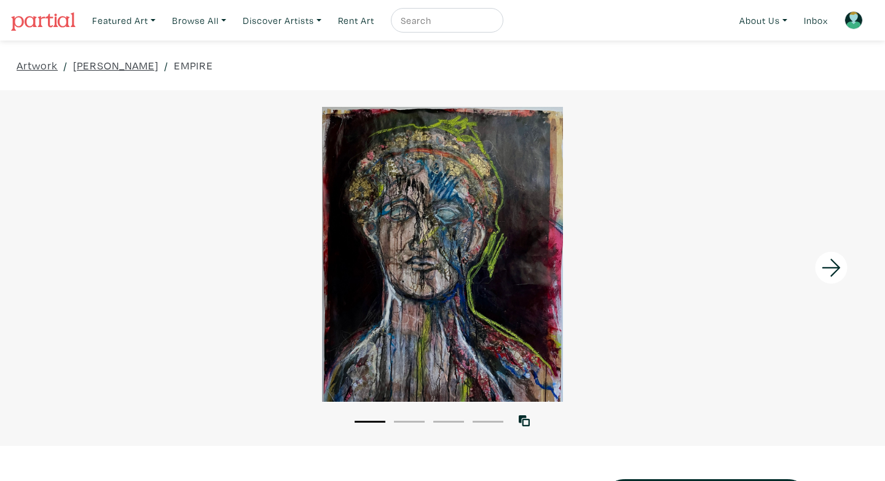
scroll to position [119, 0]
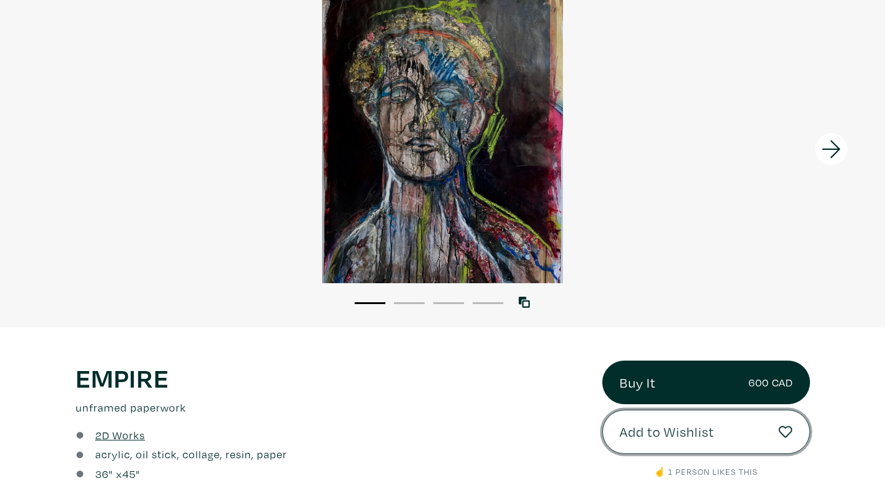
click at [658, 433] on span "Add to Wishlist" at bounding box center [666, 432] width 95 height 21
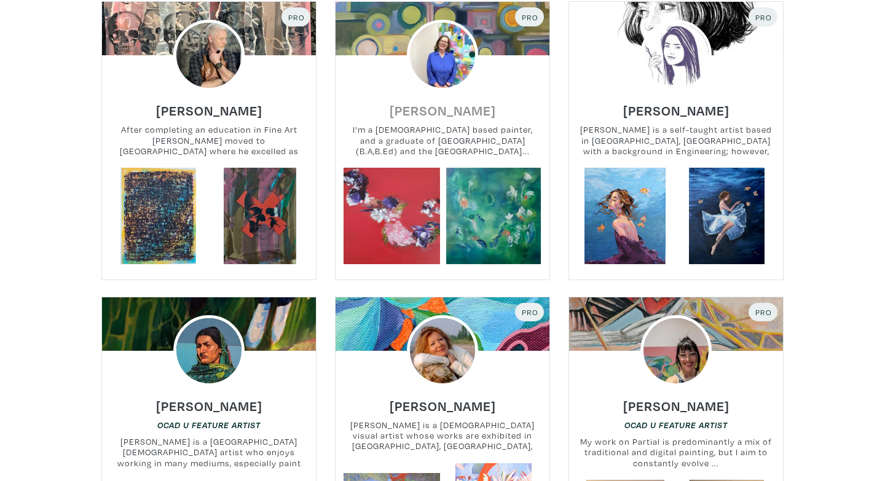
click at [446, 110] on h6 "Sue Ennis" at bounding box center [443, 110] width 106 height 17
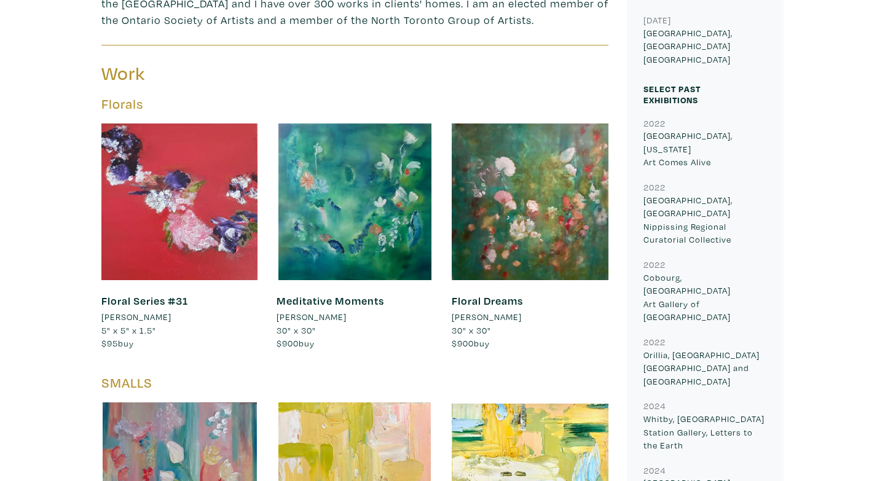
scroll to position [610, 0]
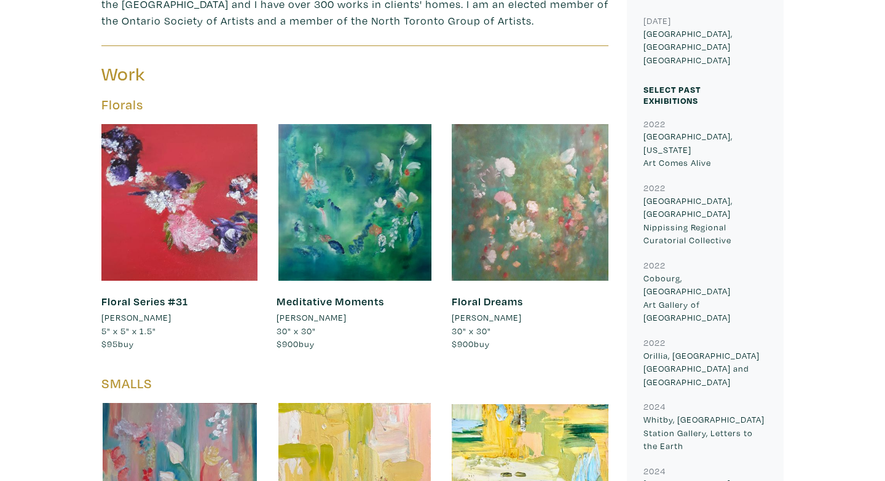
click at [506, 224] on div at bounding box center [530, 202] width 157 height 157
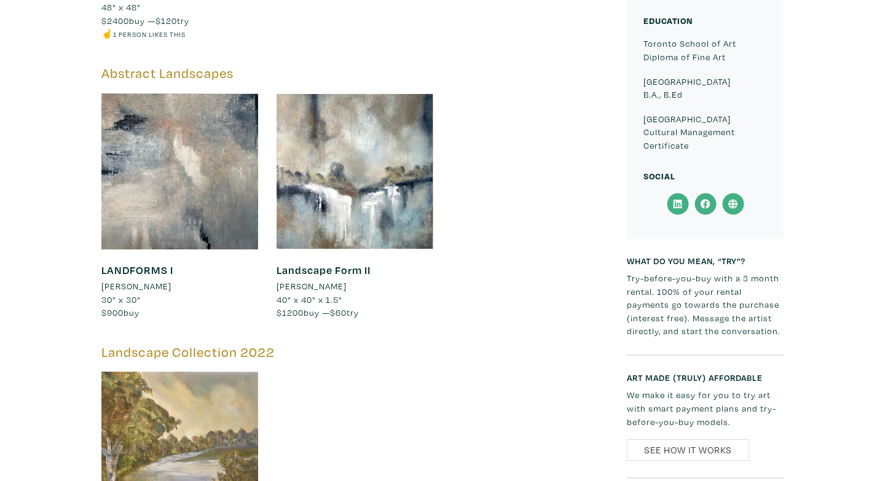
scroll to position [1501, 0]
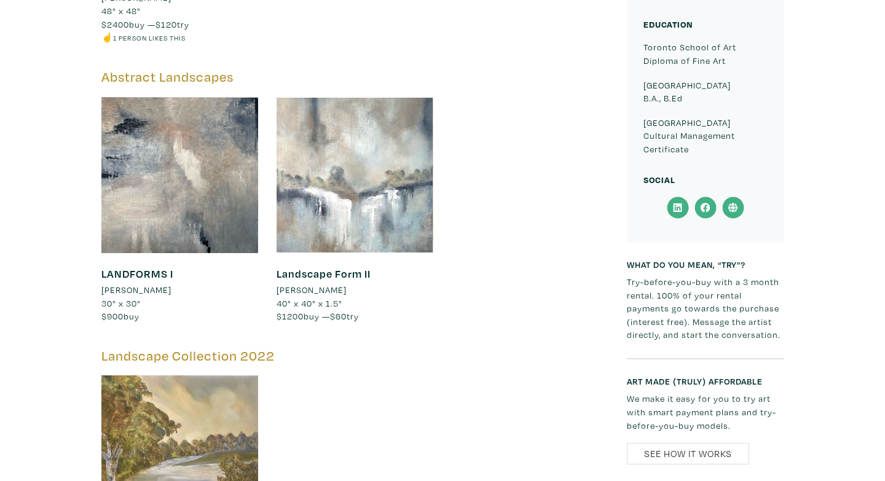
click at [374, 202] on div at bounding box center [355, 174] width 157 height 157
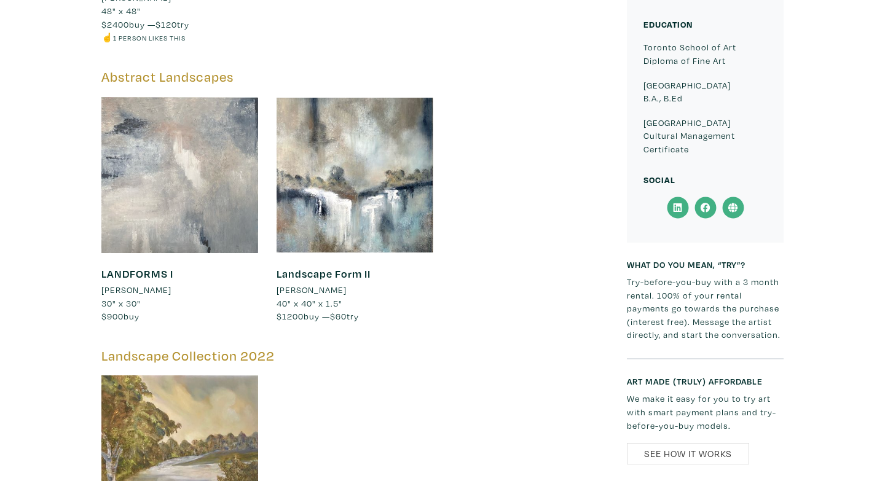
click at [159, 195] on div at bounding box center [179, 174] width 157 height 157
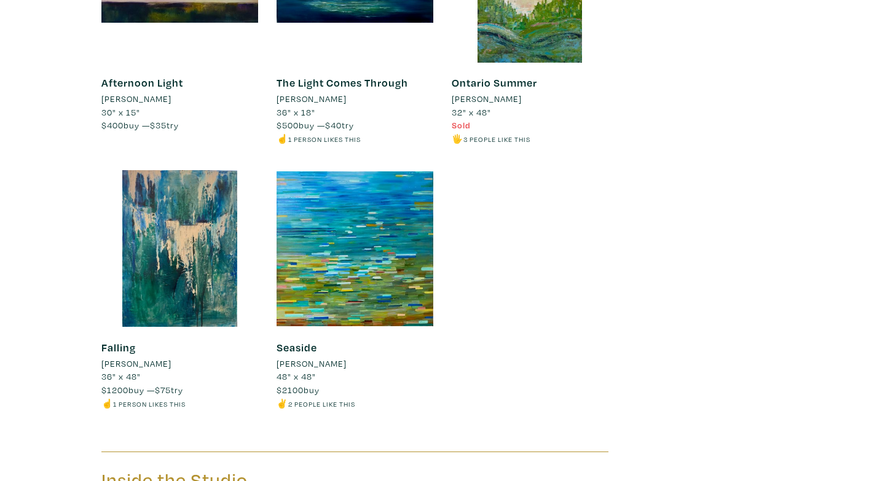
scroll to position [2522, 0]
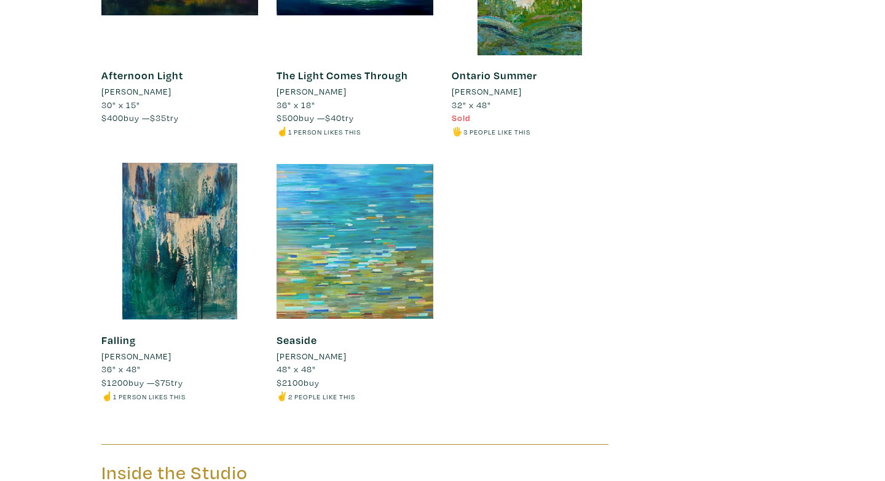
click at [392, 249] on div at bounding box center [355, 241] width 157 height 157
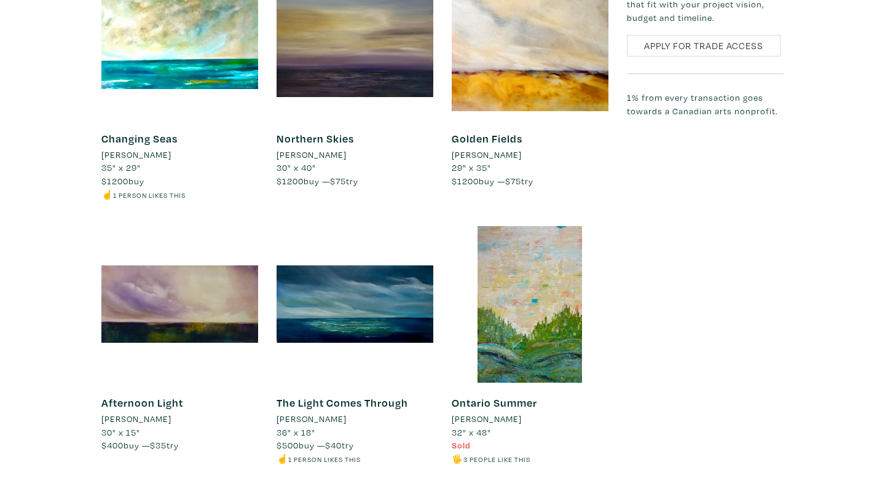
scroll to position [2230, 0]
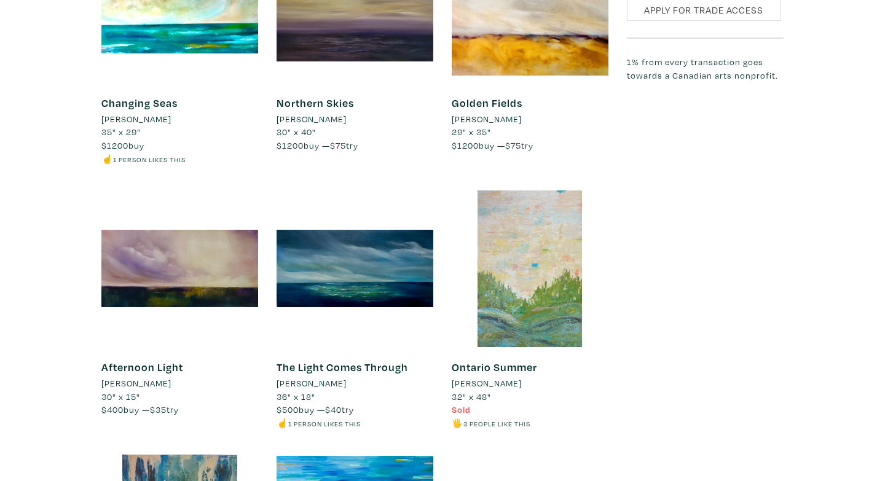
click at [558, 229] on div at bounding box center [530, 269] width 157 height 157
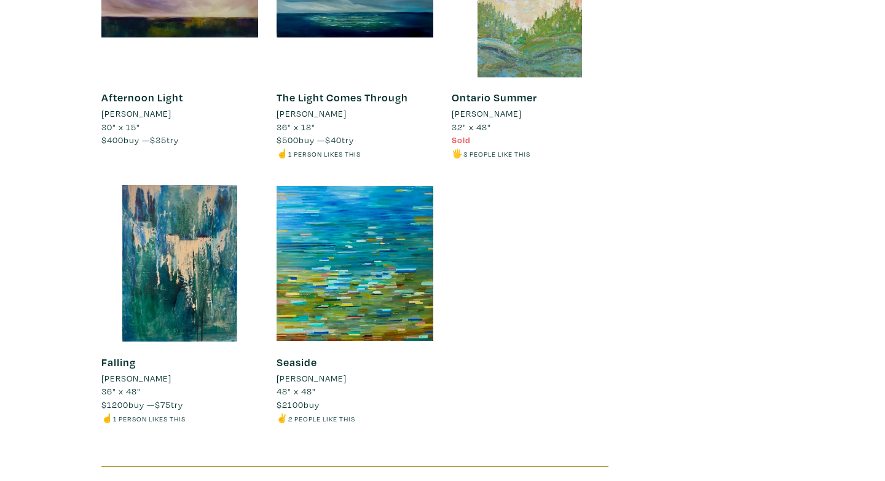
scroll to position [2523, 0]
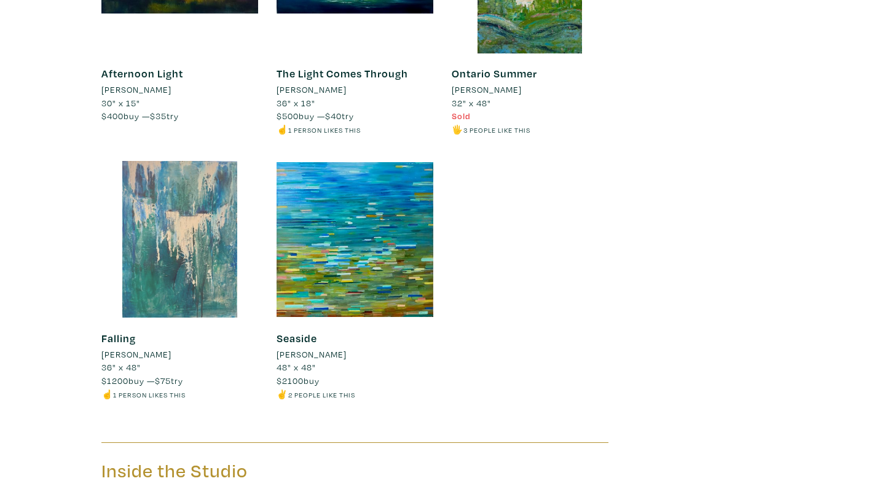
click at [143, 211] on div at bounding box center [179, 239] width 157 height 157
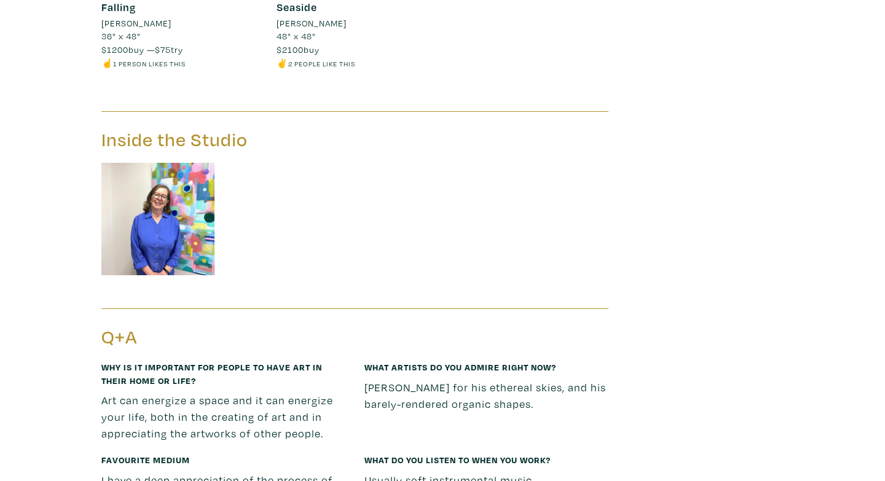
scroll to position [2858, 0]
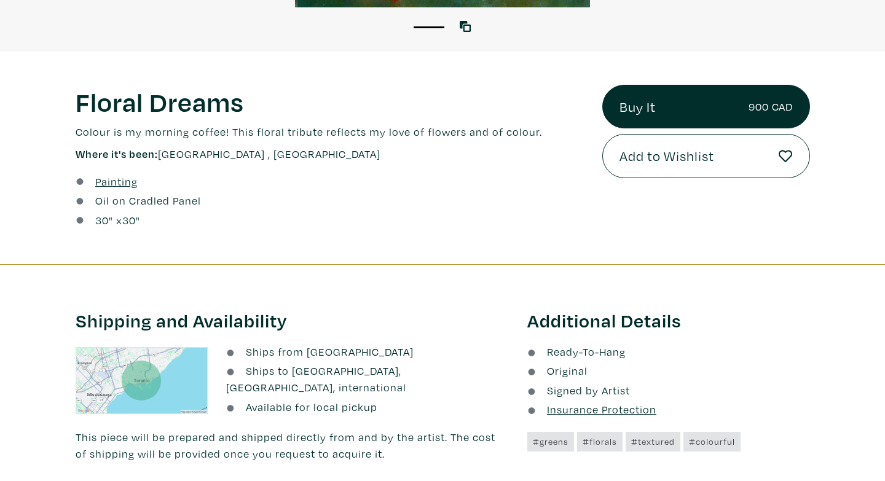
scroll to position [414, 0]
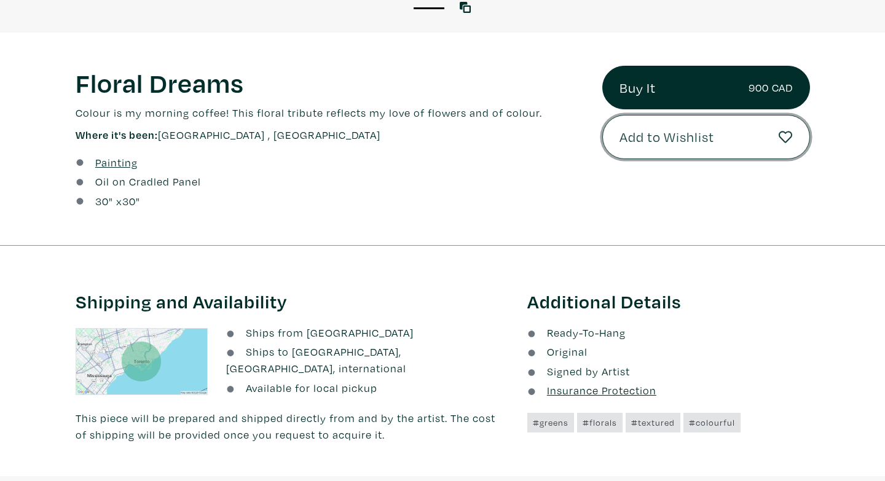
click at [709, 149] on button "Add to Wishlist" at bounding box center [706, 137] width 208 height 44
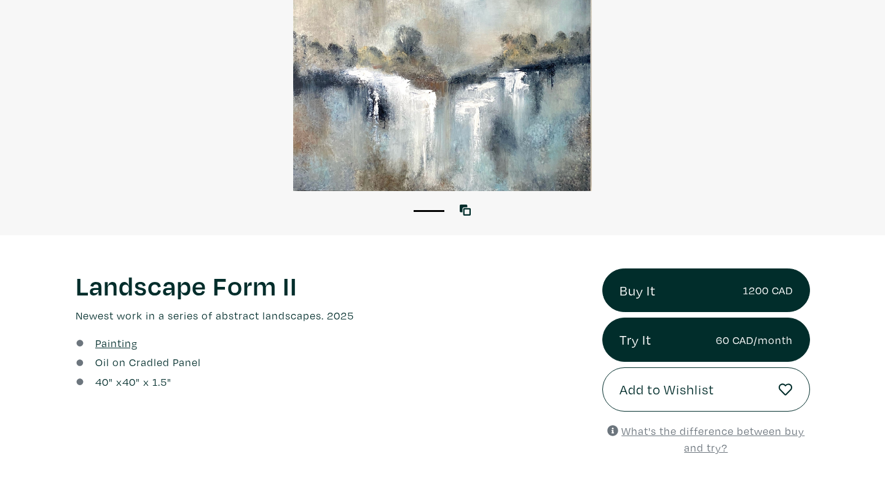
scroll to position [211, 0]
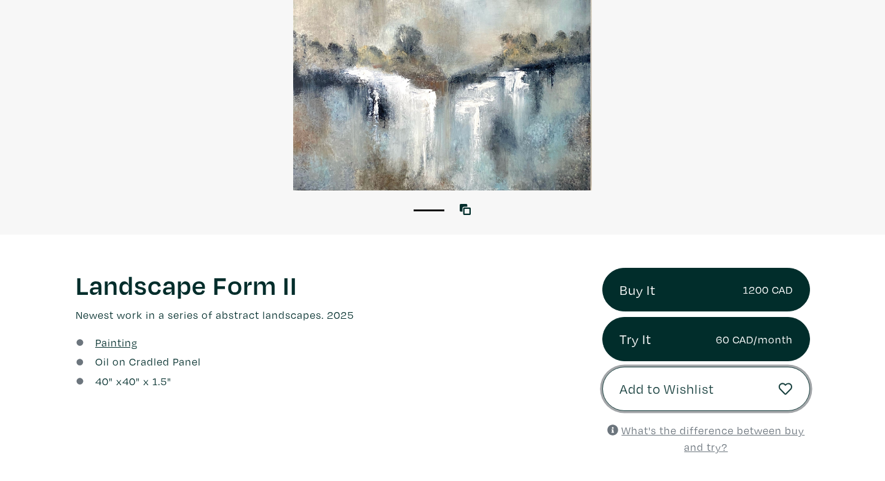
click at [691, 383] on span "Add to Wishlist" at bounding box center [666, 389] width 95 height 21
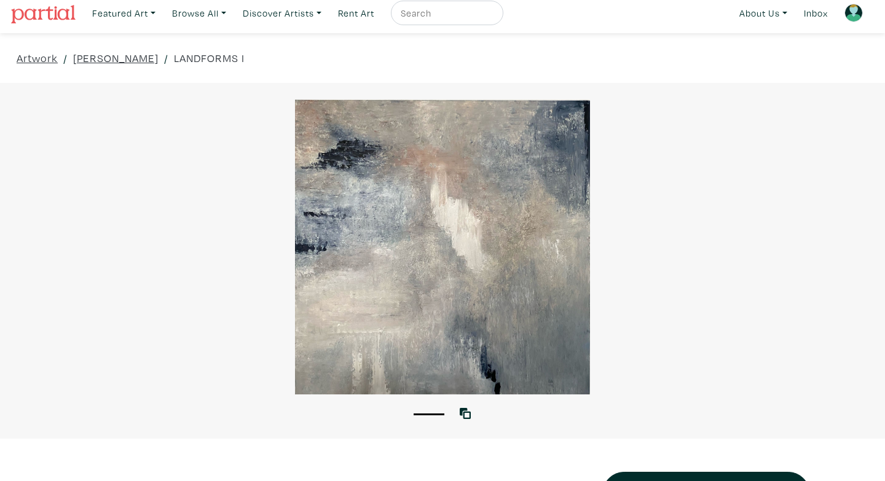
scroll to position [141, 0]
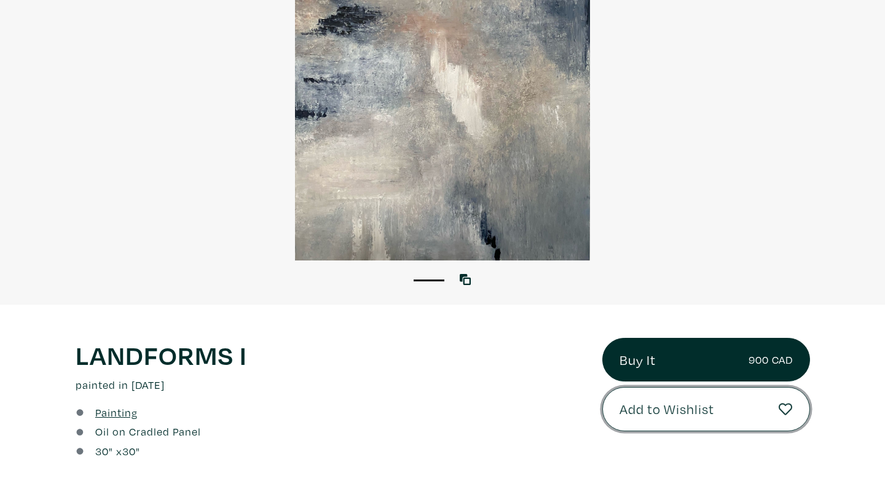
click at [655, 417] on span "Add to Wishlist" at bounding box center [666, 409] width 95 height 21
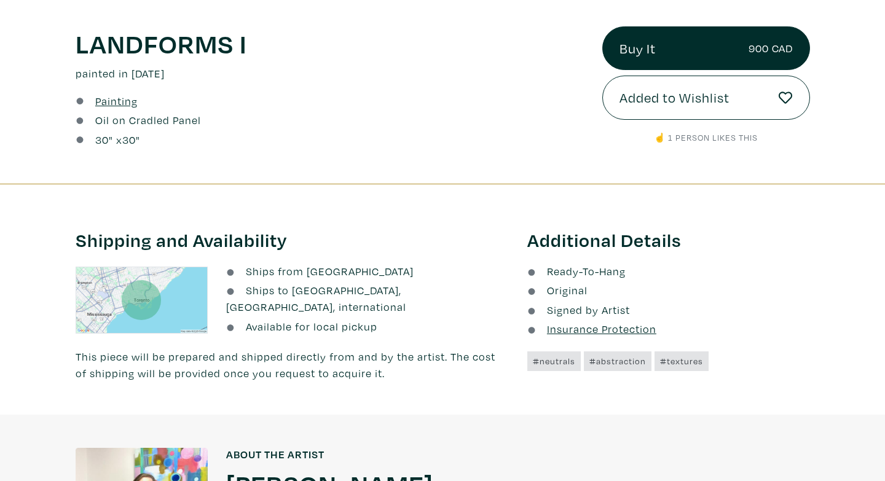
scroll to position [141, 0]
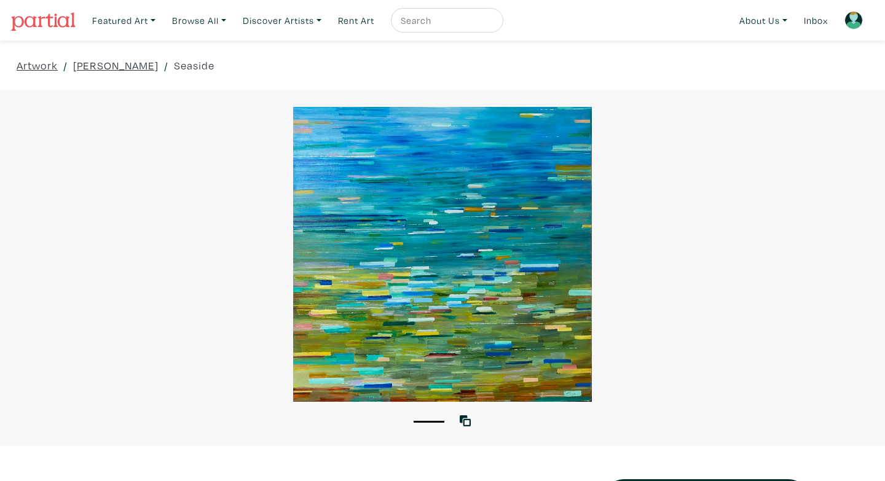
scroll to position [245, 0]
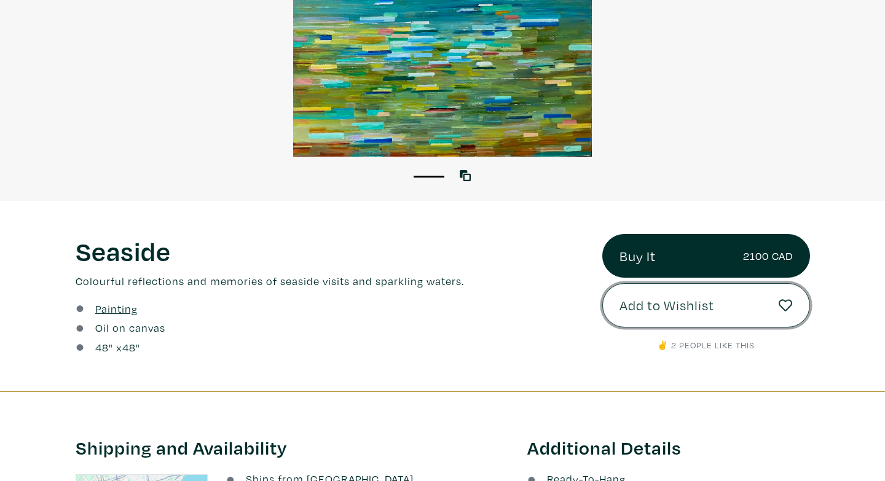
click at [652, 321] on button "Add to Wishlist" at bounding box center [706, 305] width 208 height 44
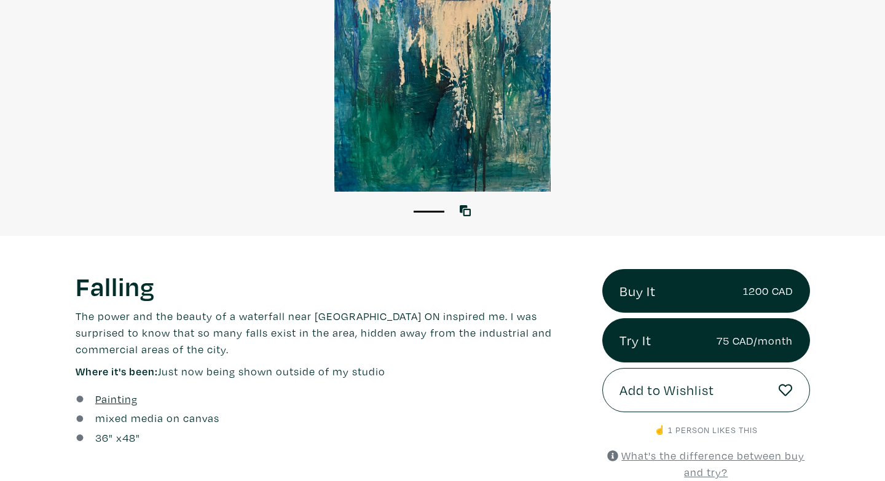
scroll to position [229, 0]
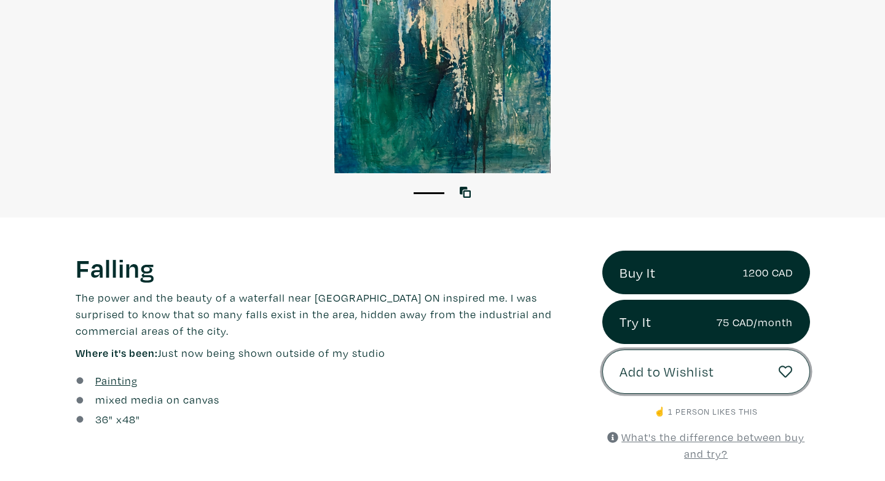
click at [630, 365] on span "Add to Wishlist" at bounding box center [666, 371] width 95 height 21
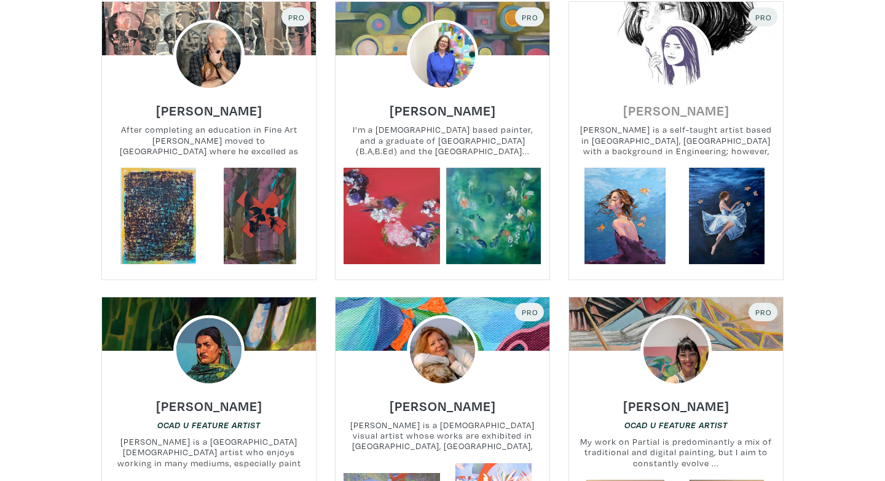
click at [676, 107] on h6 "[PERSON_NAME]" at bounding box center [676, 110] width 106 height 17
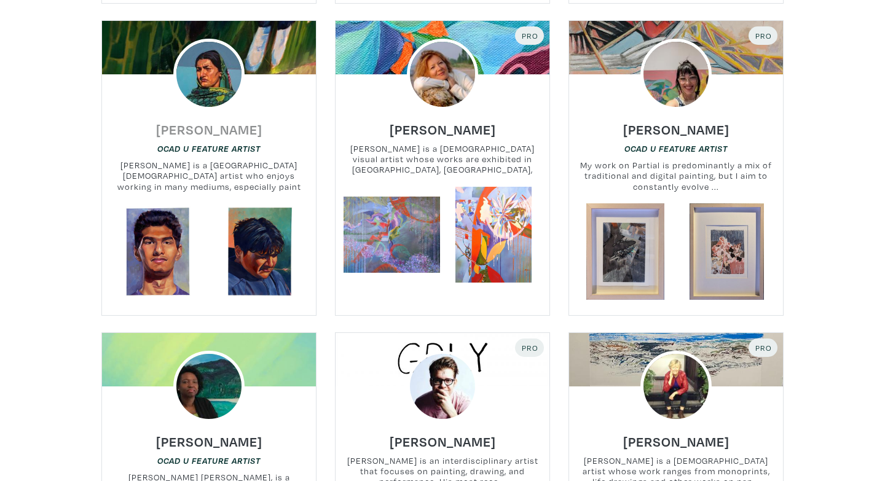
scroll to position [2141, 0]
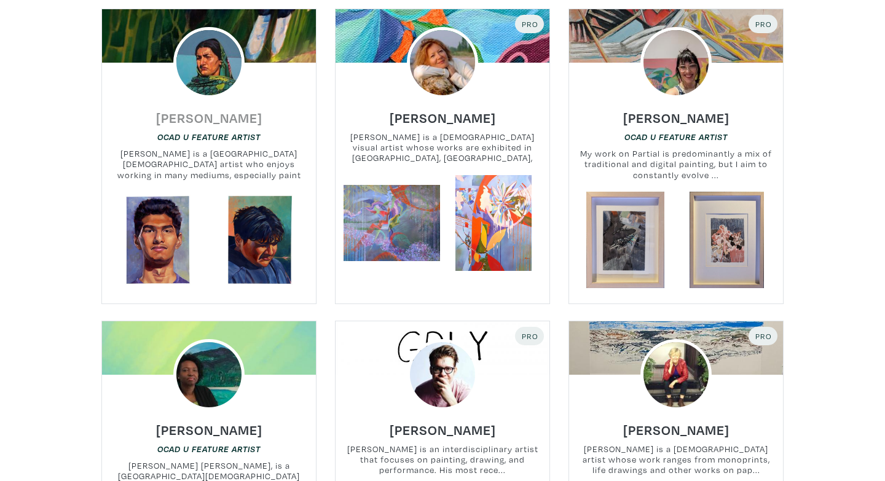
click at [211, 119] on h6 "[PERSON_NAME]" at bounding box center [209, 117] width 106 height 17
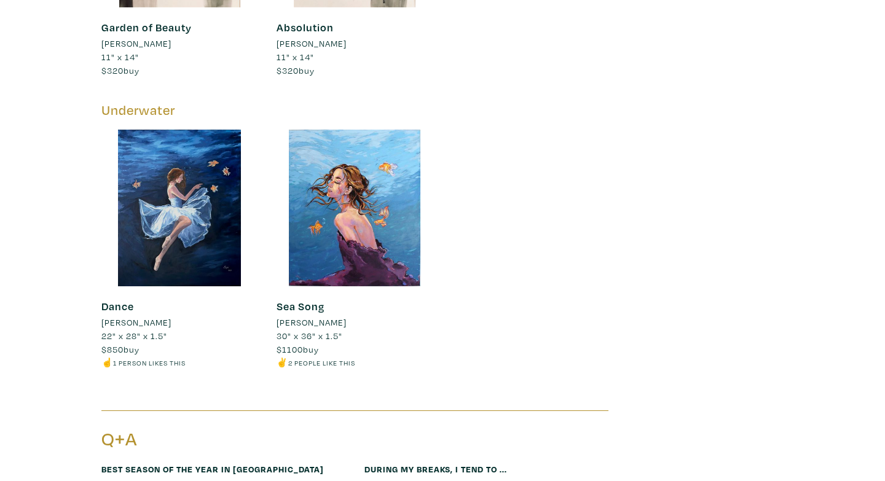
scroll to position [2056, 0]
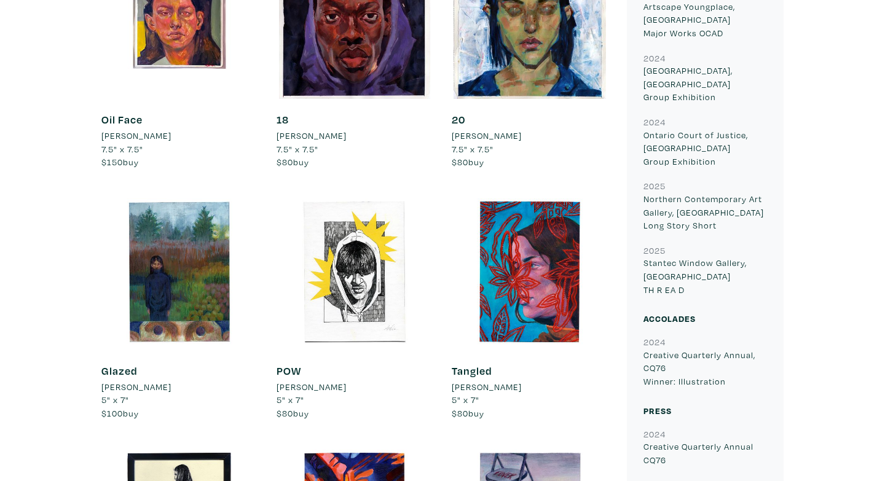
scroll to position [734, 0]
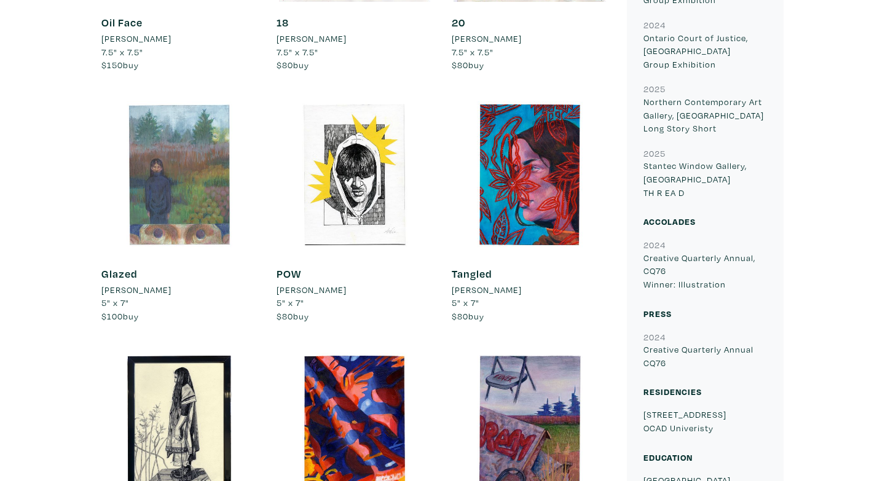
click at [181, 162] on div at bounding box center [179, 174] width 157 height 157
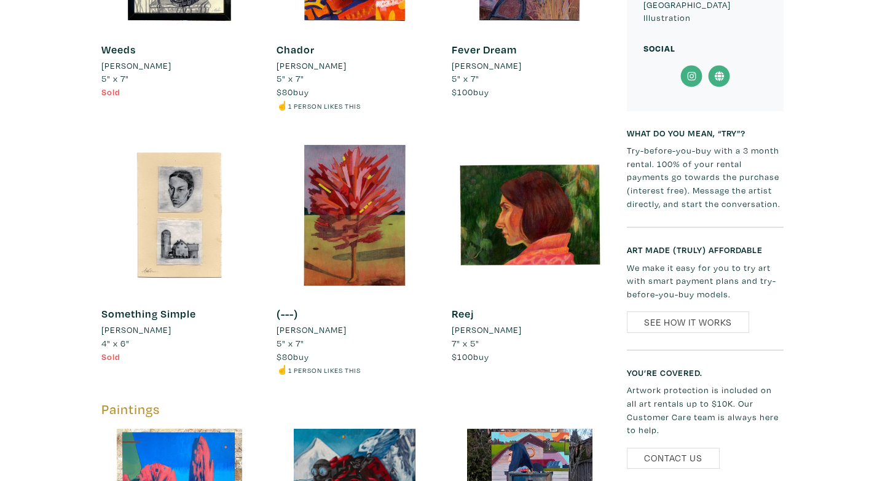
scroll to position [1216, 0]
click at [369, 217] on div at bounding box center [355, 215] width 157 height 157
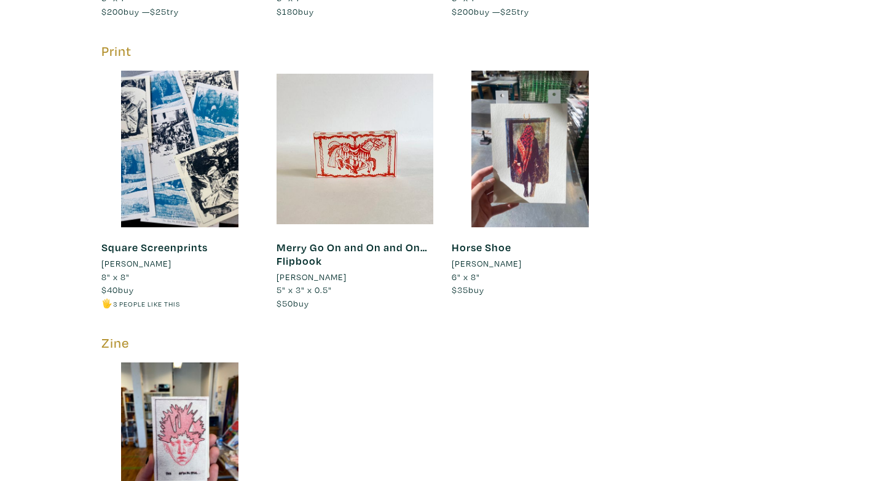
scroll to position [2640, 0]
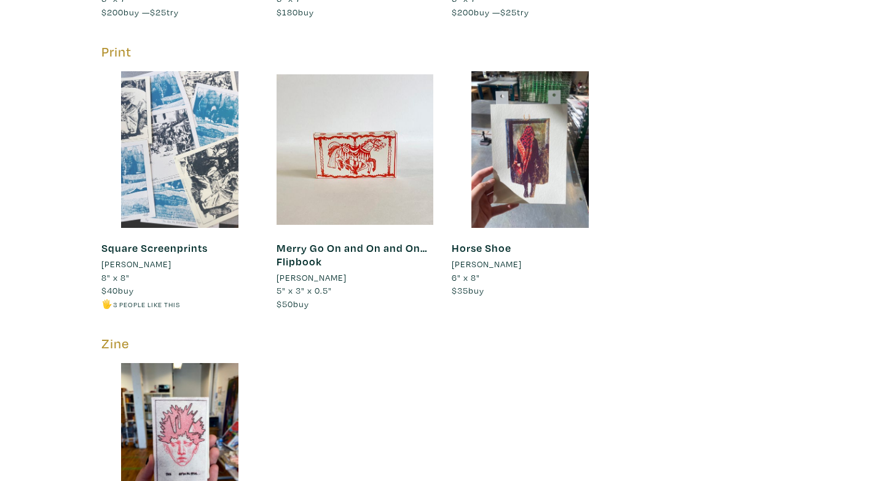
click at [188, 130] on div at bounding box center [179, 149] width 157 height 157
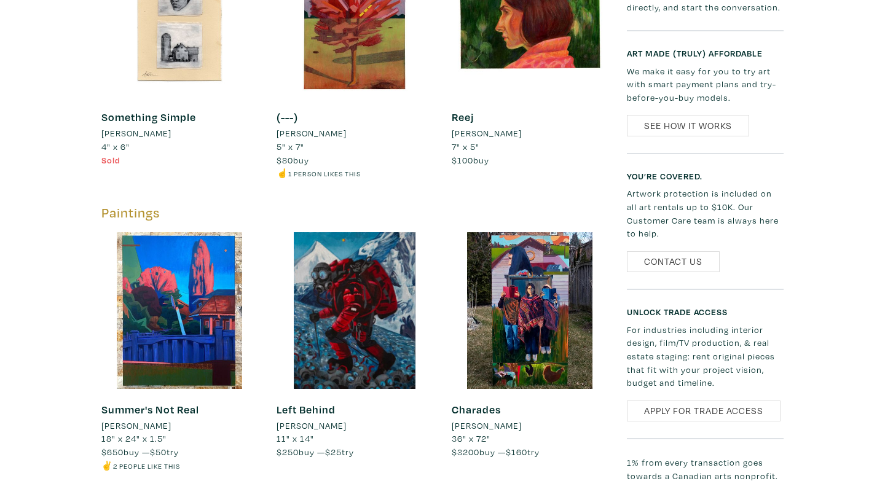
scroll to position [1406, 0]
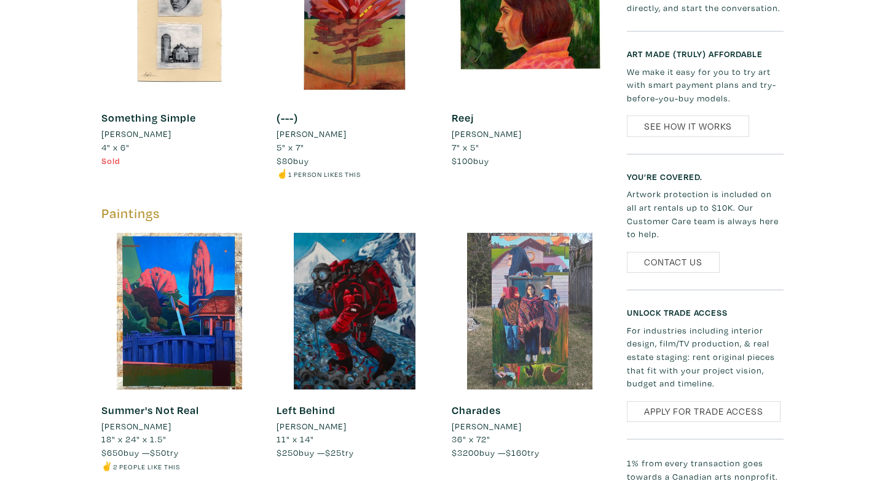
click at [573, 318] on div at bounding box center [530, 311] width 157 height 157
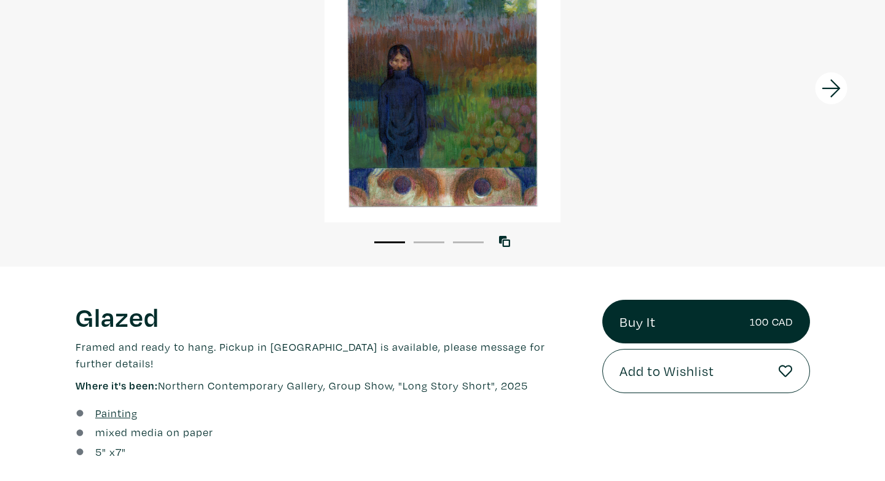
scroll to position [195, 0]
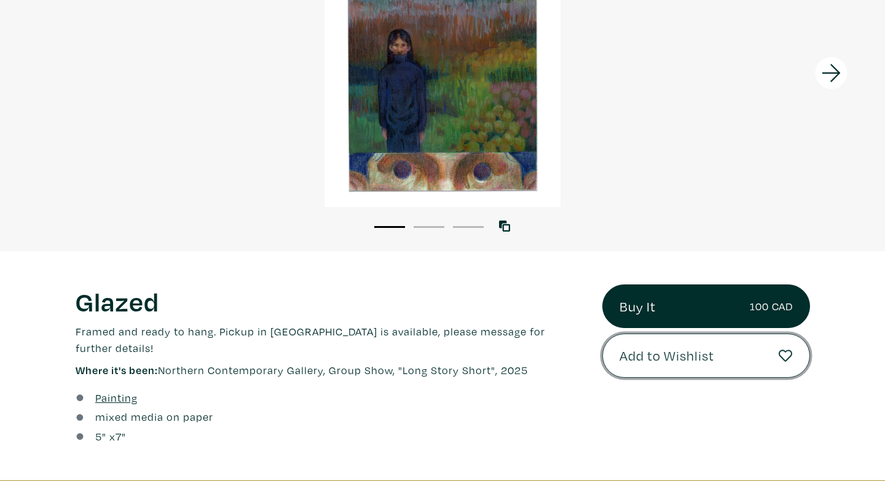
click at [648, 360] on span "Add to Wishlist" at bounding box center [666, 355] width 95 height 21
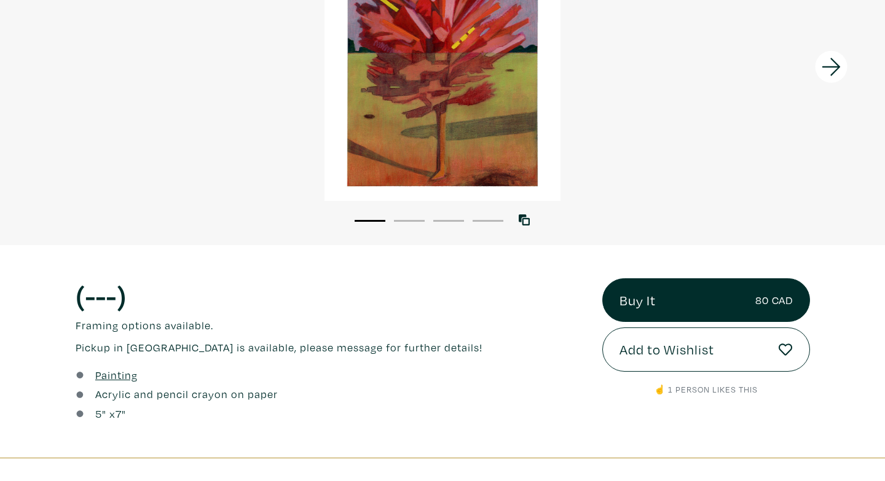
scroll to position [208, 0]
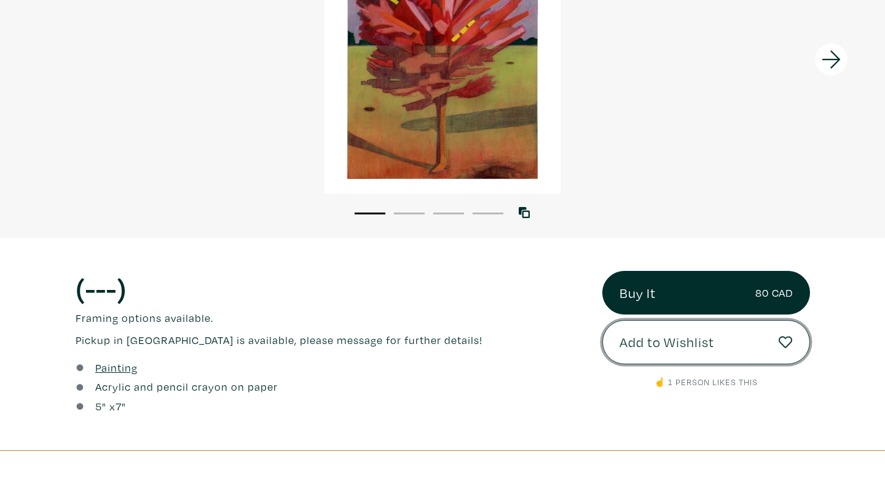
click at [731, 345] on button "Add to Wishlist" at bounding box center [706, 342] width 208 height 44
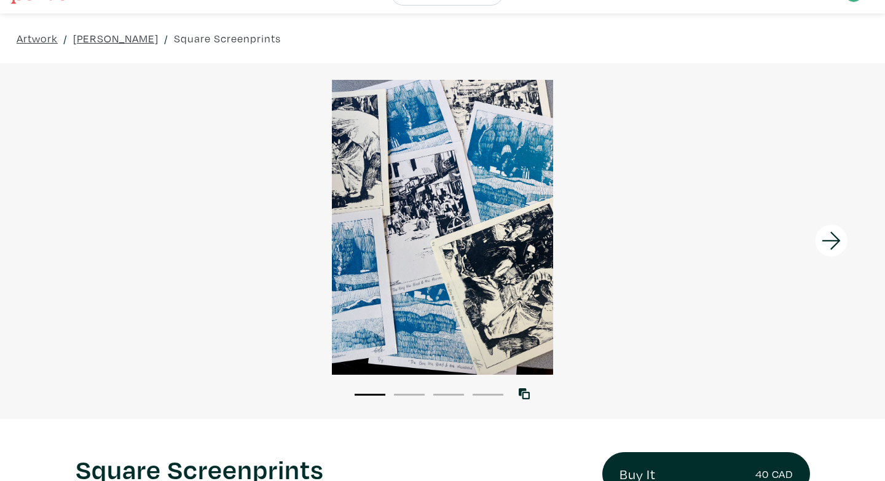
scroll to position [26, 0]
click at [834, 245] on icon at bounding box center [832, 241] width 42 height 33
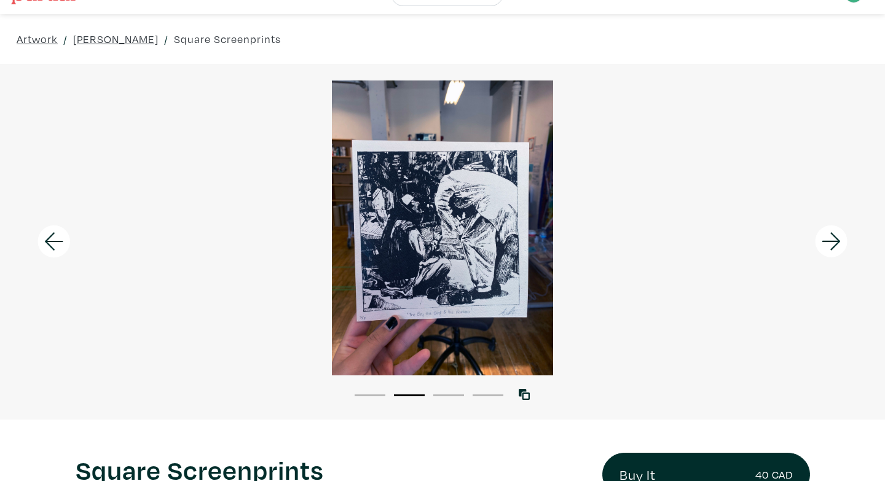
click at [834, 245] on icon at bounding box center [832, 241] width 42 height 33
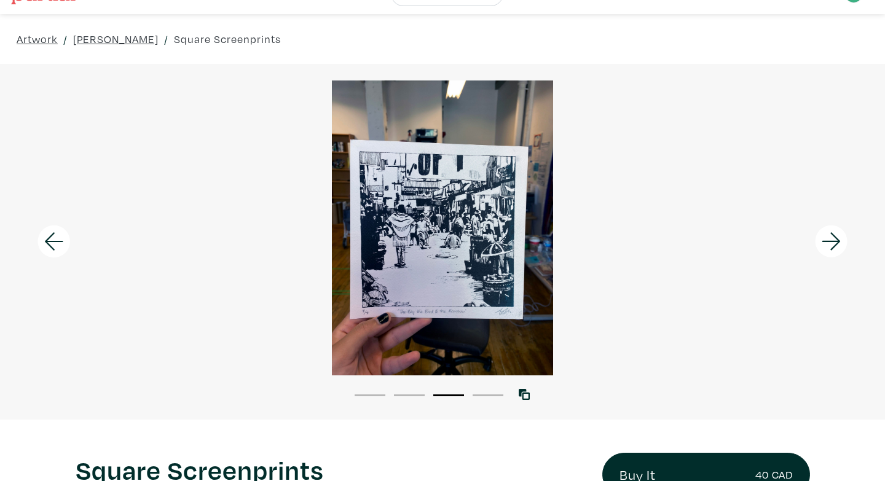
click at [834, 245] on icon at bounding box center [832, 241] width 42 height 33
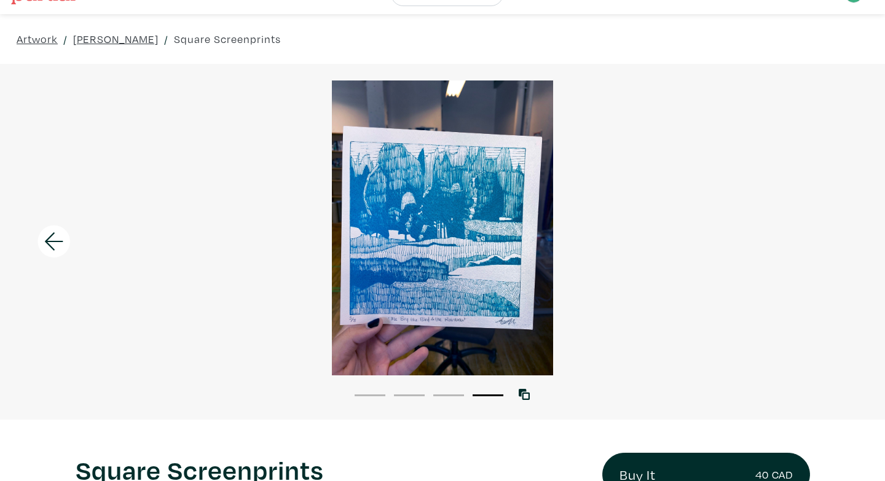
click at [834, 245] on div at bounding box center [442, 228] width 885 height 295
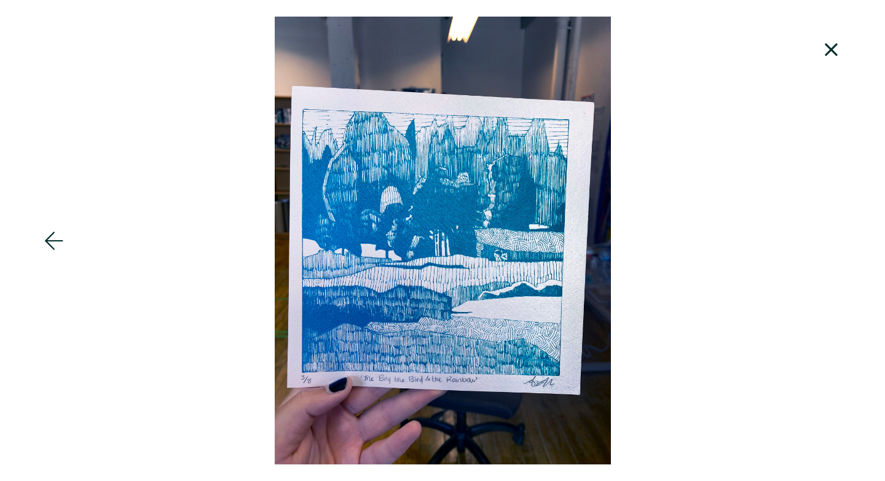
click at [829, 45] on icon at bounding box center [832, 49] width 42 height 33
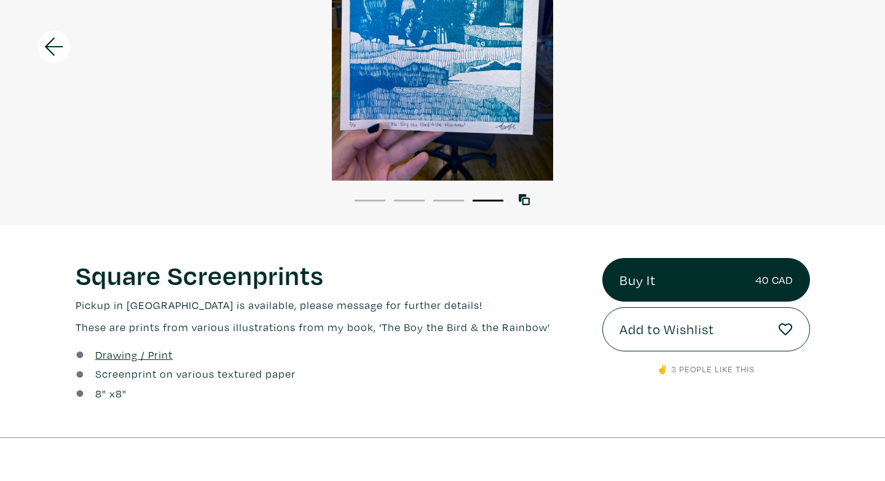
scroll to position [214, 0]
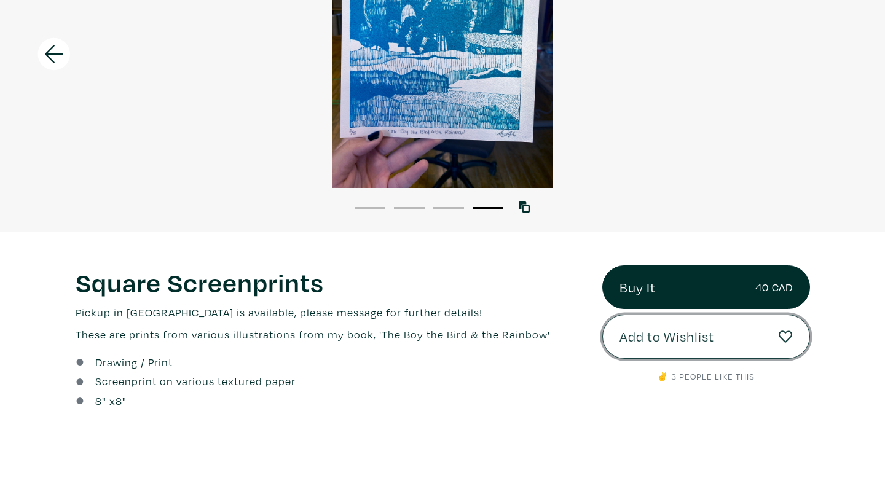
click at [653, 348] on button "Add to Wishlist" at bounding box center [706, 337] width 208 height 44
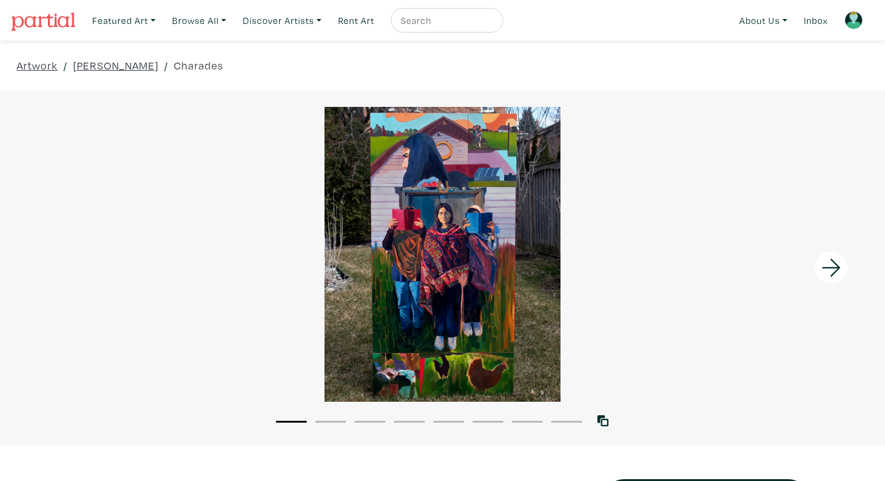
click at [819, 276] on icon at bounding box center [832, 267] width 42 height 33
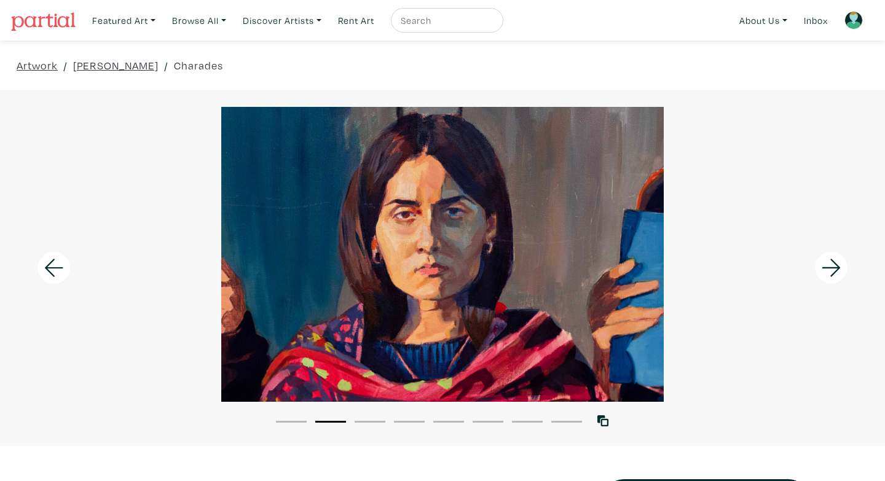
click at [819, 276] on icon at bounding box center [832, 267] width 42 height 33
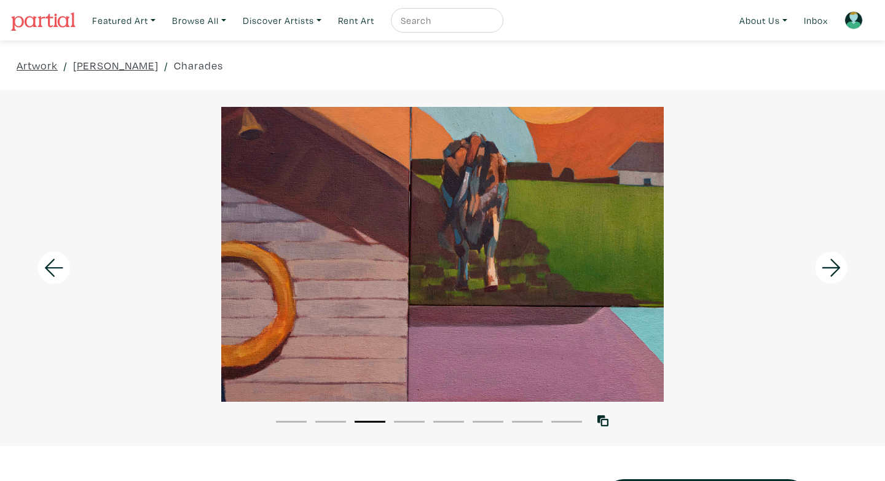
click at [819, 277] on icon at bounding box center [832, 267] width 42 height 33
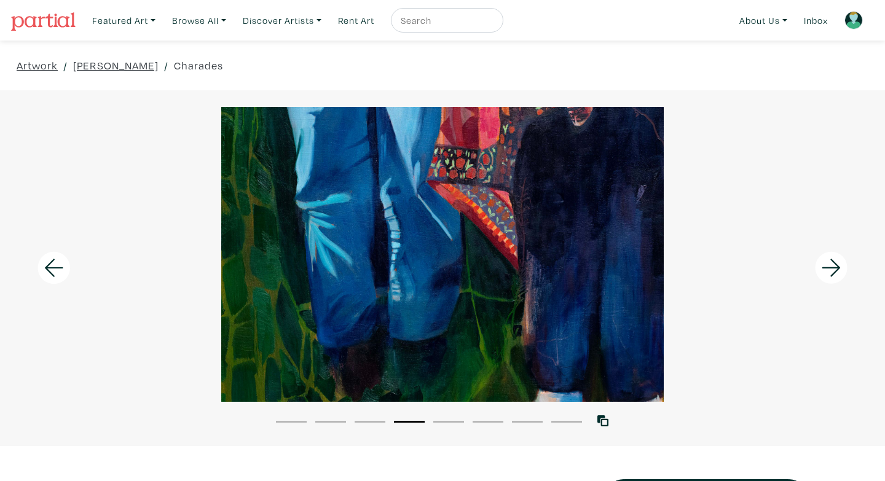
click at [819, 277] on icon at bounding box center [832, 267] width 42 height 33
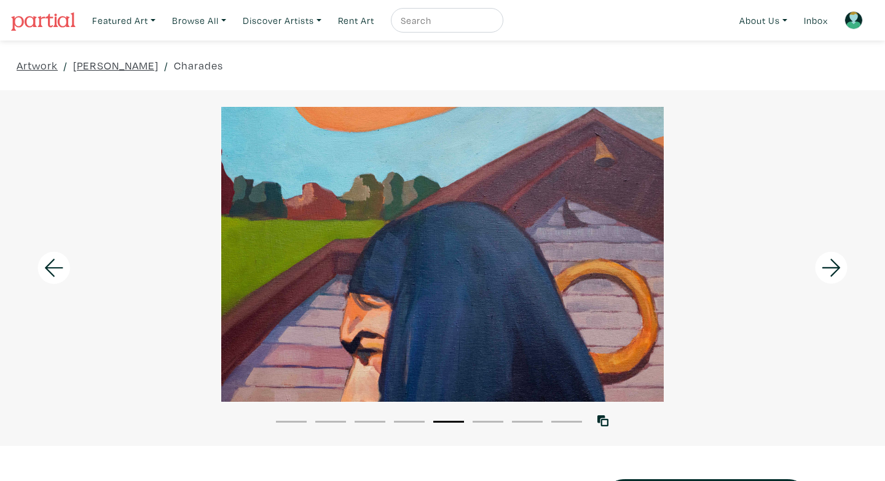
click at [819, 277] on icon at bounding box center [832, 267] width 42 height 33
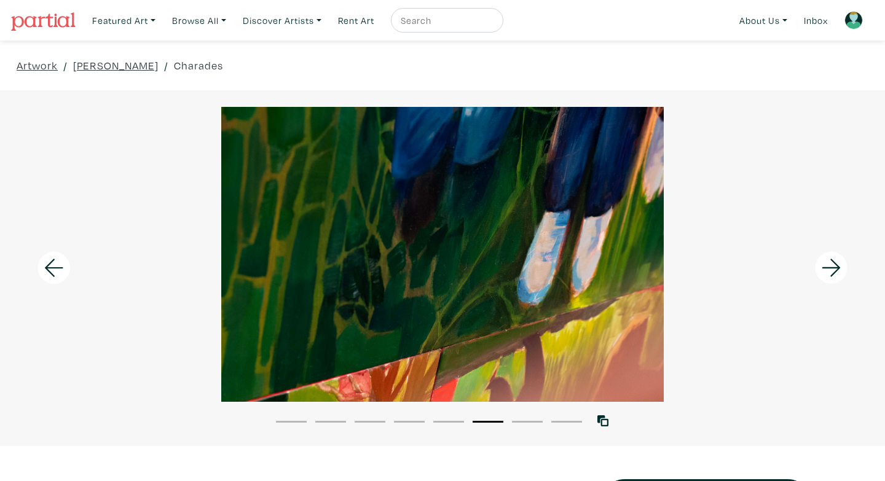
click at [819, 277] on icon at bounding box center [832, 267] width 42 height 33
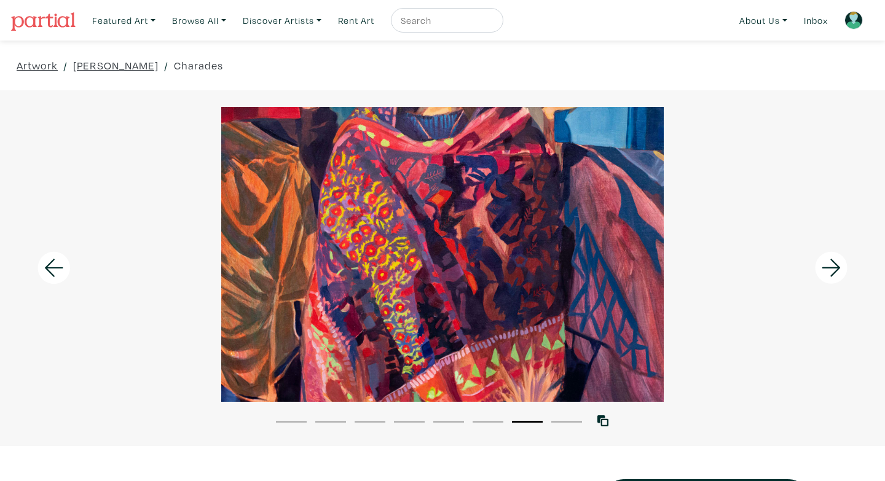
click at [819, 277] on icon at bounding box center [832, 267] width 42 height 33
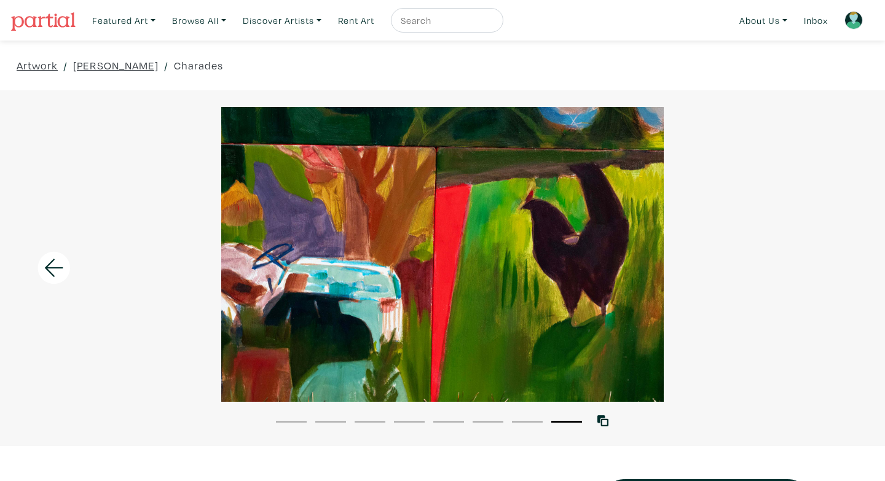
click at [819, 277] on div at bounding box center [442, 254] width 885 height 295
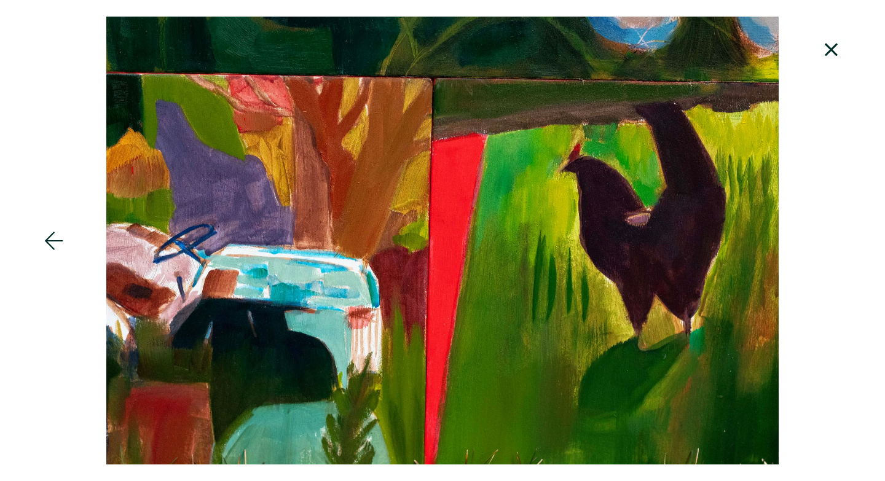
click at [830, 65] on icon at bounding box center [832, 49] width 42 height 33
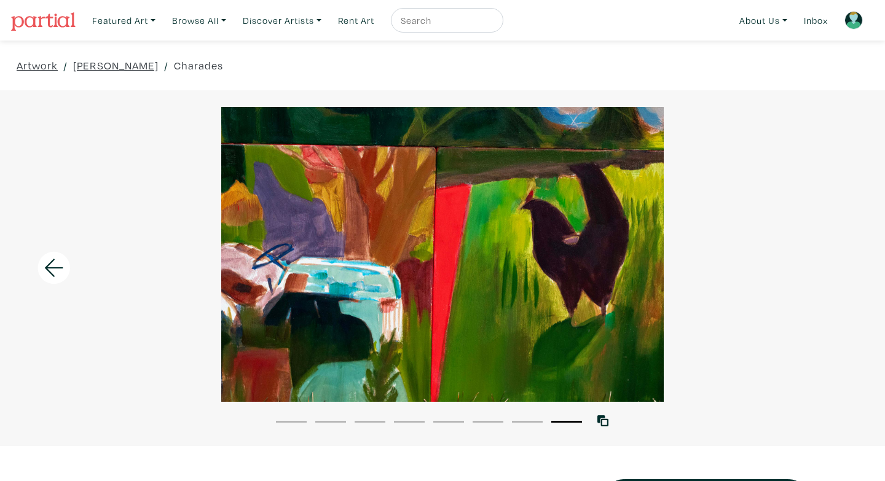
click at [63, 269] on icon at bounding box center [54, 267] width 42 height 33
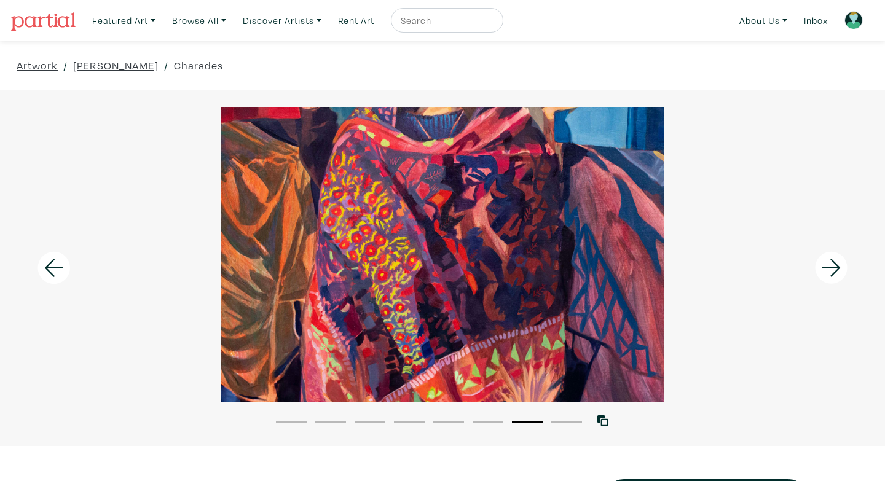
click at [63, 269] on icon at bounding box center [54, 267] width 42 height 33
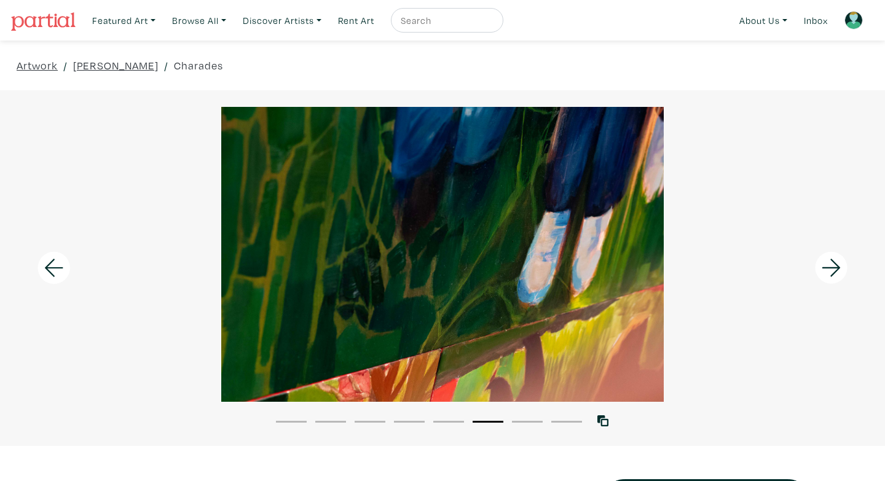
click at [63, 269] on icon at bounding box center [54, 267] width 42 height 33
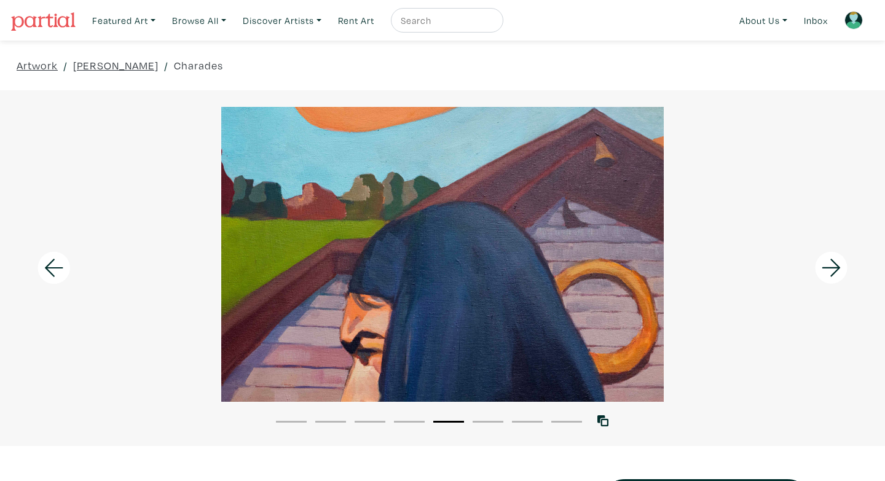
click at [63, 269] on icon at bounding box center [54, 267] width 42 height 33
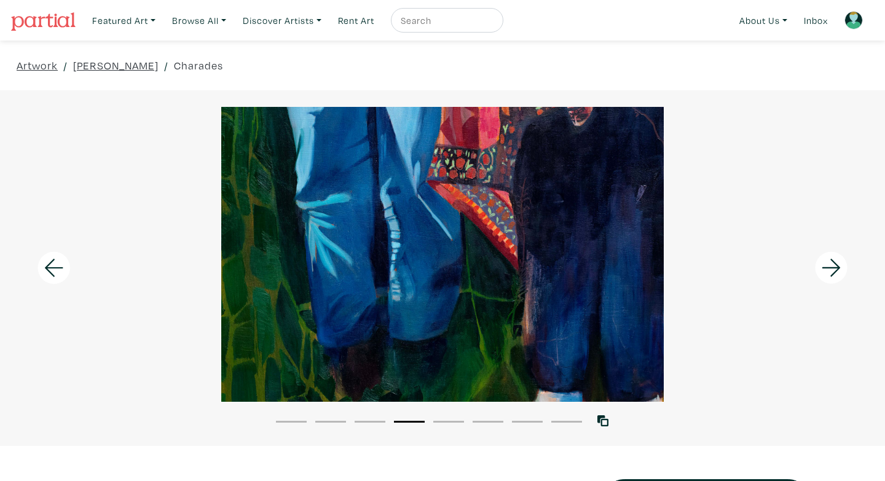
click at [63, 269] on icon at bounding box center [54, 267] width 42 height 33
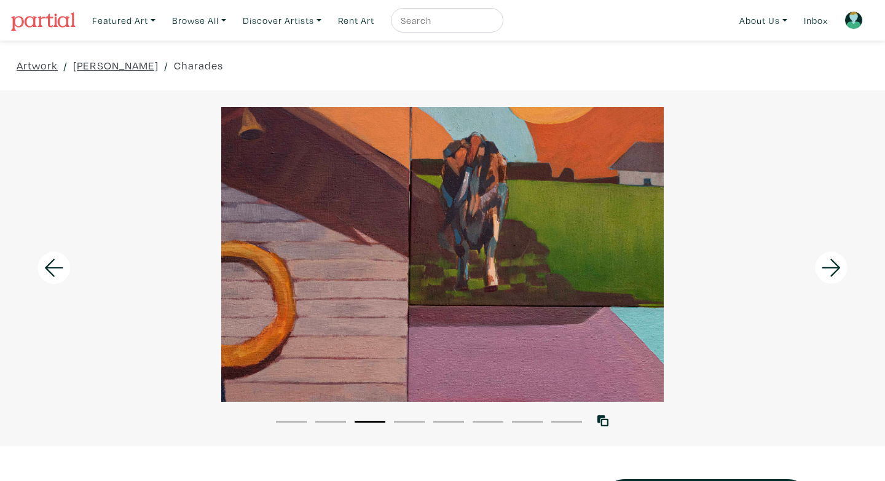
click at [63, 269] on icon at bounding box center [54, 267] width 42 height 33
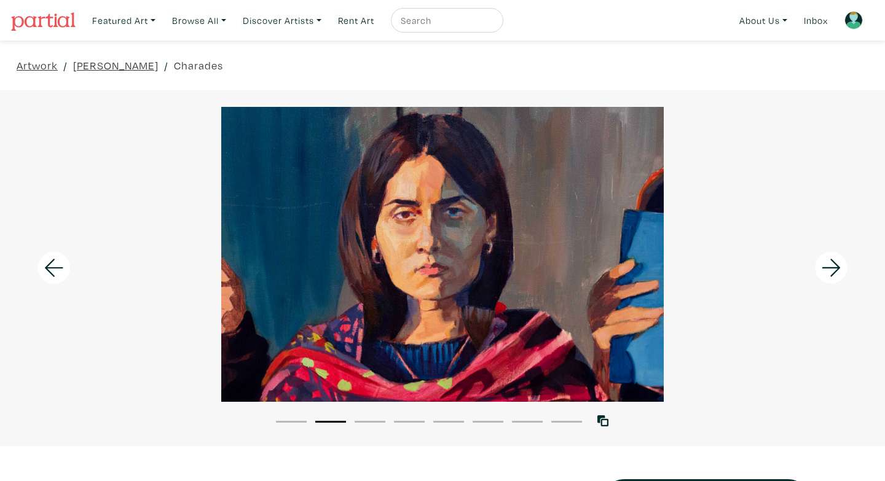
click at [63, 269] on icon at bounding box center [54, 267] width 42 height 33
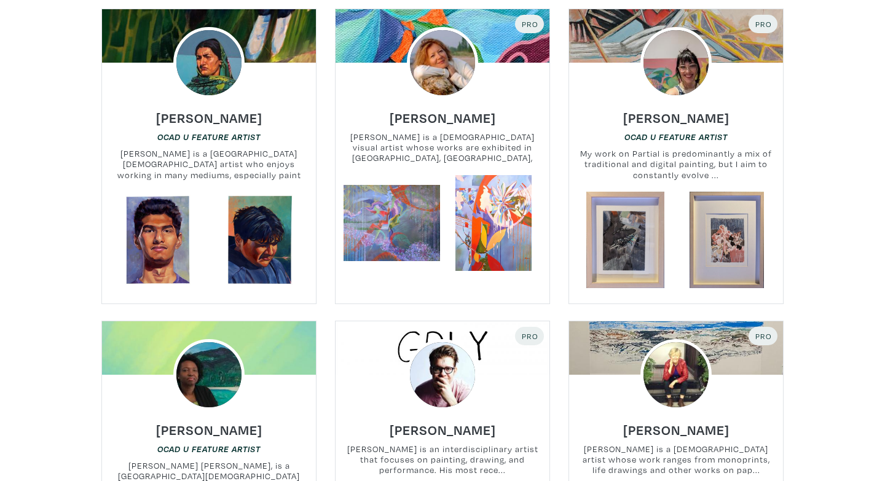
scroll to position [2147, 0]
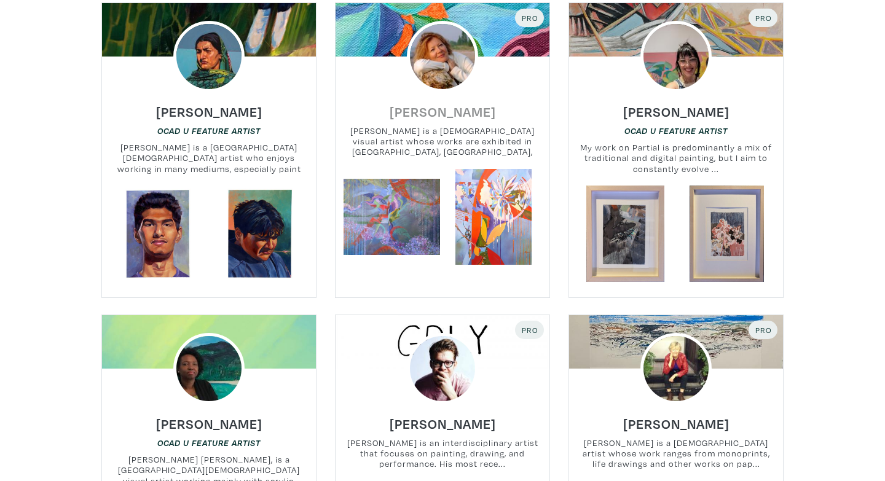
click at [459, 109] on h6 "[PERSON_NAME]" at bounding box center [443, 111] width 106 height 17
click at [681, 112] on h6 "[PERSON_NAME]" at bounding box center [676, 111] width 106 height 17
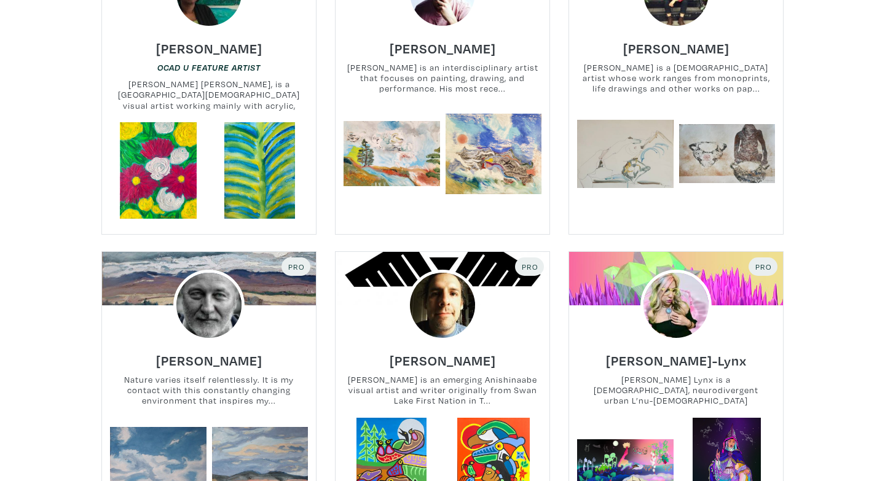
scroll to position [2429, 0]
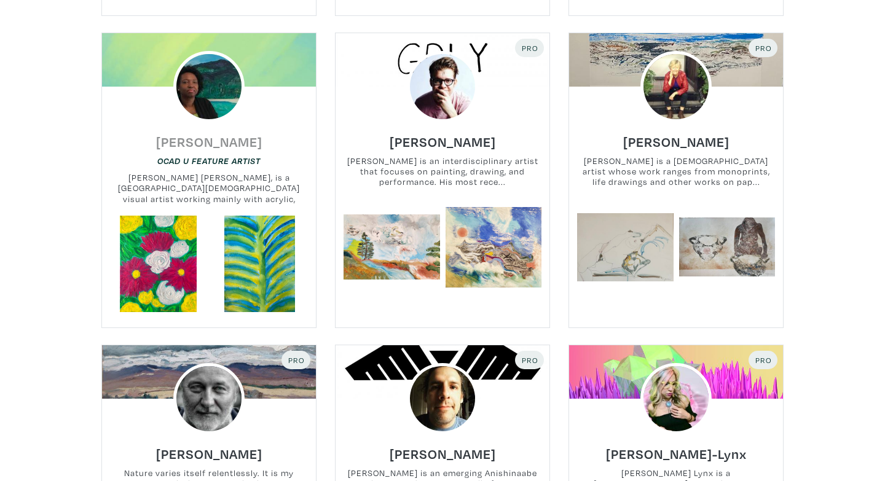
click at [254, 146] on h6 "[PERSON_NAME]" at bounding box center [209, 141] width 106 height 17
click at [439, 147] on h6 "[PERSON_NAME]" at bounding box center [443, 141] width 106 height 17
click at [653, 140] on h6 "[PERSON_NAME]" at bounding box center [676, 141] width 106 height 17
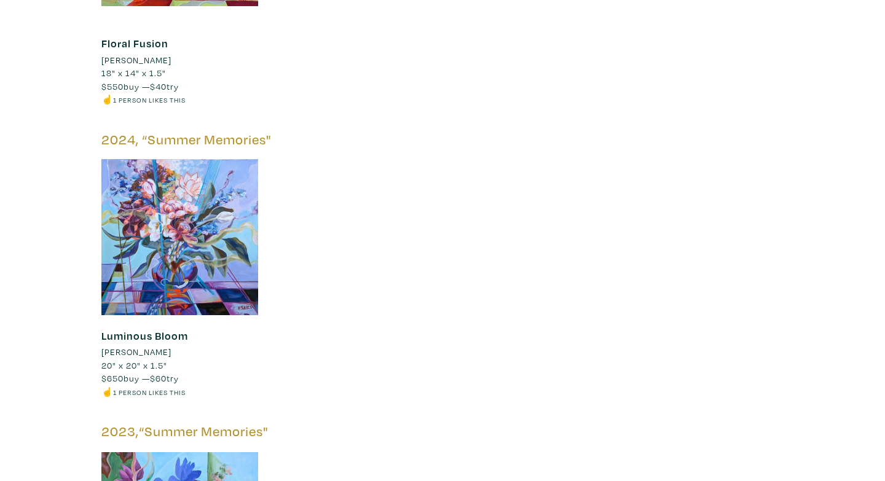
scroll to position [3121, 0]
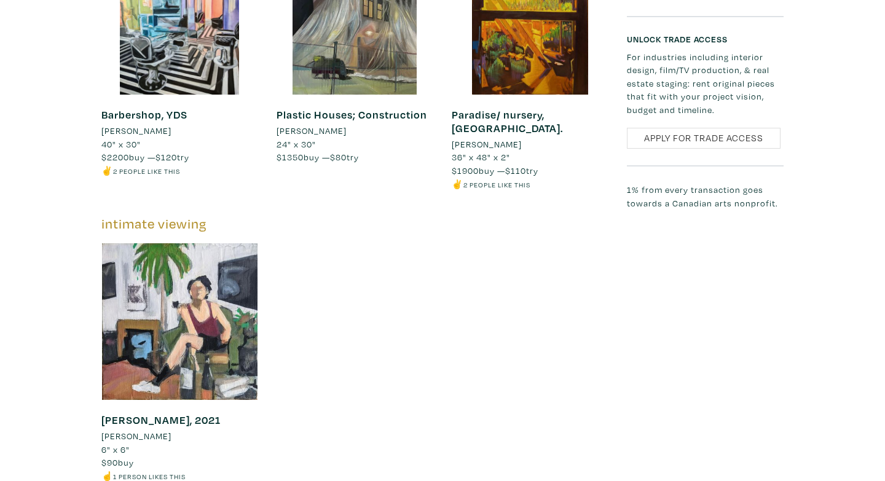
scroll to position [1555, 0]
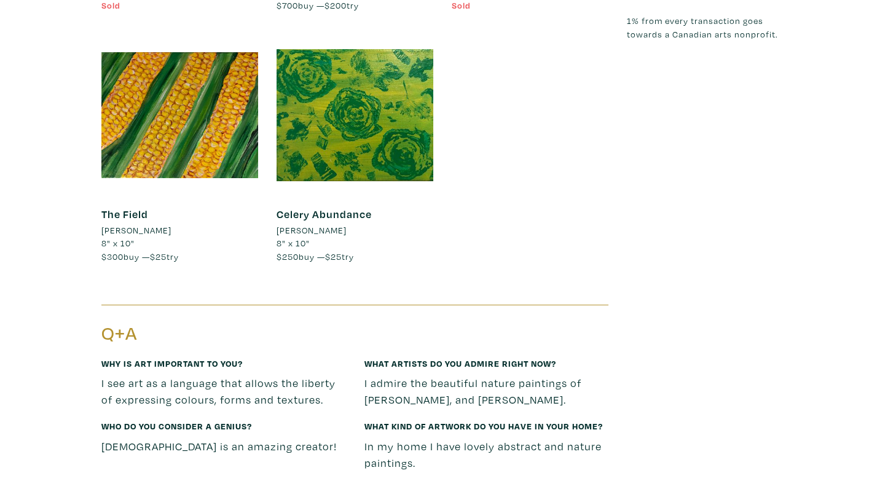
scroll to position [1436, 0]
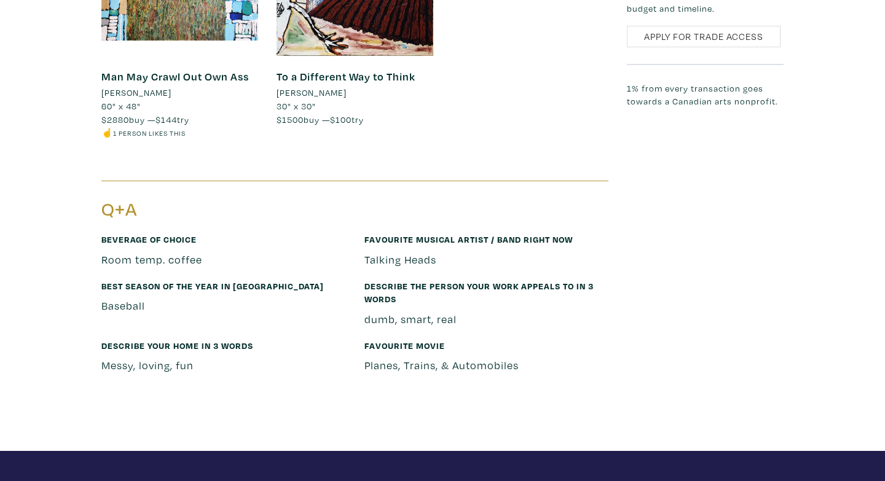
scroll to position [1780, 0]
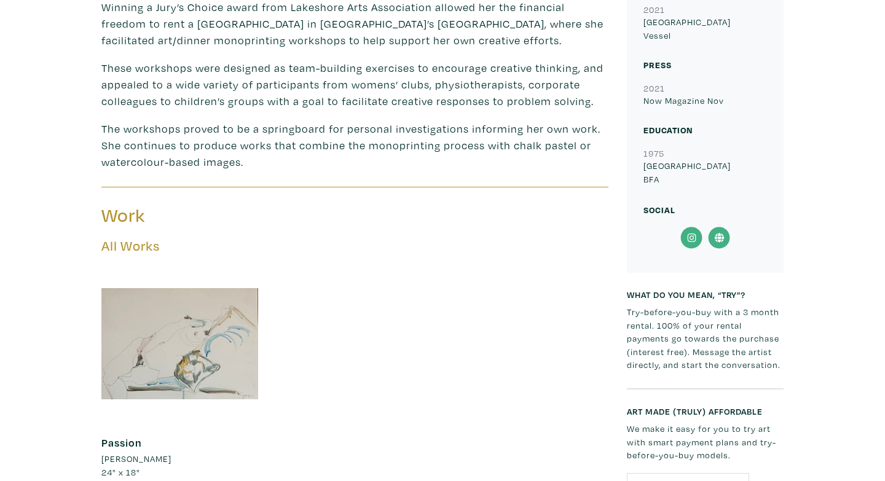
scroll to position [571, 0]
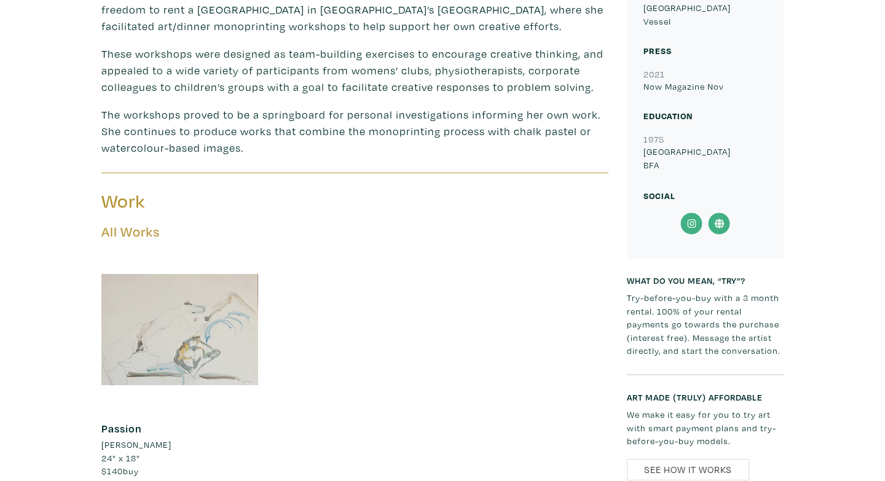
click at [245, 358] on div at bounding box center [179, 329] width 157 height 157
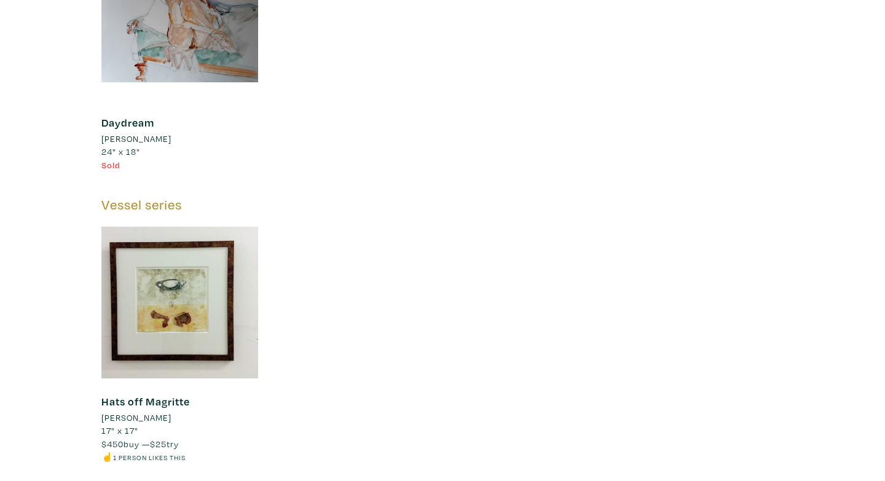
scroll to position [1715, 0]
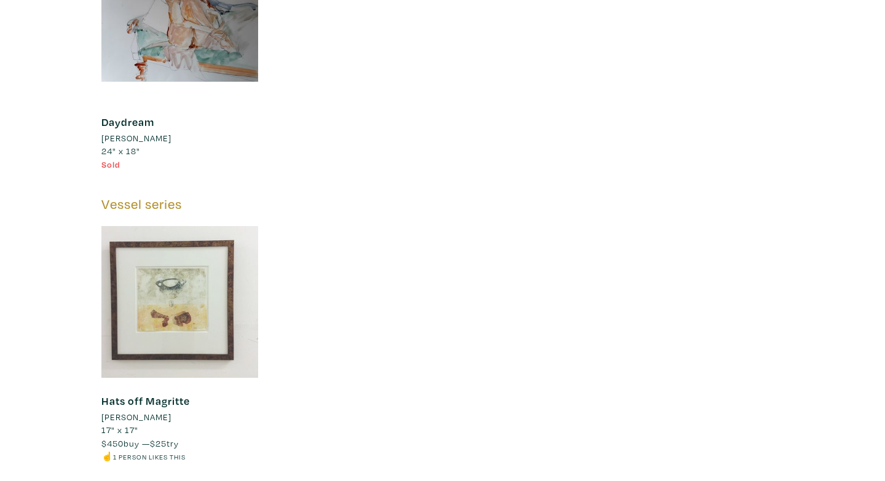
click at [177, 292] on div at bounding box center [179, 302] width 157 height 157
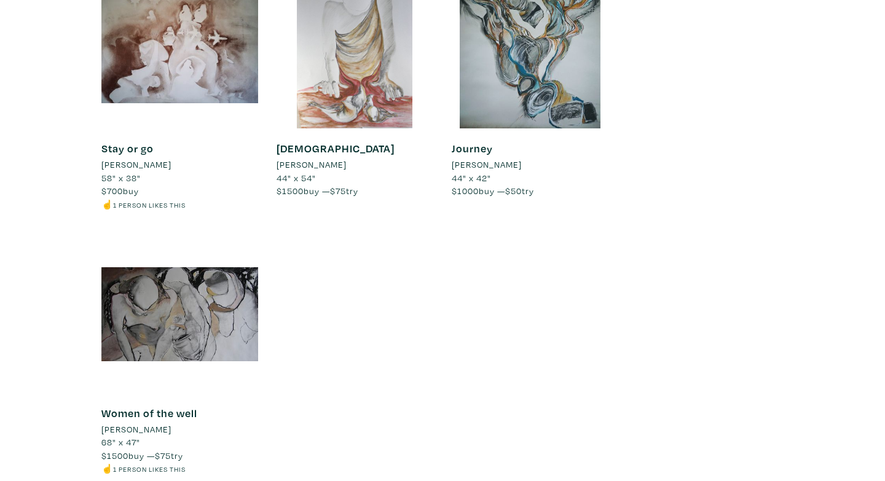
scroll to position [2260, 0]
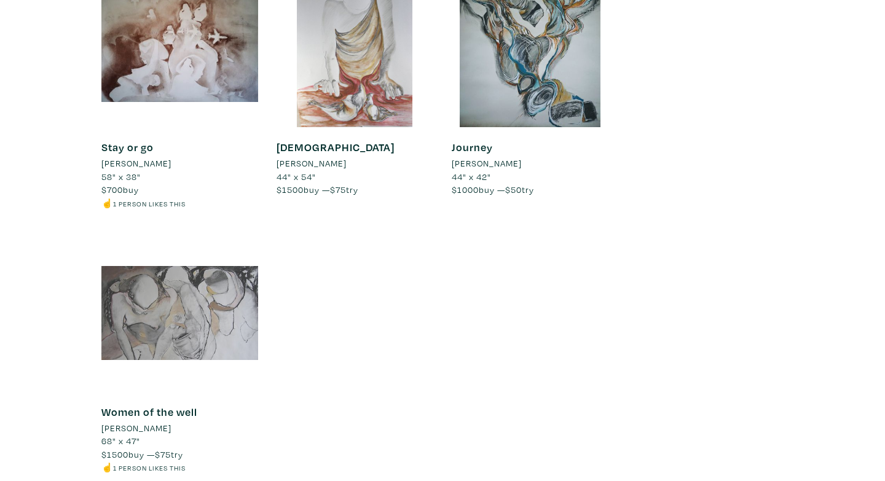
click at [230, 301] on div at bounding box center [179, 313] width 157 height 157
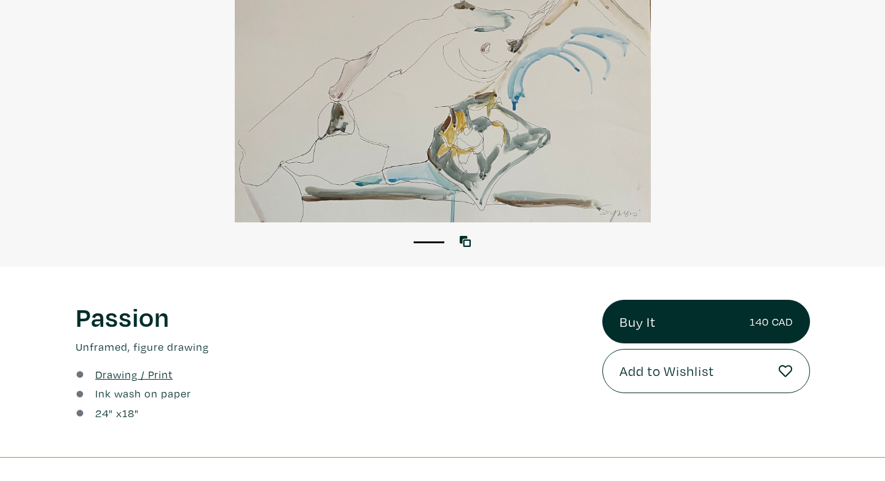
scroll to position [180, 0]
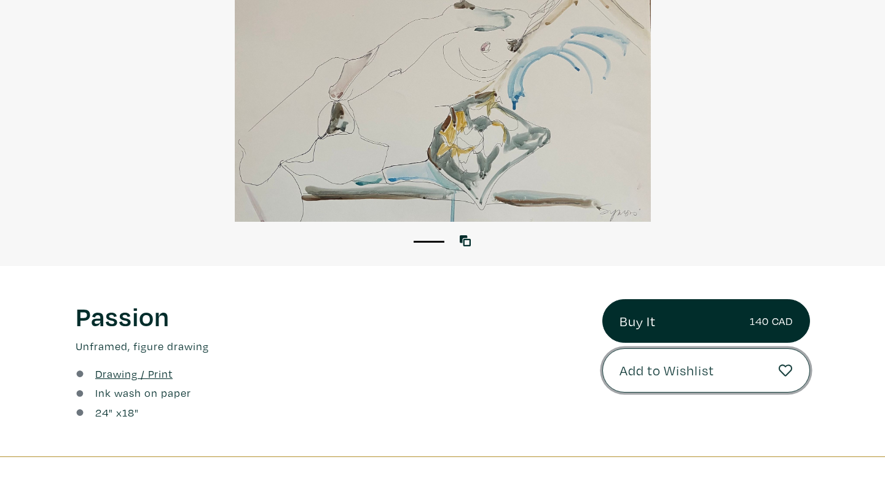
click at [632, 381] on button "Add to Wishlist" at bounding box center [706, 370] width 208 height 44
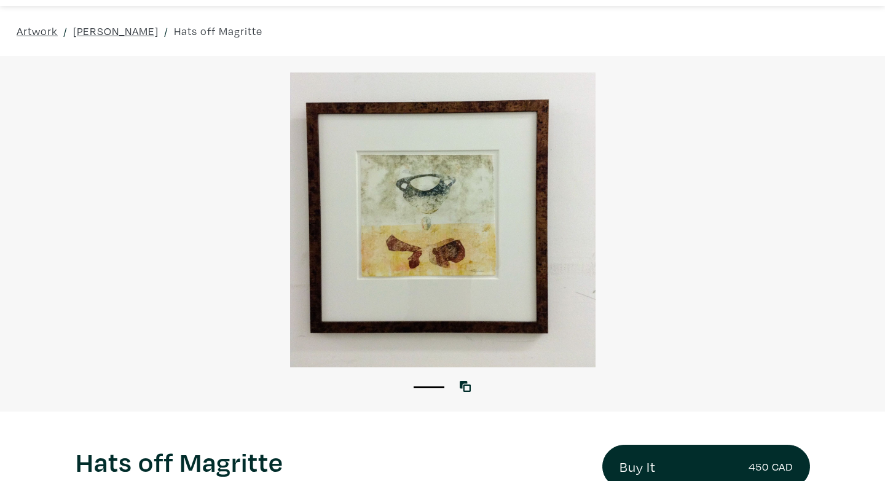
scroll to position [30, 0]
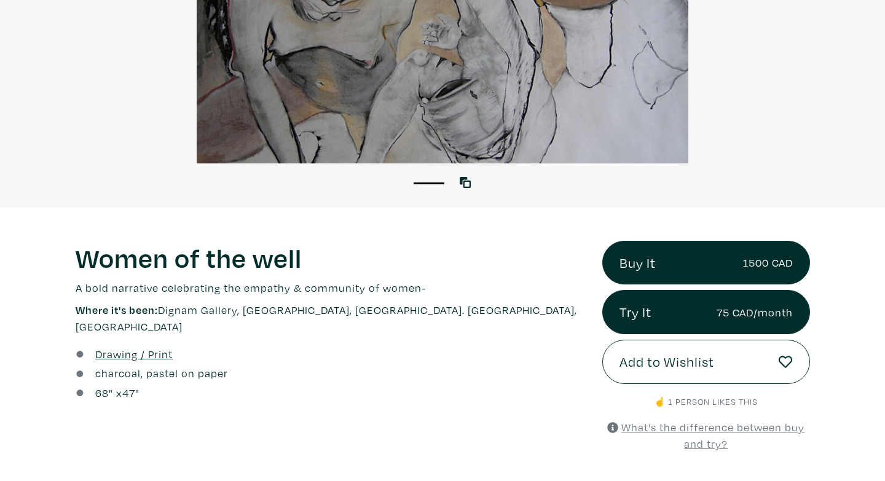
scroll to position [239, 0]
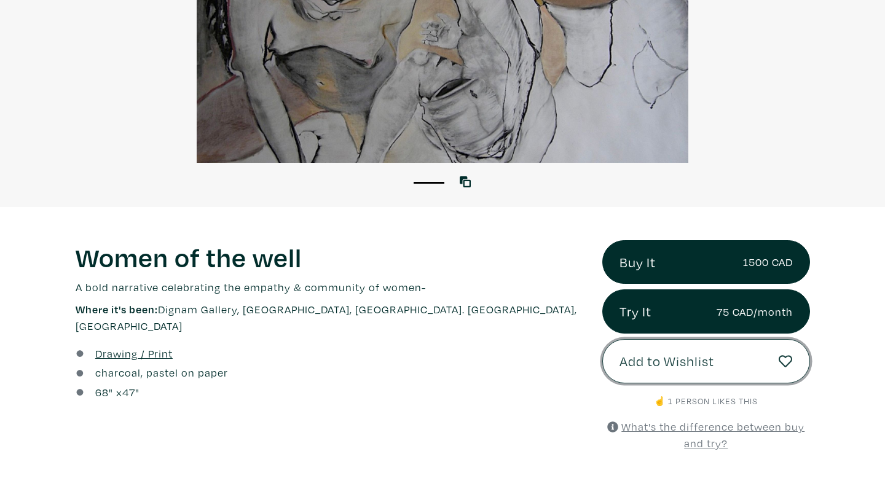
click at [630, 361] on span "Add to Wishlist" at bounding box center [666, 361] width 95 height 21
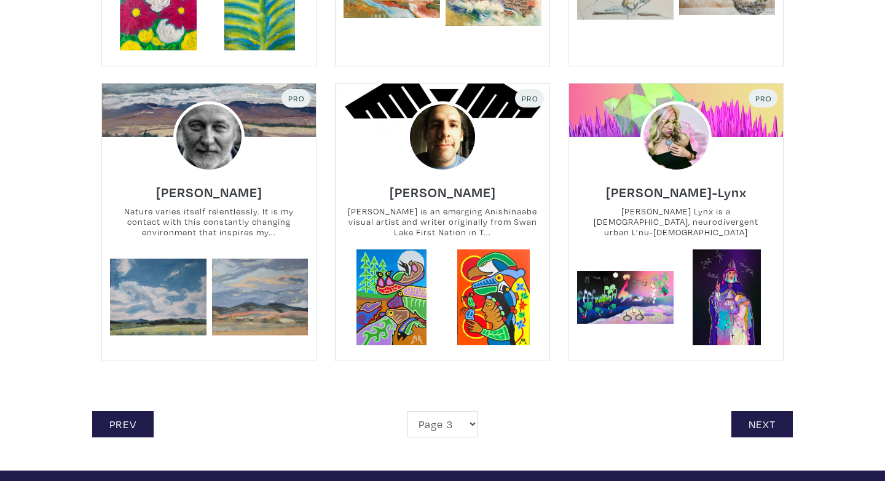
scroll to position [2715, 0]
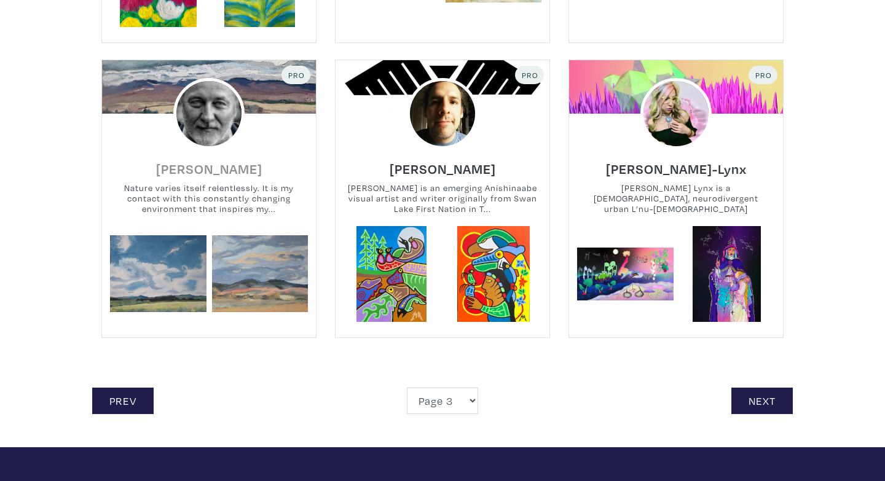
click at [221, 167] on h6 "[PERSON_NAME]" at bounding box center [209, 168] width 106 height 17
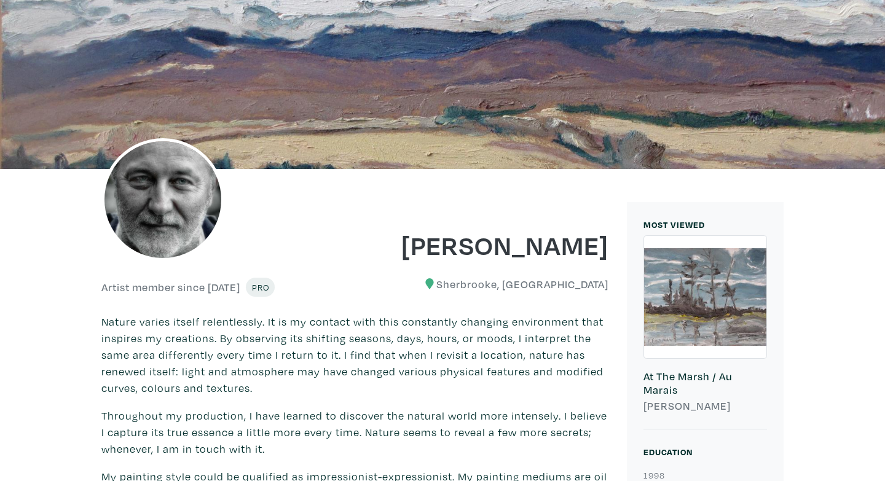
scroll to position [95, 0]
